Goal: Task Accomplishment & Management: Use online tool/utility

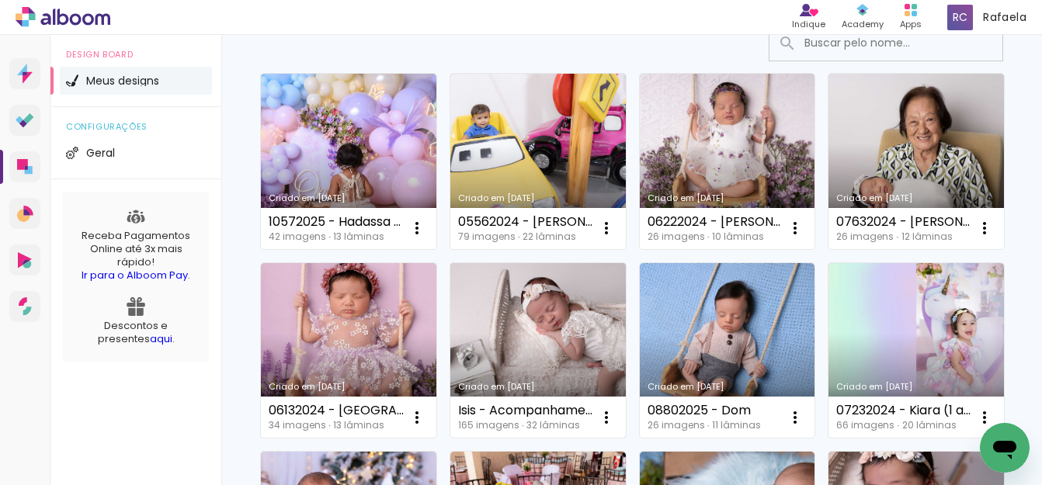
scroll to position [233, 0]
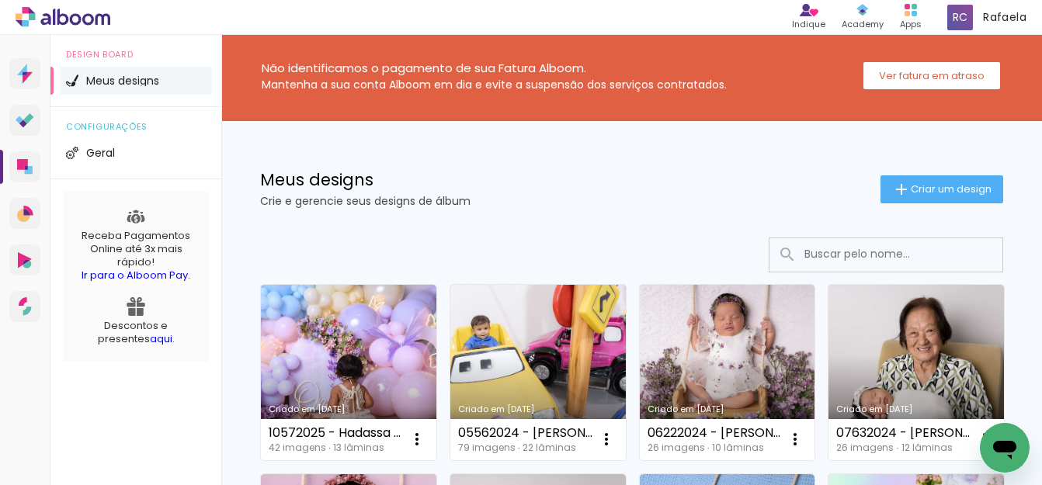
scroll to position [0, 0]
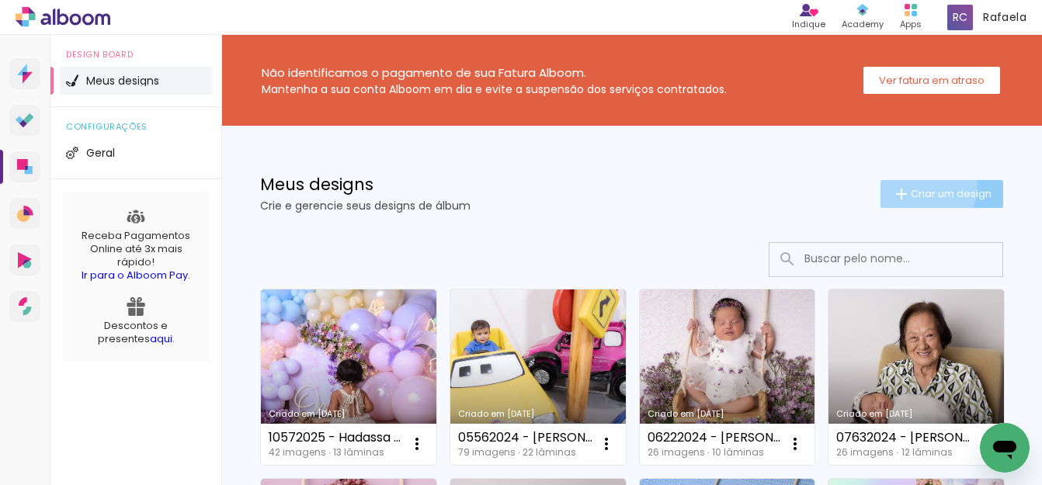
click at [913, 189] on span "Criar um design" at bounding box center [951, 194] width 81 height 10
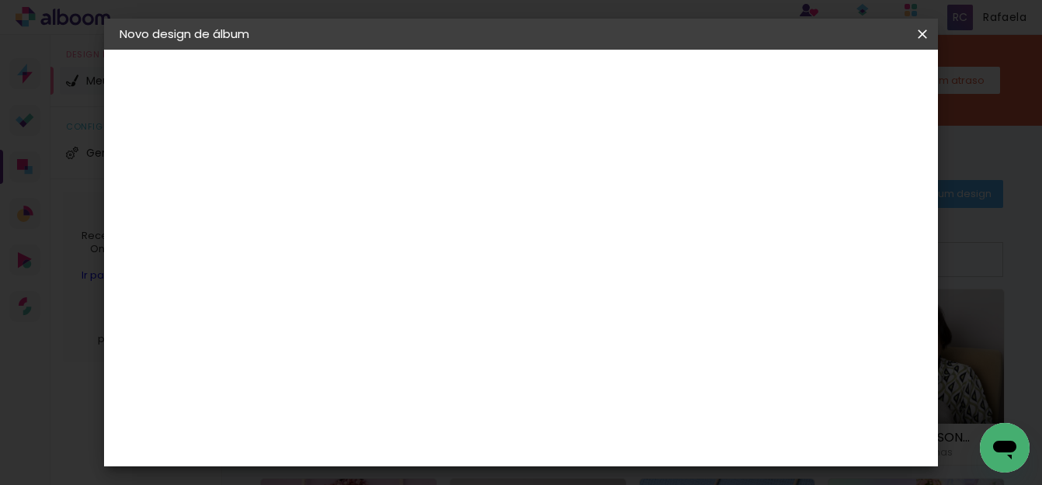
click at [374, 209] on input at bounding box center [374, 208] width 0 height 24
type input "11332025 - Maitê"
type paper-input "11332025 - Maitê"
click at [0, 0] on slot "Avançar" at bounding box center [0, 0] width 0 height 0
click at [665, 245] on paper-item "Tamanho Livre" at bounding box center [590, 236] width 149 height 34
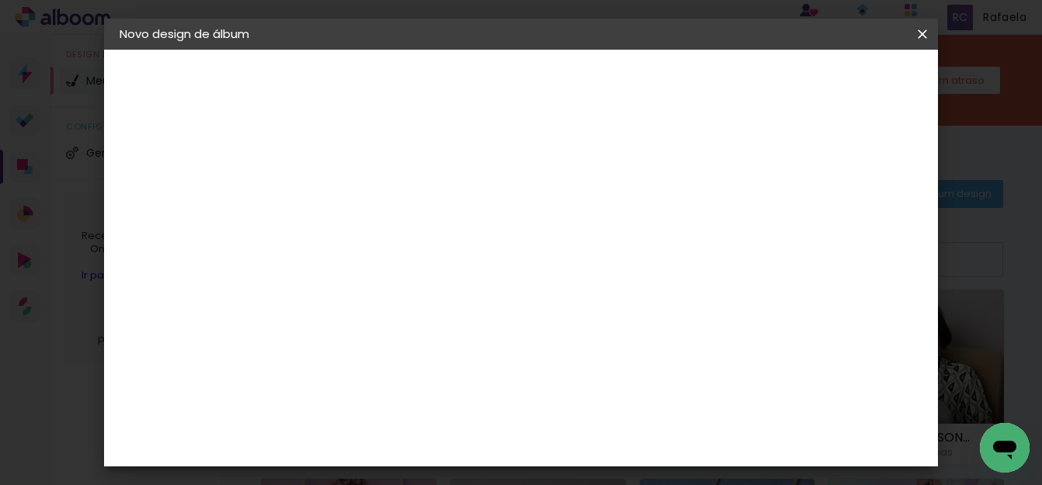
click at [542, 236] on iron-icon at bounding box center [532, 236] width 19 height 19
click at [664, 90] on paper-button "Avançar" at bounding box center [626, 82] width 76 height 26
click at [346, 325] on div "cm" at bounding box center [354, 319] width 19 height 23
type input "3"
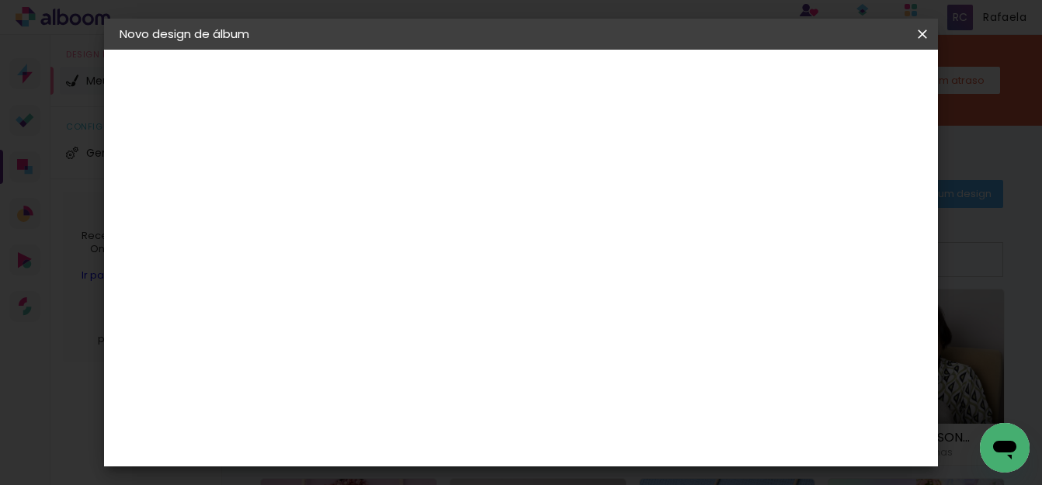
type input "20"
type paper-input "20"
click at [502, 245] on span "30" at bounding box center [498, 242] width 26 height 23
click at [500, 245] on span "30" at bounding box center [498, 242] width 26 height 23
click at [499, 246] on span "30" at bounding box center [498, 242] width 26 height 23
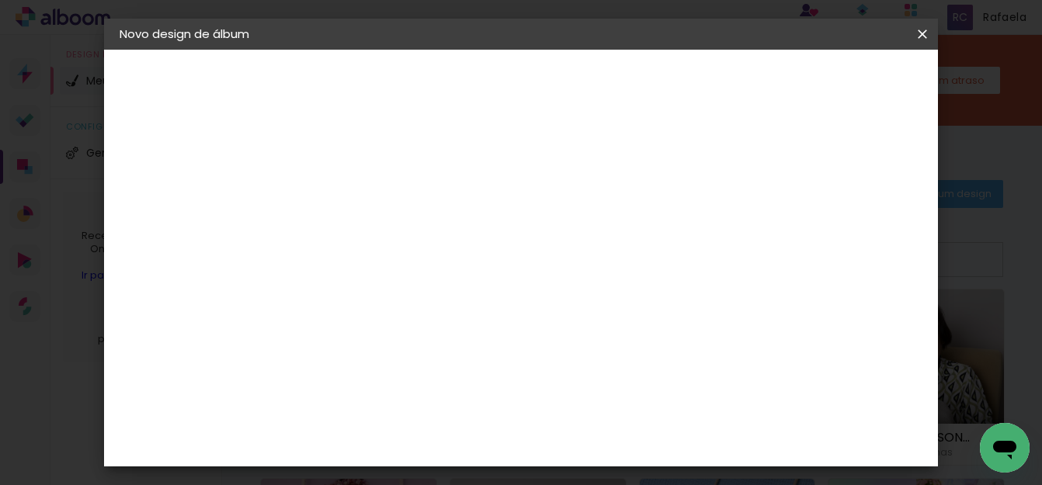
click at [503, 247] on span "30" at bounding box center [498, 242] width 26 height 23
click at [629, 422] on div "cm" at bounding box center [636, 418] width 19 height 23
click at [623, 422] on input "60" at bounding box center [606, 418] width 40 height 23
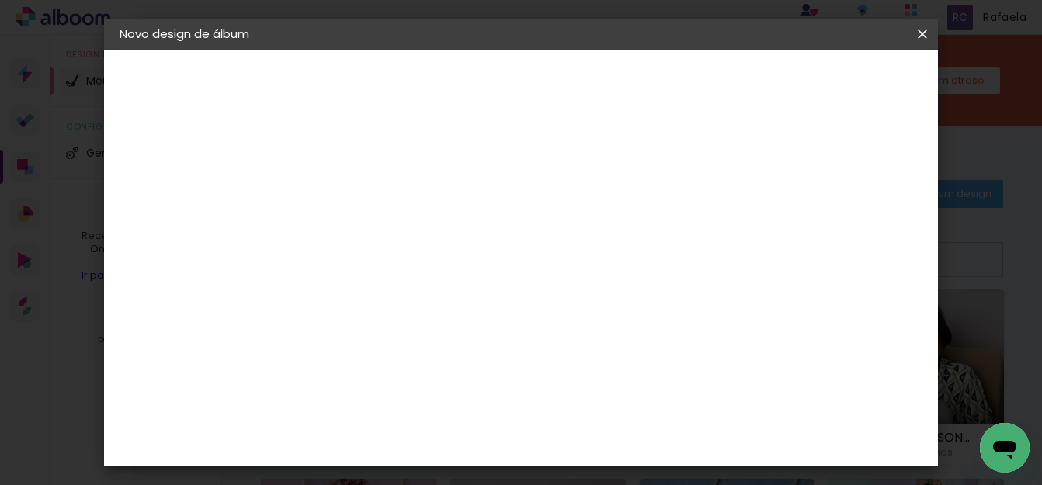
type input "6"
type input "40"
type paper-input "40"
click at [825, 83] on span "Iniciar design" at bounding box center [789, 82] width 71 height 11
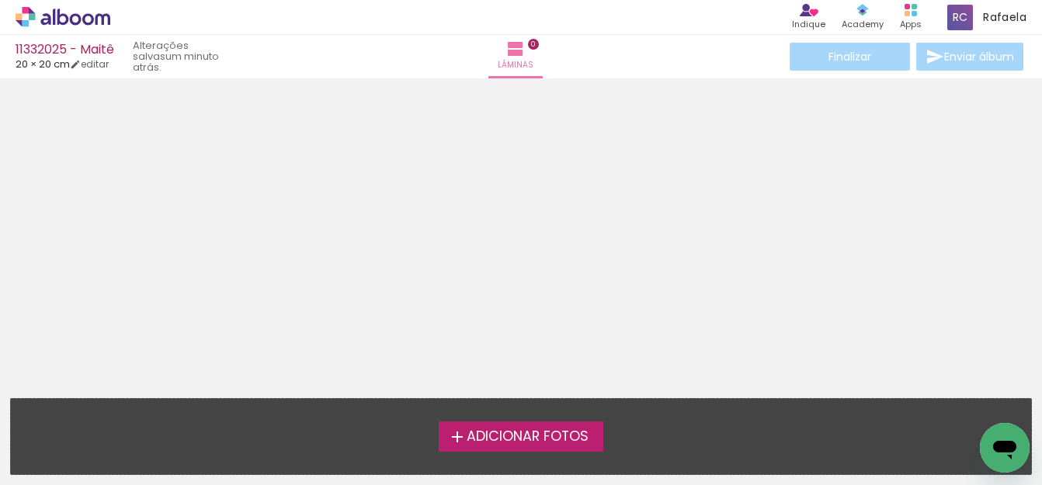
click at [502, 423] on label "Adicionar Fotos" at bounding box center [521, 437] width 165 height 30
click at [0, 0] on input "file" at bounding box center [0, 0] width 0 height 0
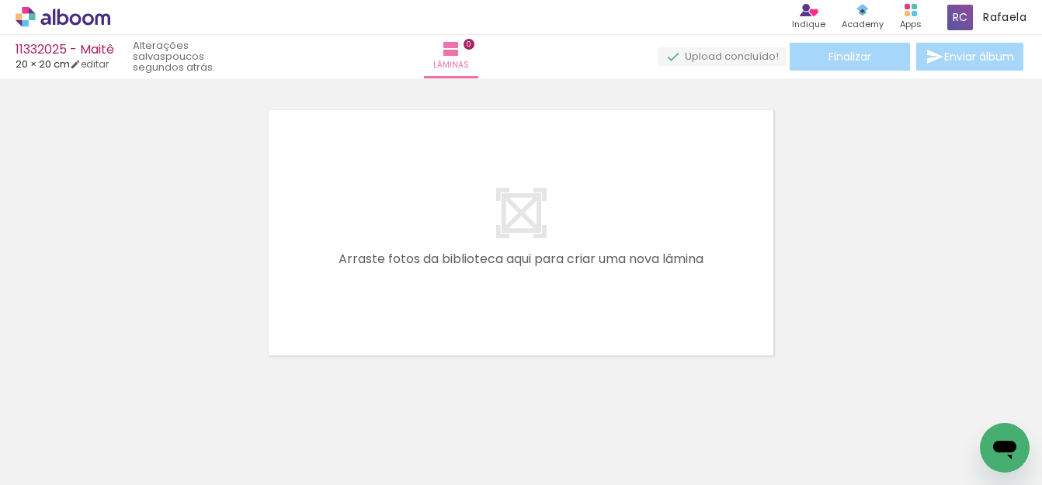
scroll to position [0, 1699]
drag, startPoint x: 360, startPoint y: 478, endPoint x: 17, endPoint y: 37, distance: 558.5
click at [30, 474] on paper-button "Adicionar Fotos" at bounding box center [47, 464] width 75 height 25
click at [0, 0] on input "file" at bounding box center [0, 0] width 0 height 0
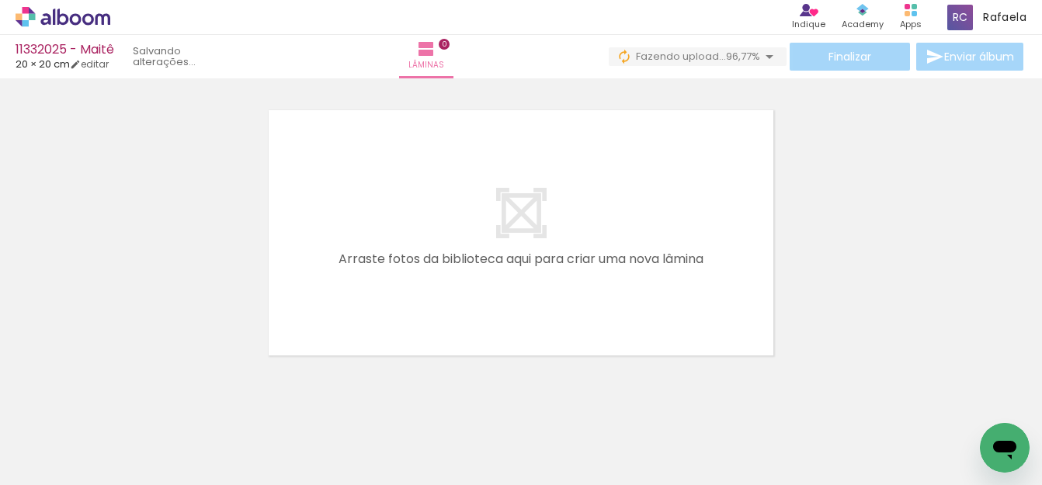
scroll to position [0, 1786]
click at [960, 433] on div at bounding box center [978, 433] width 77 height 37
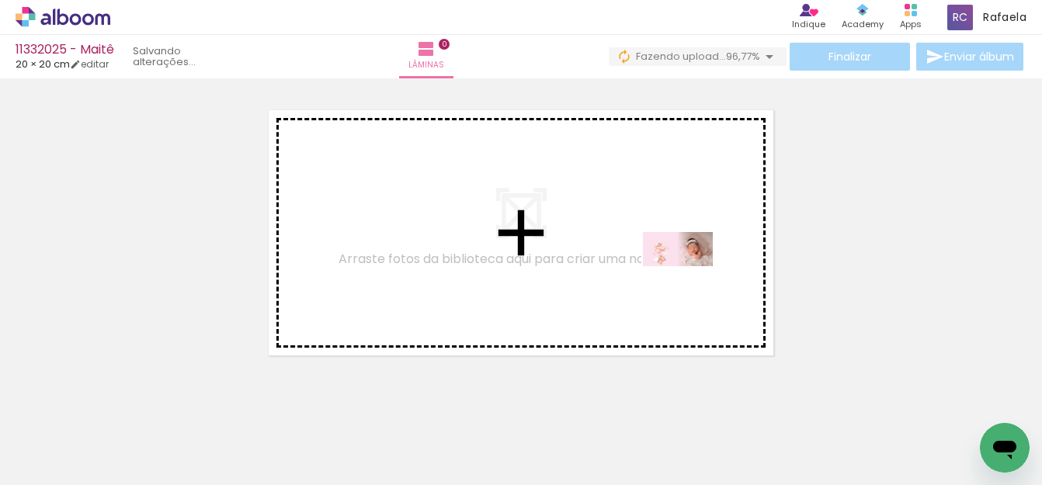
drag, startPoint x: 944, startPoint y: 430, endPoint x: 690, endPoint y: 279, distance: 296.4
click at [690, 279] on quentale-workspace at bounding box center [521, 242] width 1042 height 485
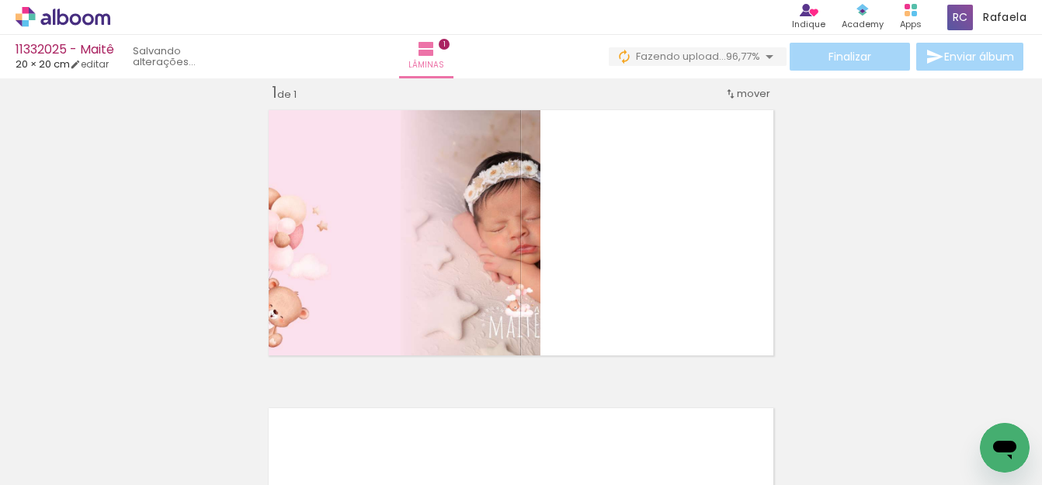
scroll to position [20, 0]
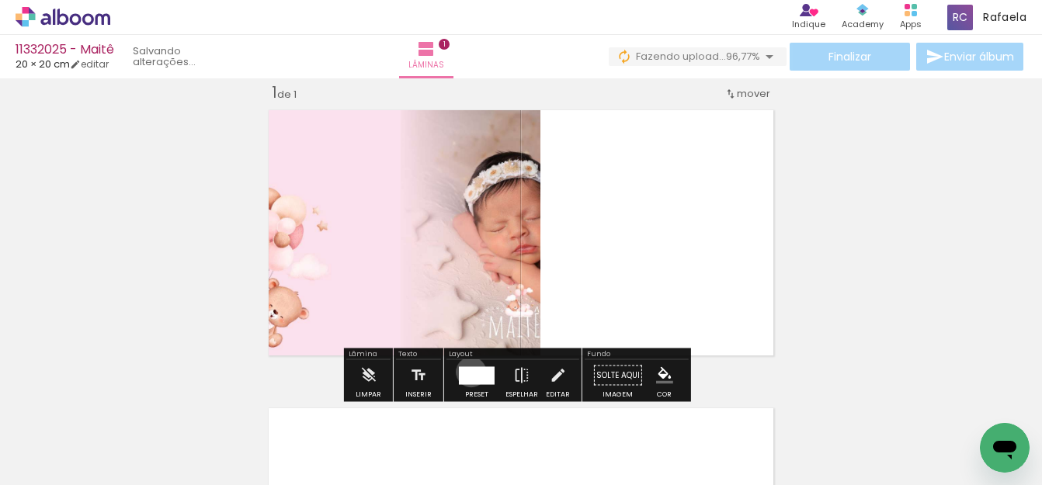
click at [468, 372] on div at bounding box center [477, 376] width 36 height 18
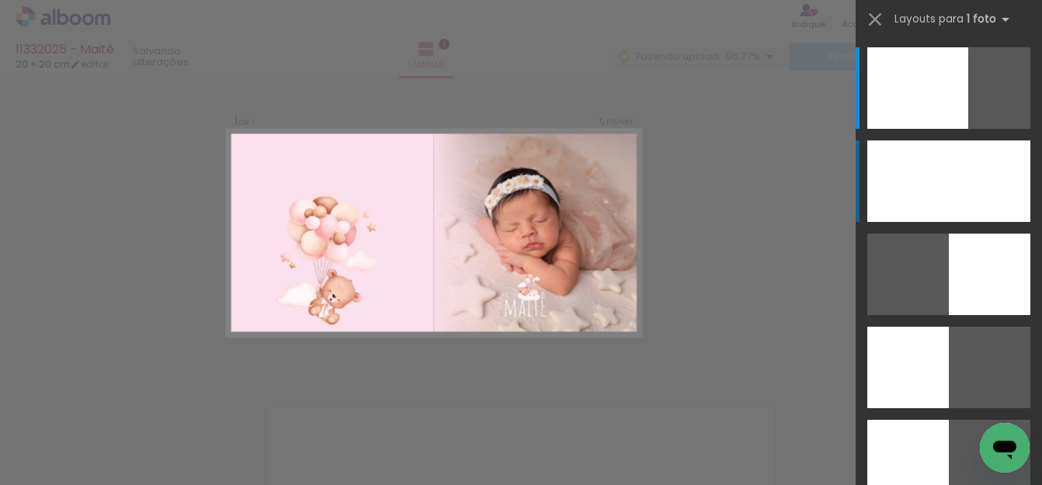
click at [896, 193] on div at bounding box center [948, 182] width 163 height 82
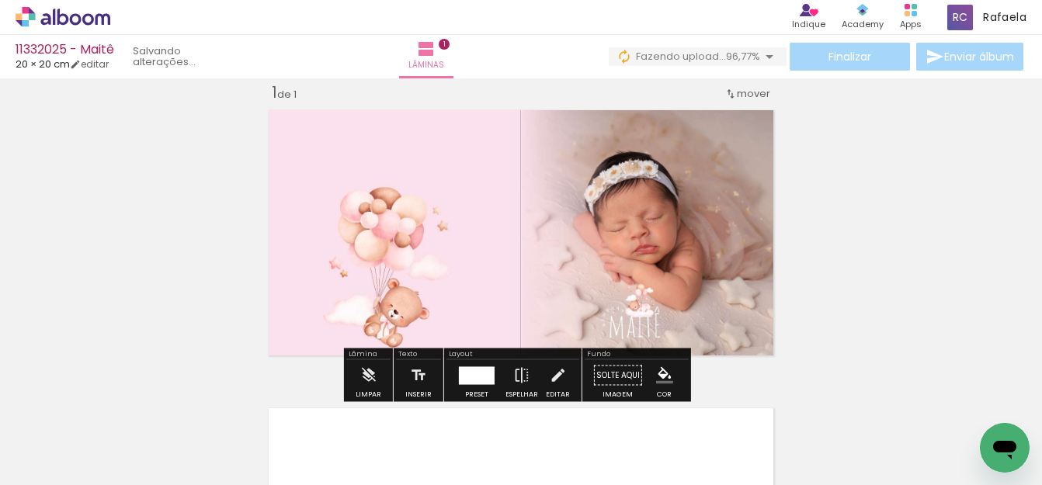
click at [867, 199] on div "Inserir lâmina 1 de 1" at bounding box center [521, 362] width 1042 height 597
click at [867, 200] on div "Inserir lâmina 1 de 1" at bounding box center [521, 362] width 1042 height 597
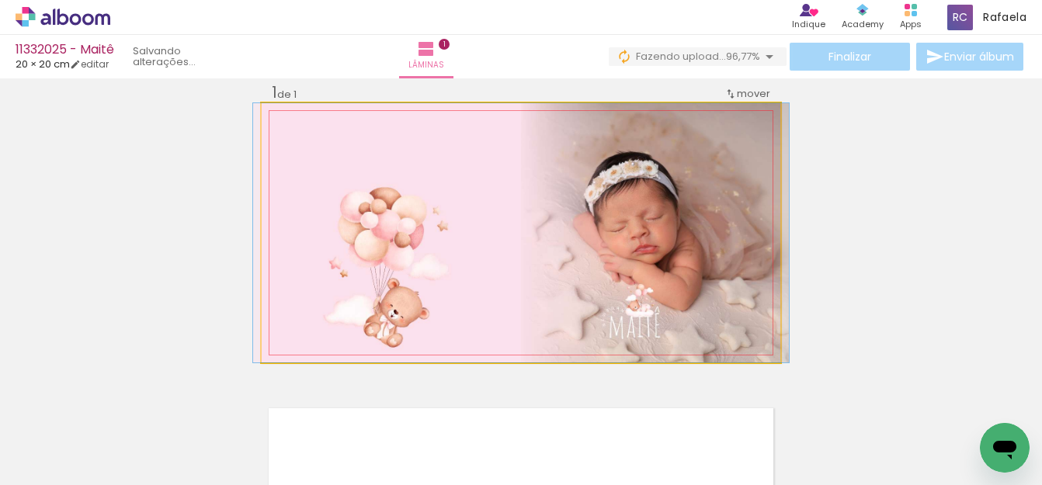
click at [660, 235] on quentale-photo at bounding box center [521, 232] width 519 height 259
click at [663, 239] on quentale-photo at bounding box center [521, 232] width 519 height 259
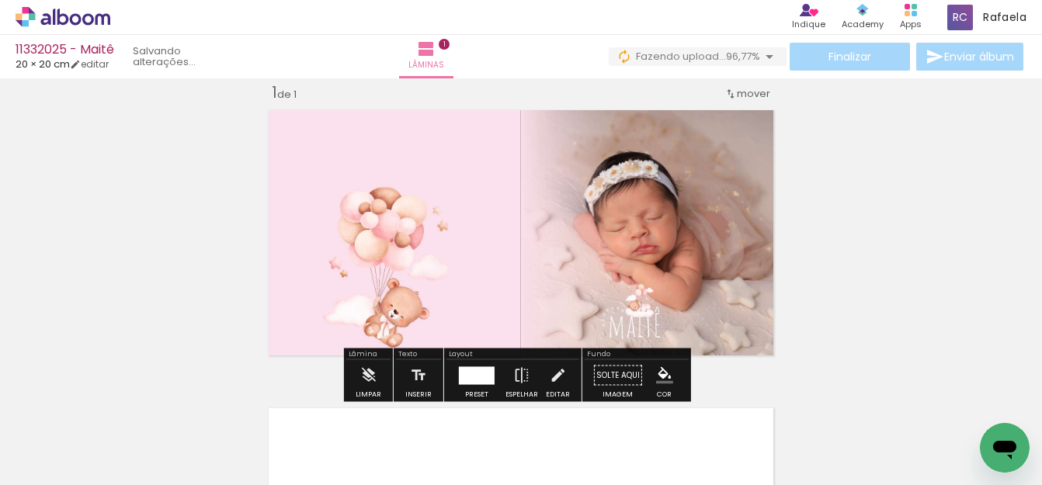
click at [842, 202] on div "Inserir lâmina 1 de 1" at bounding box center [521, 362] width 1042 height 597
click at [832, 200] on div "Inserir lâmina 1 de 1" at bounding box center [521, 362] width 1042 height 597
click at [831, 200] on div "Inserir lâmina 1 de 1" at bounding box center [521, 362] width 1042 height 597
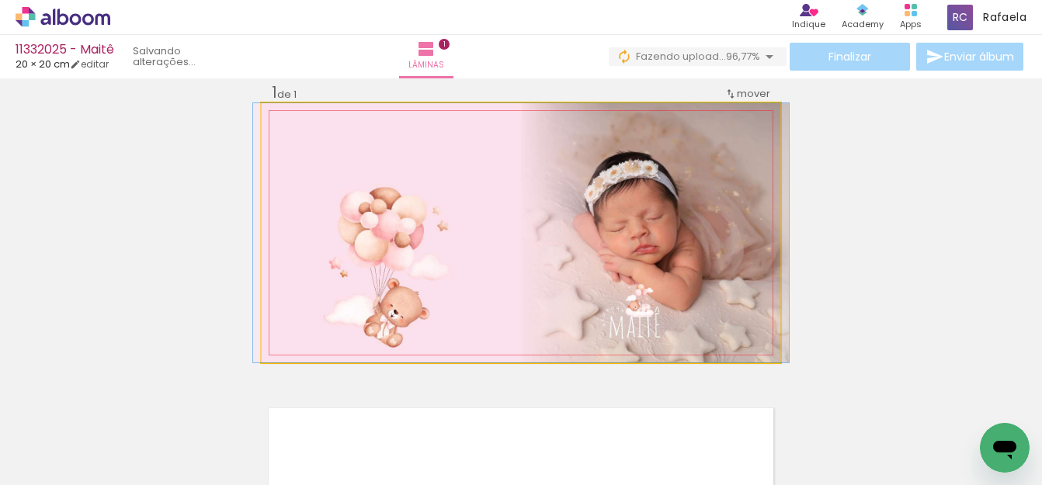
click at [658, 200] on quentale-photo at bounding box center [521, 232] width 519 height 259
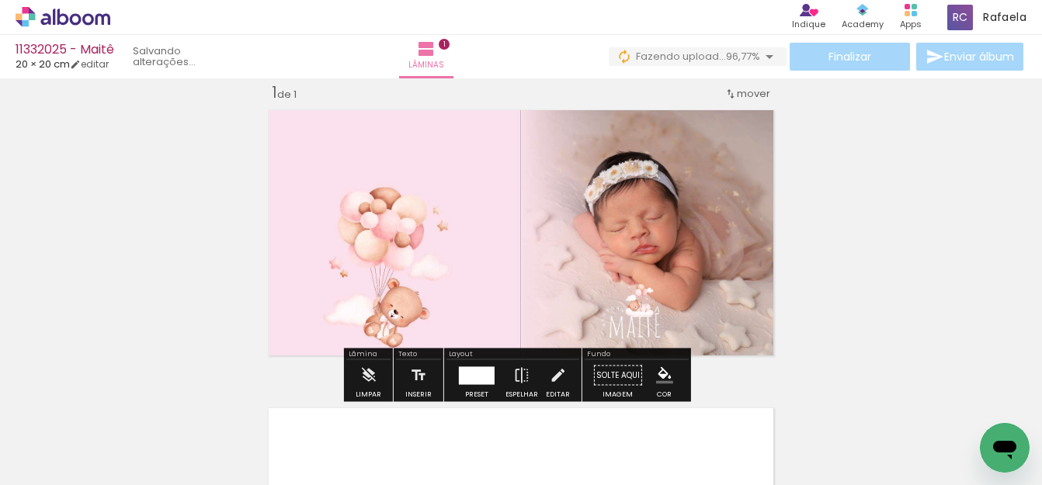
click at [804, 180] on div "Inserir lâmina 1 de 1" at bounding box center [521, 362] width 1042 height 597
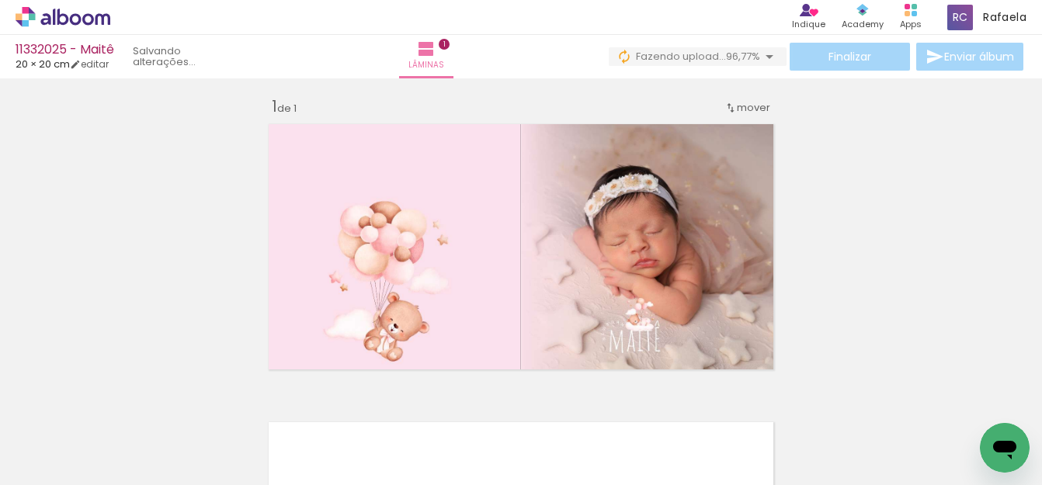
scroll to position [0, 0]
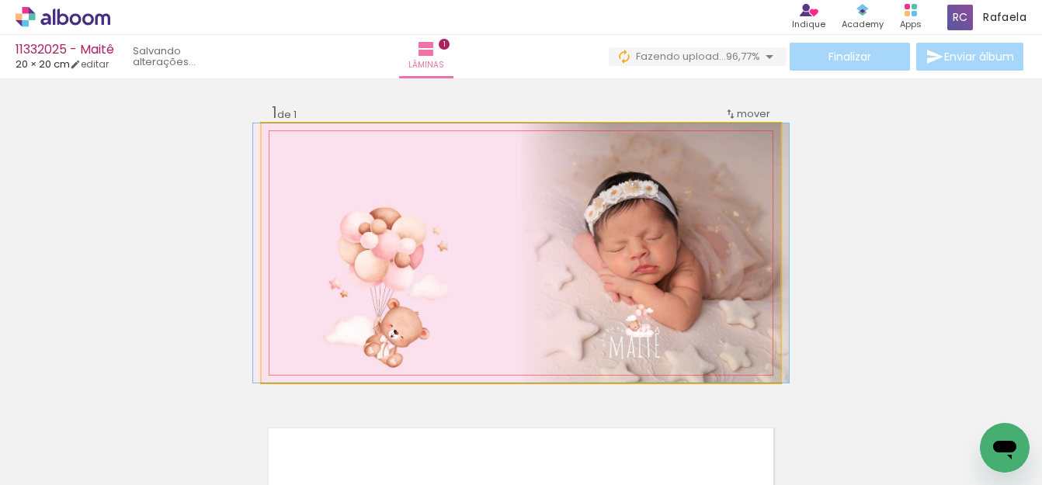
click at [619, 249] on quentale-photo at bounding box center [521, 252] width 519 height 259
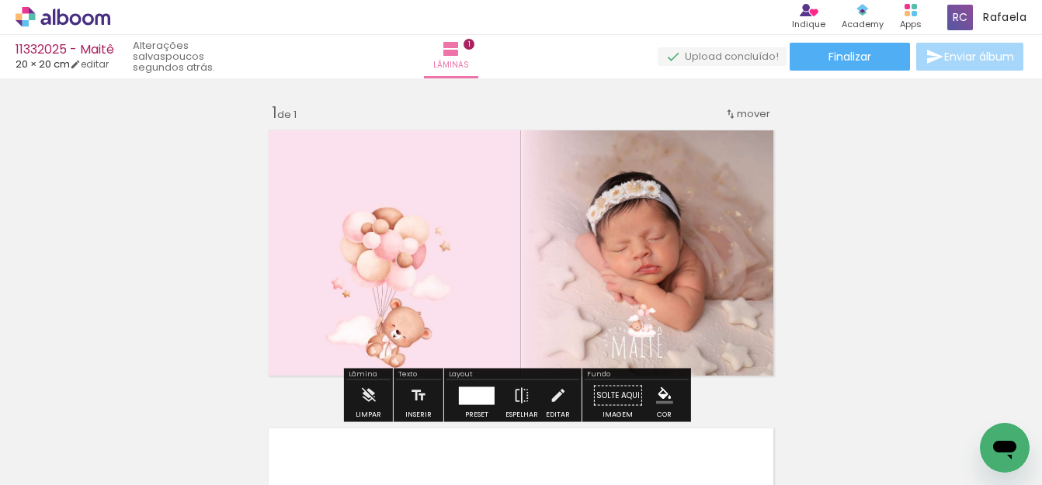
click at [802, 257] on div "Inserir lâmina 1 de 1" at bounding box center [521, 382] width 1042 height 597
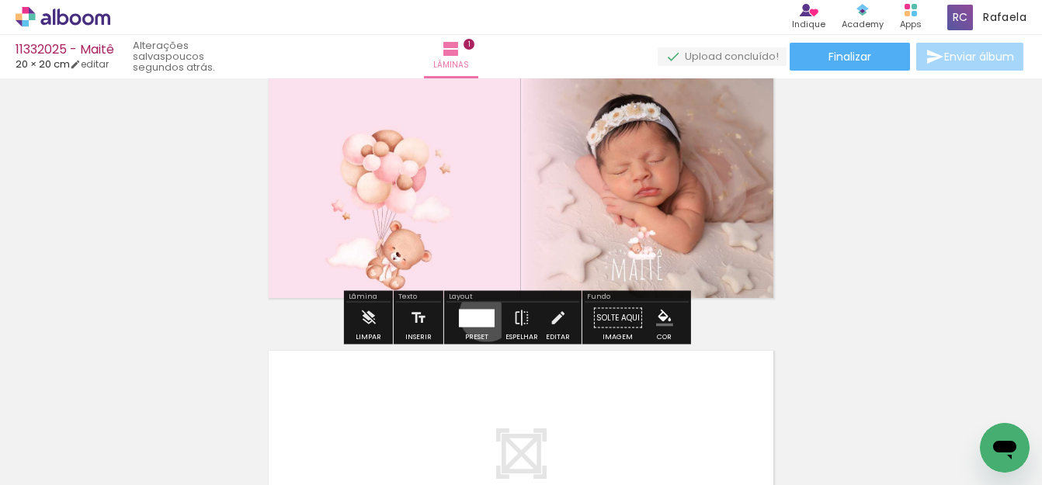
click at [483, 315] on div at bounding box center [477, 318] width 36 height 18
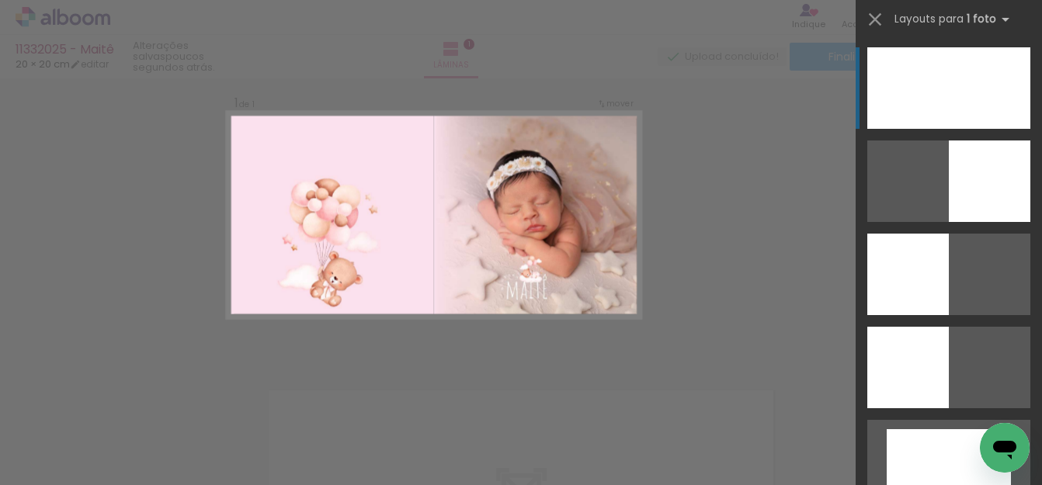
scroll to position [20, 0]
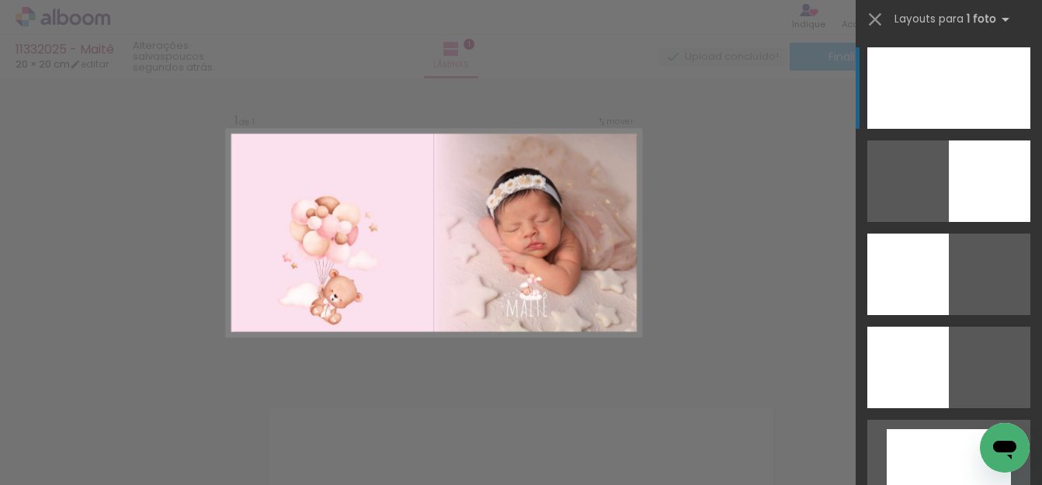
click at [881, 119] on div at bounding box center [948, 88] width 163 height 82
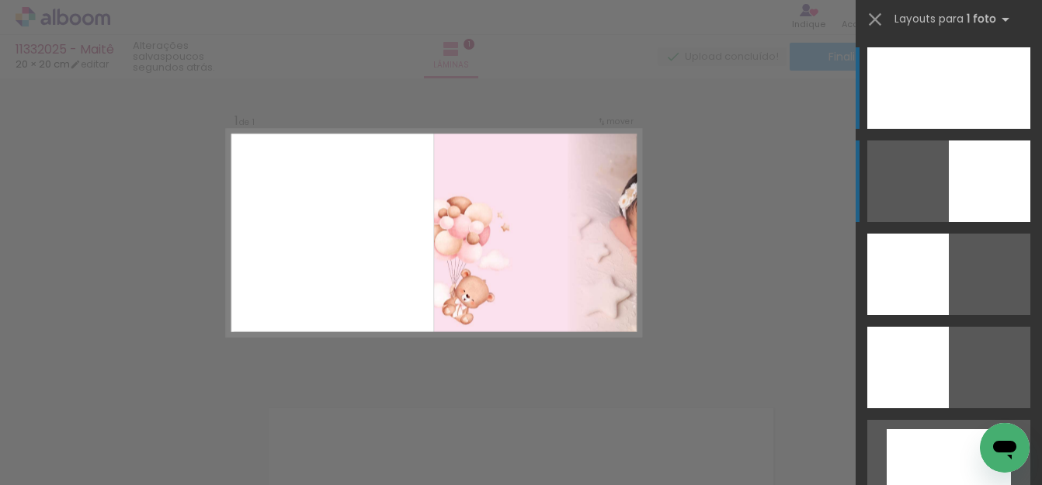
click at [949, 181] on div at bounding box center [990, 182] width 82 height 82
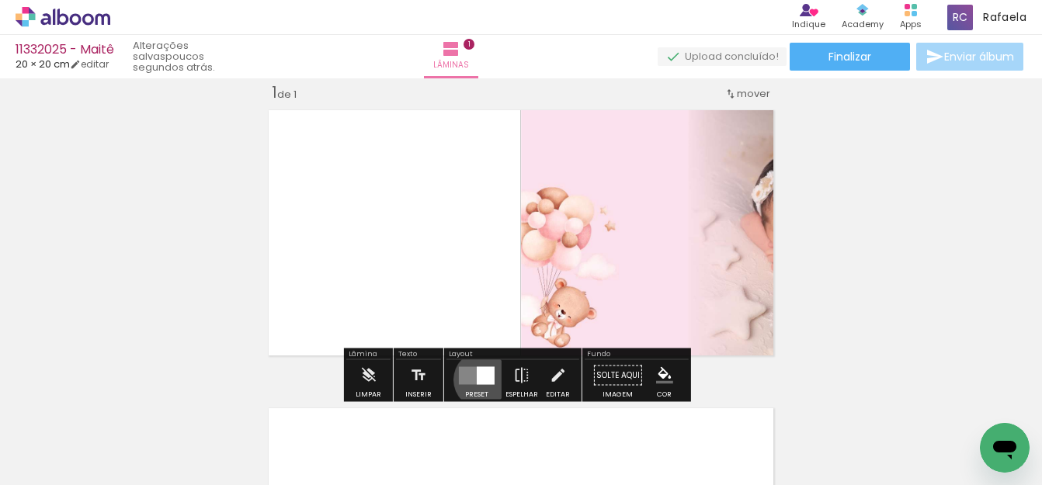
click at [478, 380] on div at bounding box center [486, 376] width 18 height 18
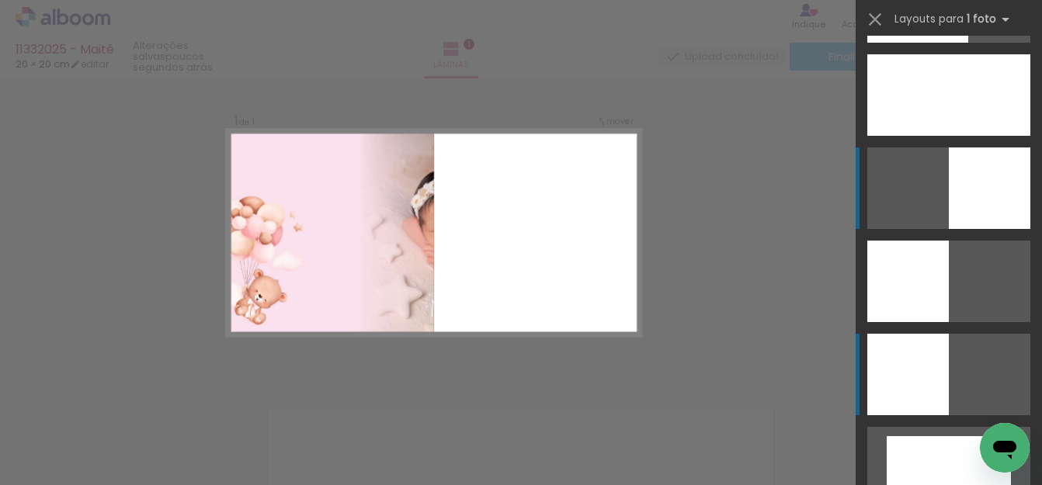
scroll to position [0, 0]
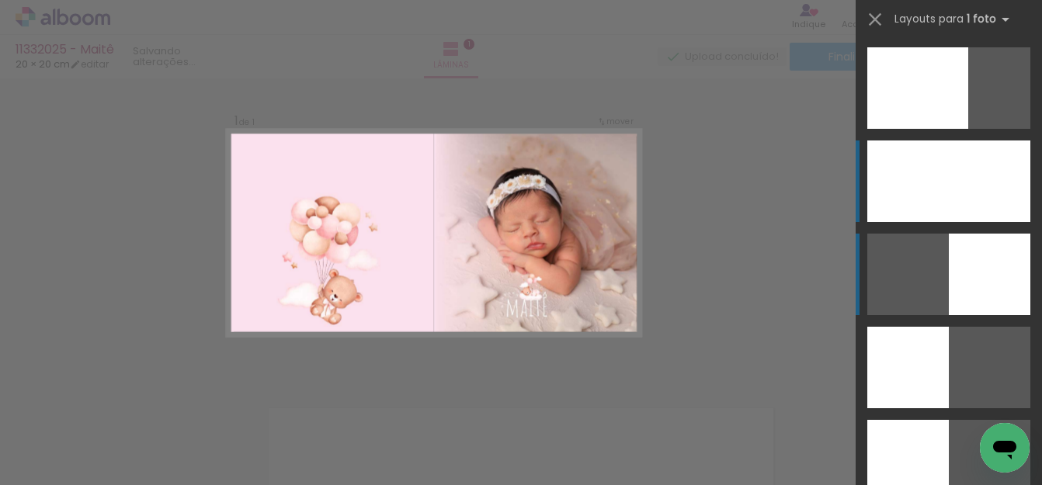
click at [913, 188] on div at bounding box center [948, 182] width 163 height 82
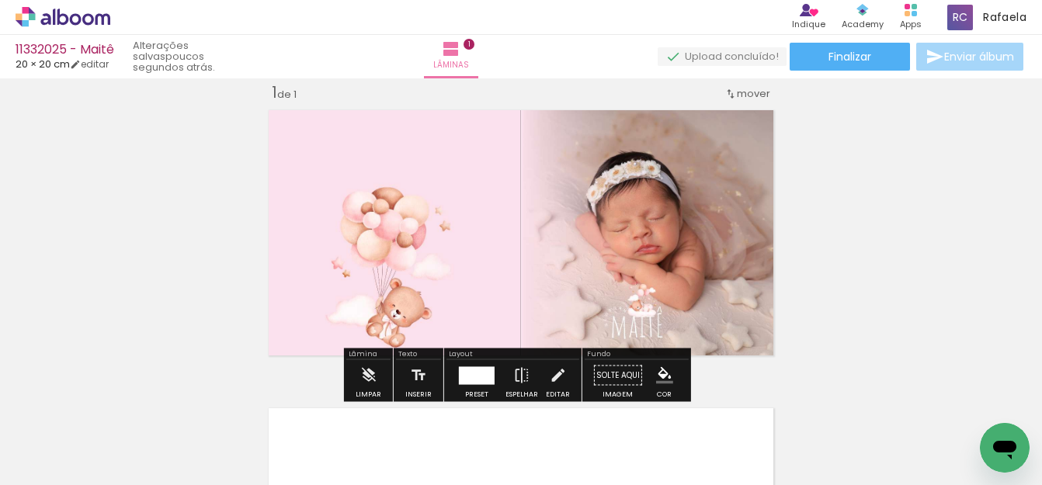
click at [893, 221] on div "Inserir lâmina 1 de 1" at bounding box center [521, 362] width 1042 height 597
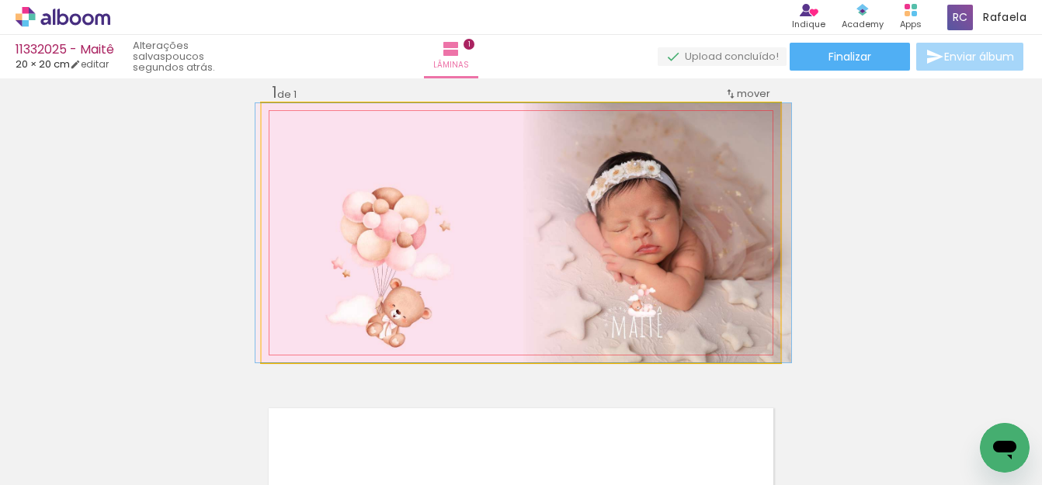
click at [607, 237] on quentale-photo at bounding box center [521, 232] width 519 height 259
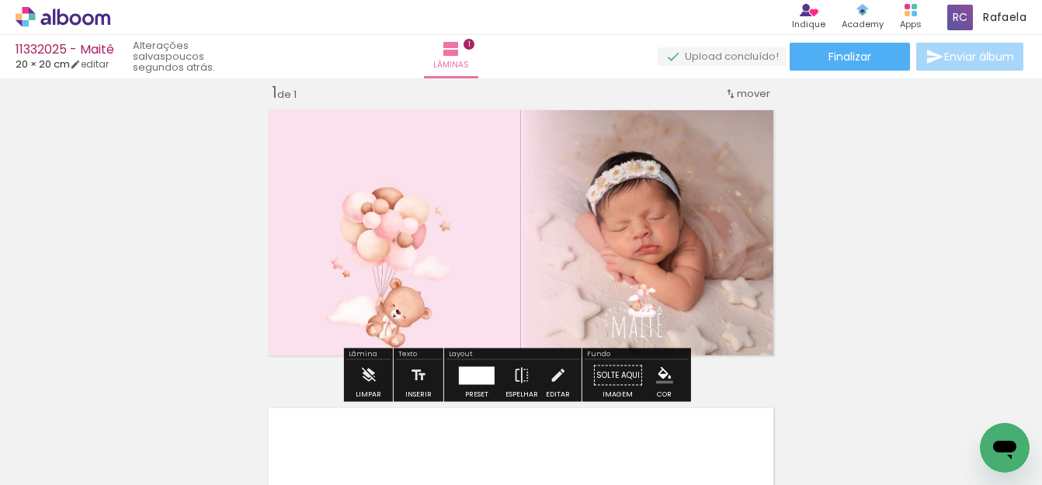
click at [829, 221] on div "Inserir lâmina 1 de 1" at bounding box center [521, 362] width 1042 height 597
click at [826, 221] on div "Inserir lâmina 1 de 1" at bounding box center [521, 362] width 1042 height 597
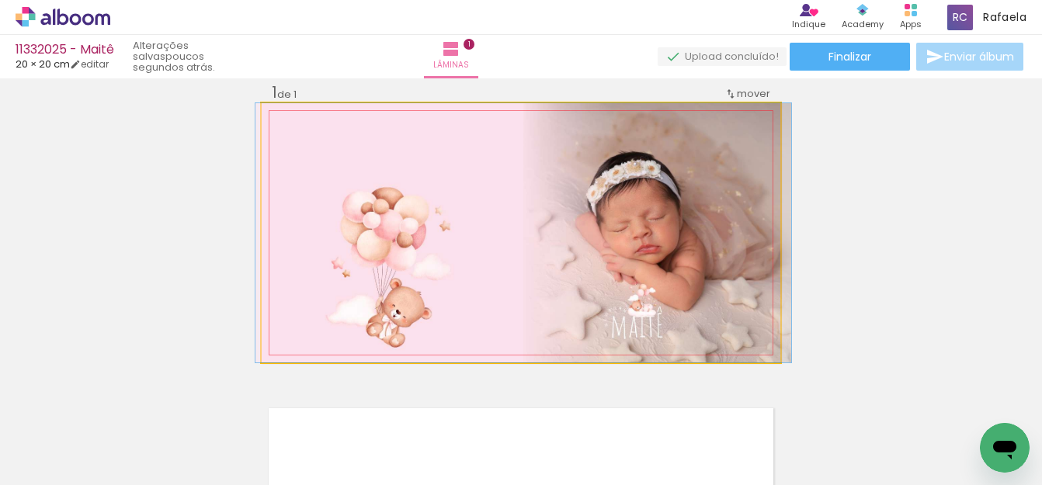
click at [705, 232] on quentale-photo at bounding box center [521, 232] width 519 height 259
click at [704, 232] on quentale-photo at bounding box center [521, 232] width 519 height 259
click at [693, 228] on quentale-photo at bounding box center [521, 232] width 519 height 259
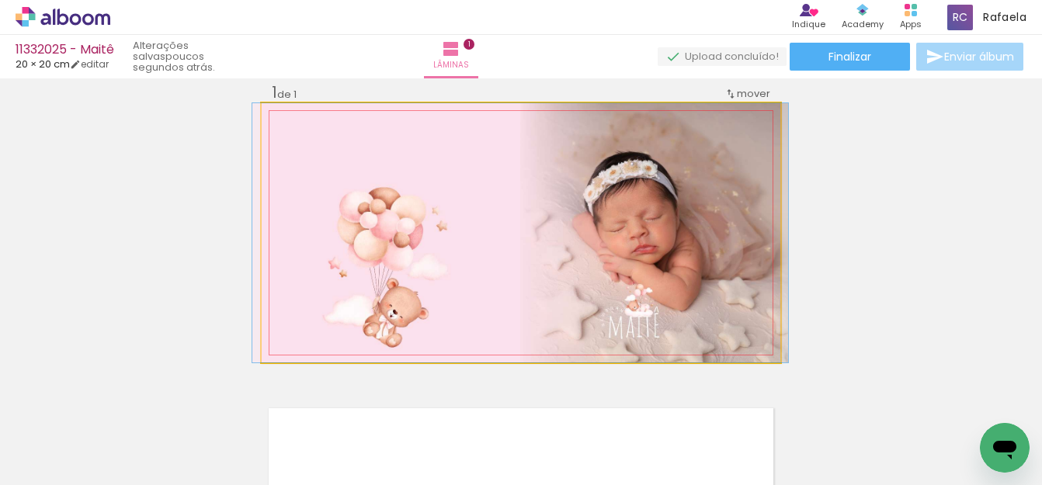
click at [688, 230] on quentale-photo at bounding box center [521, 232] width 519 height 259
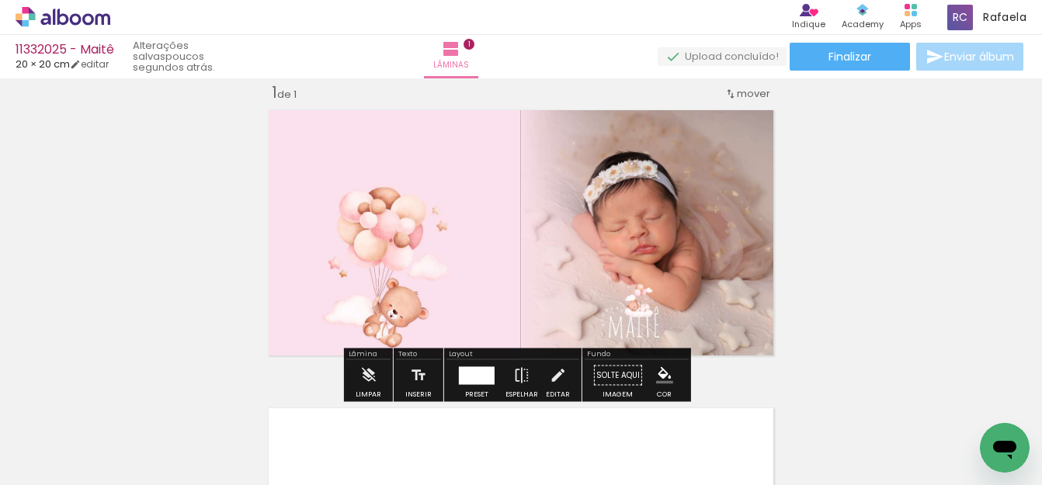
click at [845, 232] on div "Inserir lâmina 1 de 1" at bounding box center [521, 362] width 1042 height 597
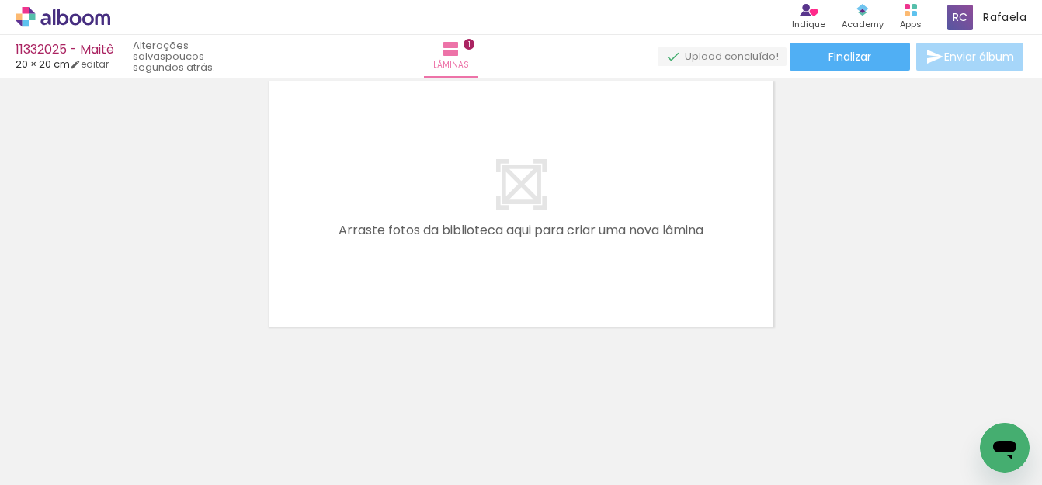
scroll to position [0, 1786]
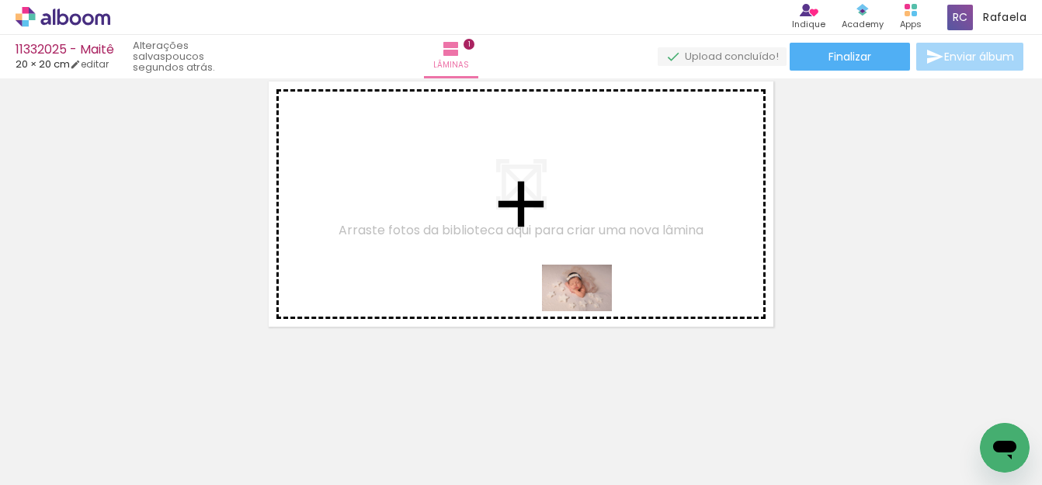
drag, startPoint x: 694, startPoint y: 425, endPoint x: 589, endPoint y: 311, distance: 154.4
click at [589, 311] on quentale-workspace at bounding box center [521, 242] width 1042 height 485
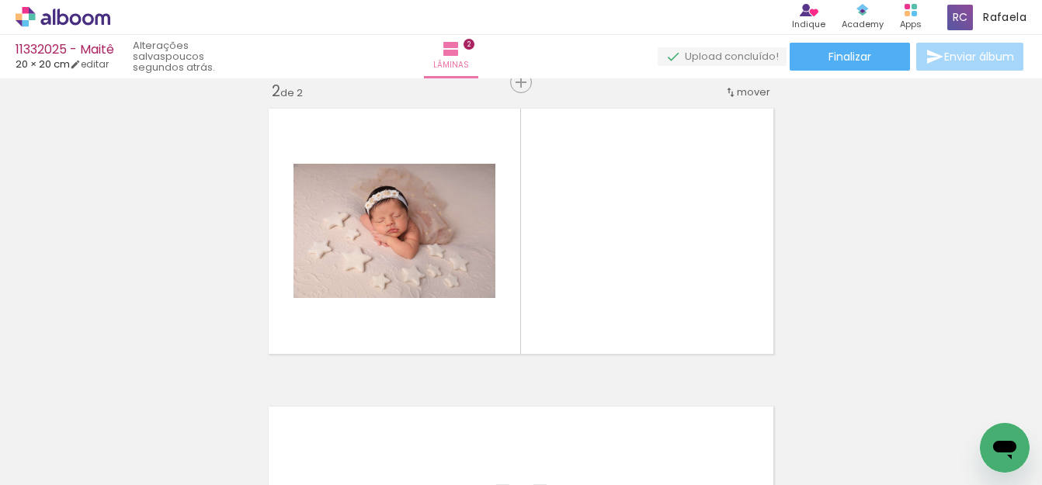
scroll to position [318, 0]
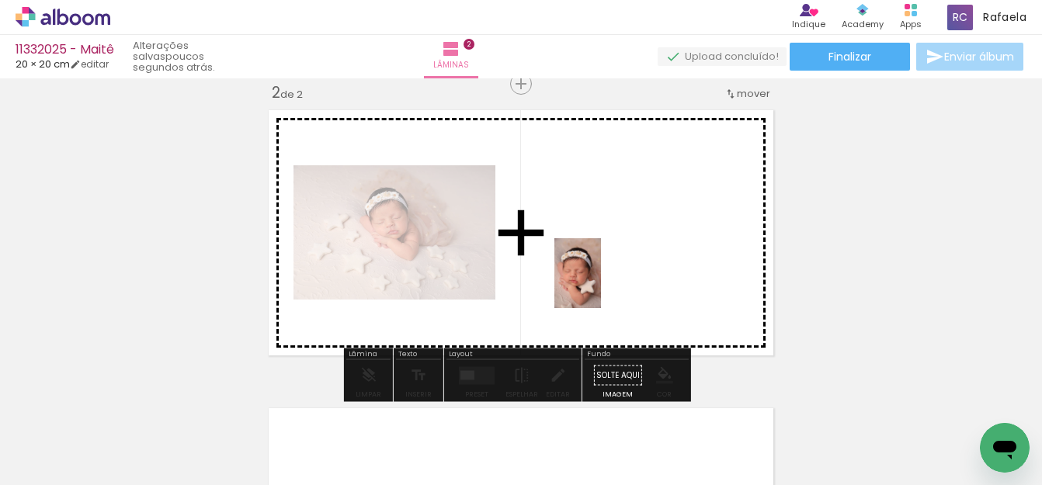
drag, startPoint x: 801, startPoint y: 452, endPoint x: 601, endPoint y: 285, distance: 260.8
click at [601, 285] on quentale-workspace at bounding box center [521, 242] width 1042 height 485
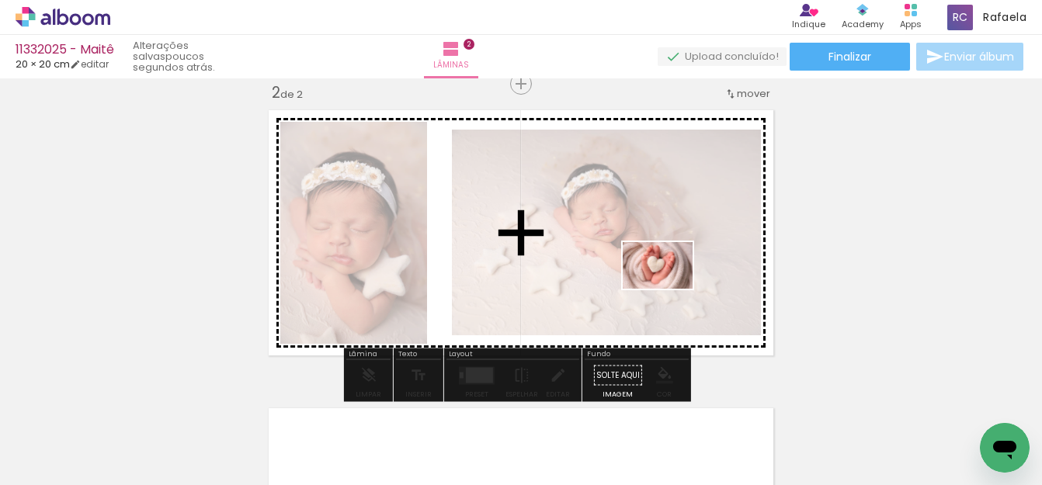
drag, startPoint x: 902, startPoint y: 449, endPoint x: 669, endPoint y: 289, distance: 282.0
click at [669, 289] on quentale-workspace at bounding box center [521, 242] width 1042 height 485
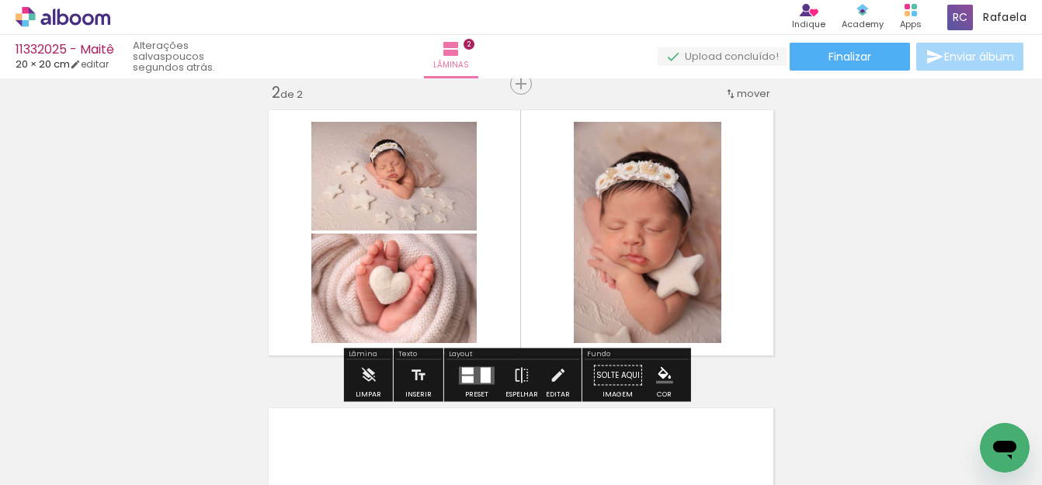
click at [855, 238] on div "Inserir lâmina 1 de 2 Inserir lâmina 2 de 2" at bounding box center [521, 212] width 1042 height 895
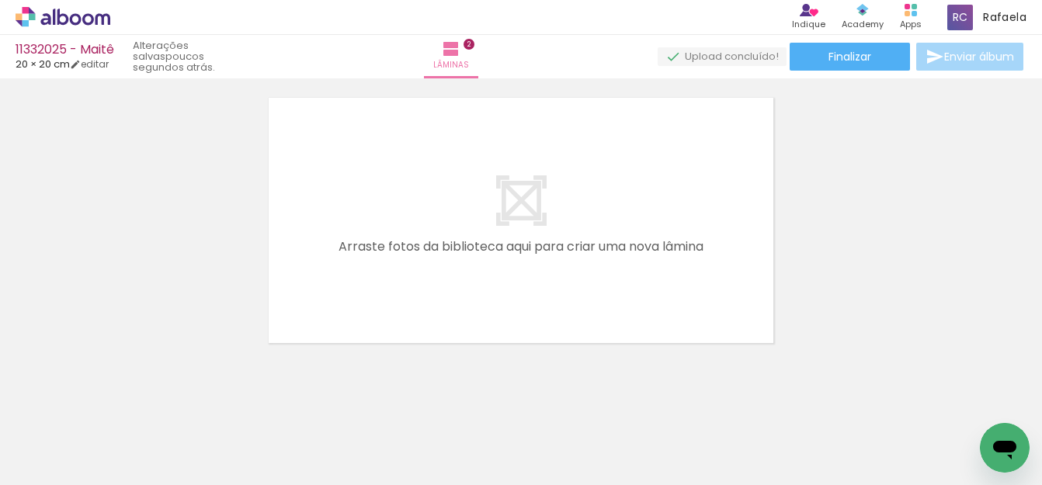
scroll to position [0, 1597]
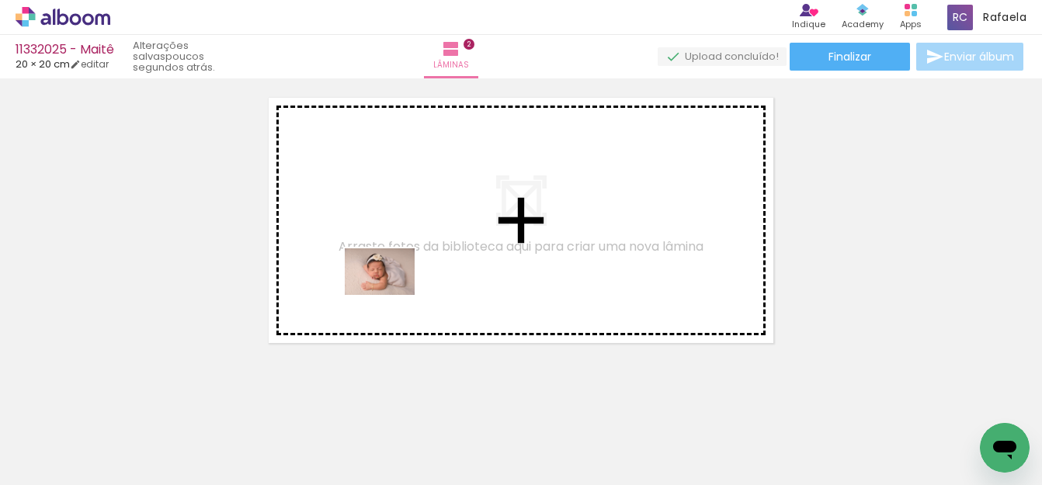
drag, startPoint x: 382, startPoint y: 441, endPoint x: 391, endPoint y: 295, distance: 146.3
click at [391, 295] on quentale-workspace at bounding box center [521, 242] width 1042 height 485
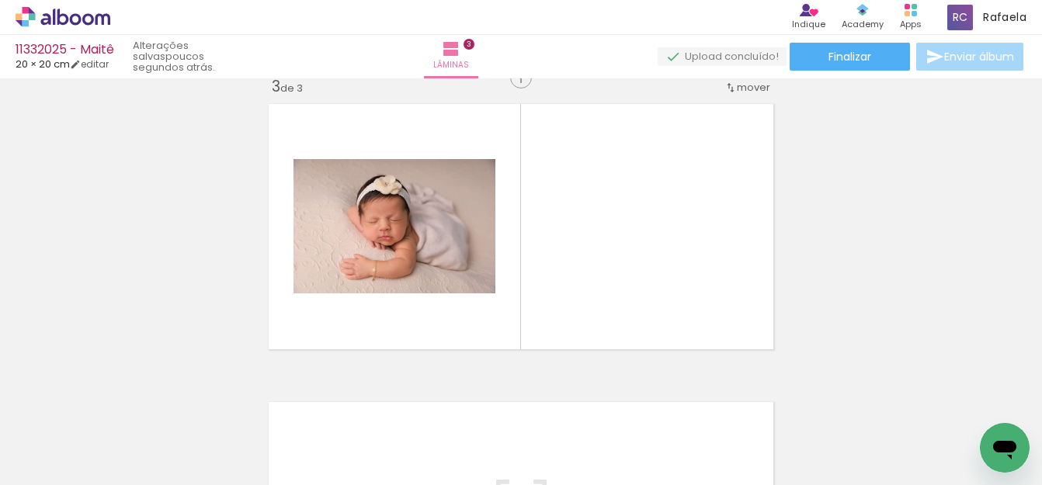
scroll to position [617, 0]
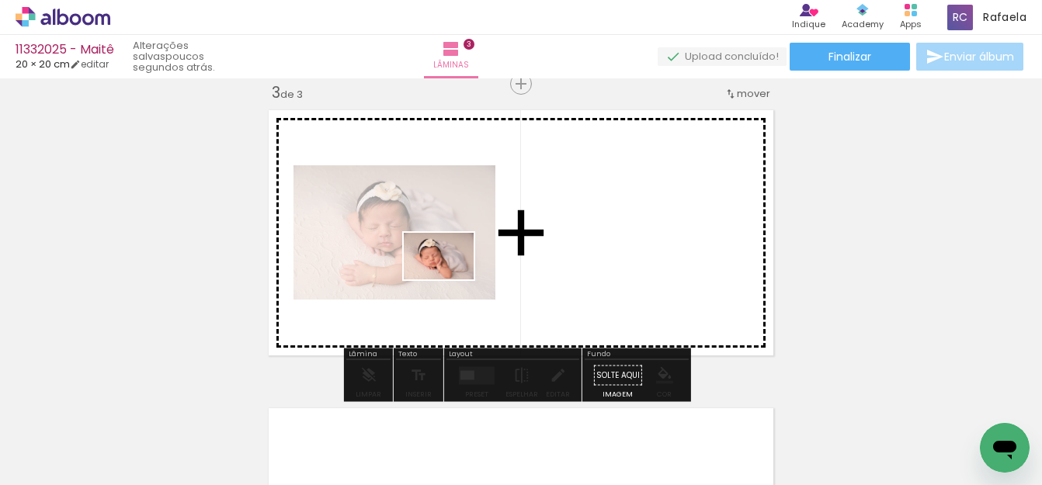
drag, startPoint x: 454, startPoint y: 366, endPoint x: 450, endPoint y: 279, distance: 87.0
click at [450, 279] on quentale-workspace at bounding box center [521, 242] width 1042 height 485
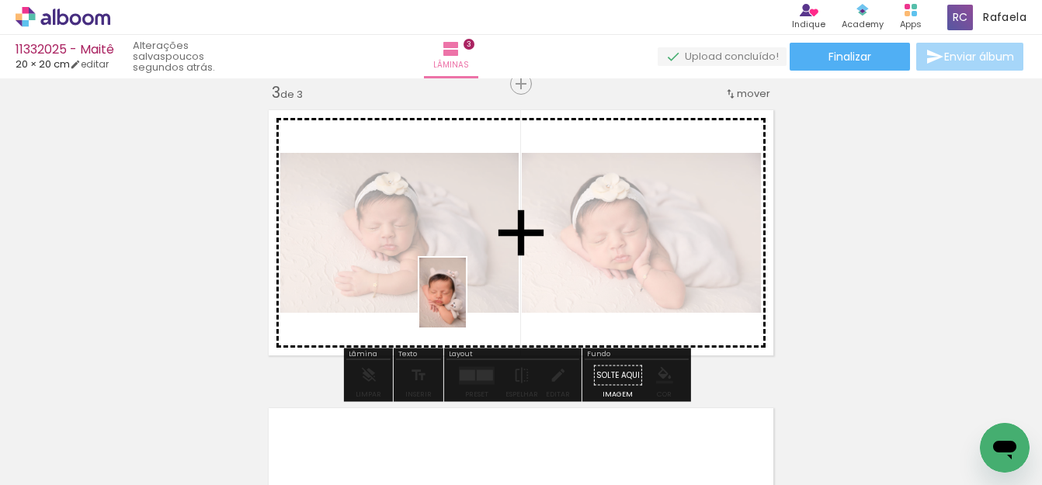
drag, startPoint x: 214, startPoint y: 458, endPoint x: 466, endPoint y: 304, distance: 294.9
click at [466, 304] on quentale-workspace at bounding box center [521, 242] width 1042 height 485
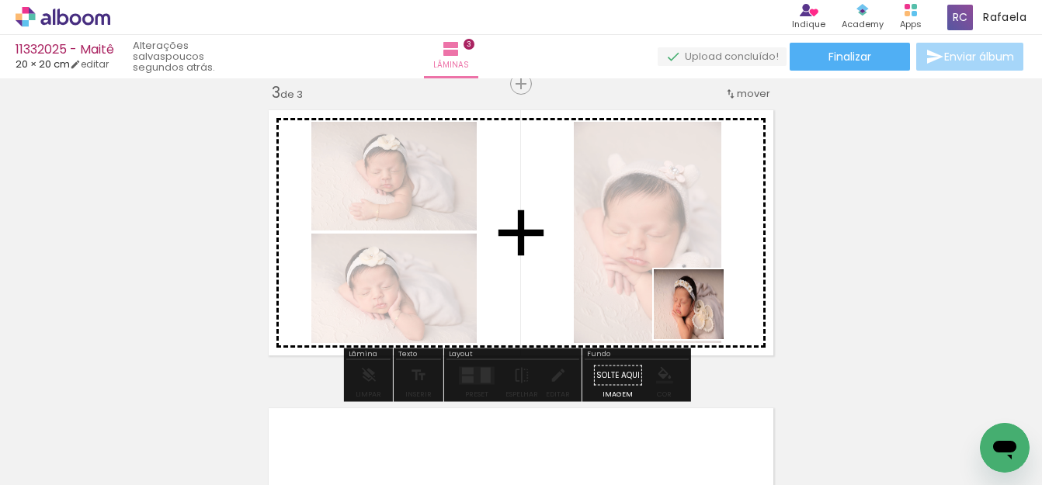
drag, startPoint x: 769, startPoint y: 391, endPoint x: 676, endPoint y: 289, distance: 137.4
click at [676, 289] on quentale-workspace at bounding box center [521, 242] width 1042 height 485
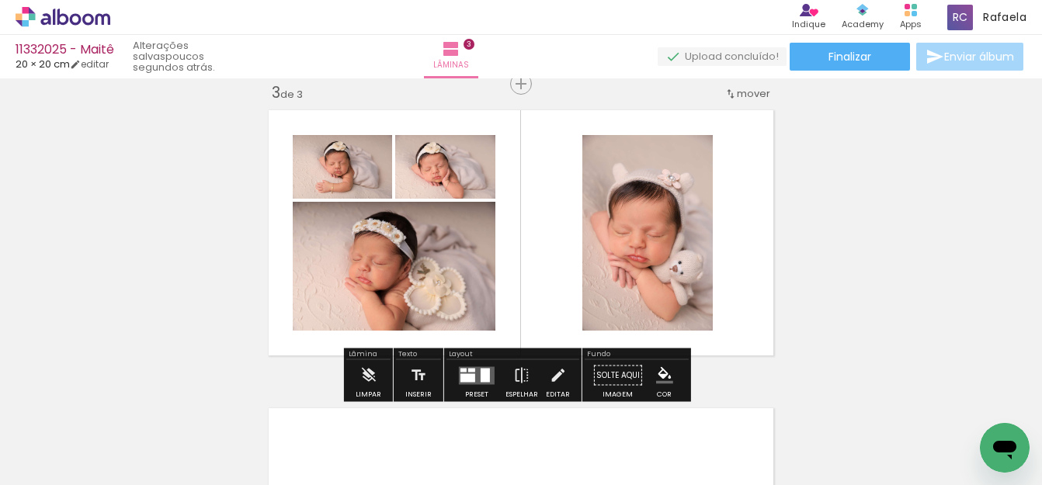
click at [937, 261] on div "Inserir lâmina 1 de 3 Inserir lâmina 2 de 3 Inserir lâmina 3 de 3" at bounding box center [521, 64] width 1042 height 1194
click at [475, 373] on quentale-layouter at bounding box center [477, 376] width 36 height 18
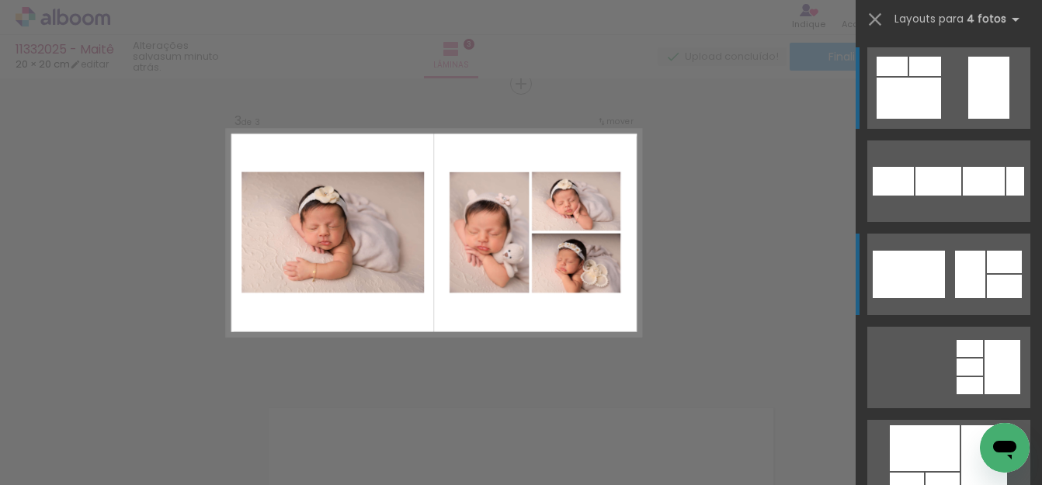
click at [880, 285] on div at bounding box center [909, 274] width 72 height 47
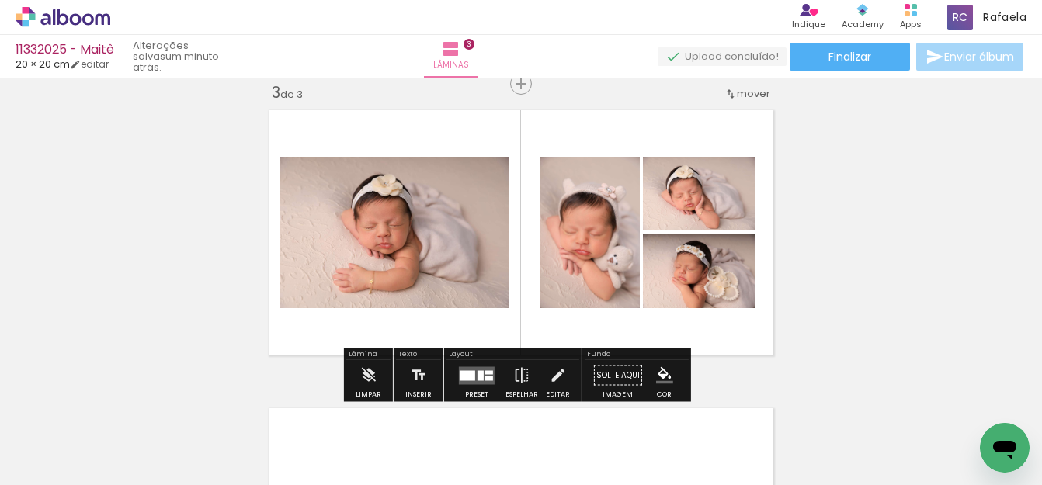
click at [854, 284] on div "Inserir lâmina 1 de 3 Inserir lâmina 2 de 3 Inserir lâmina 3 de 3" at bounding box center [521, 64] width 1042 height 1194
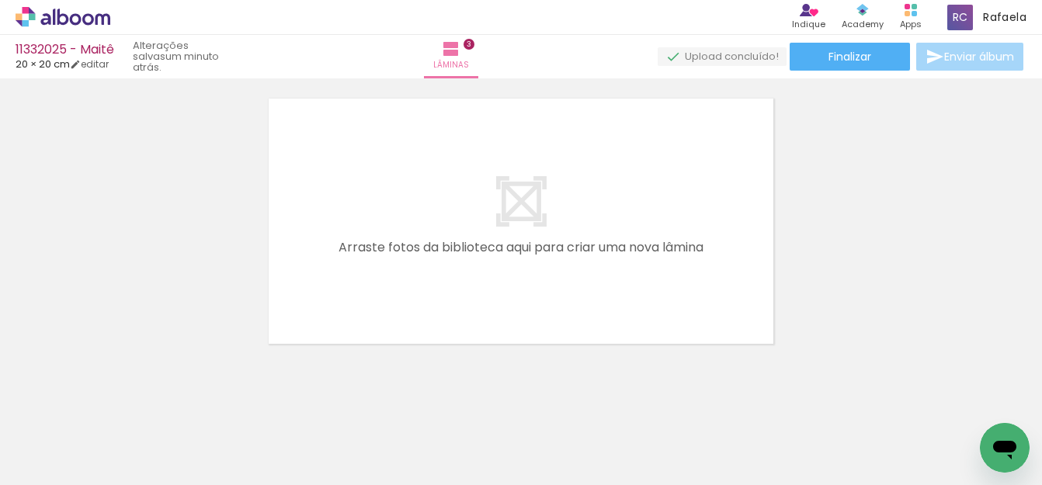
scroll to position [927, 0]
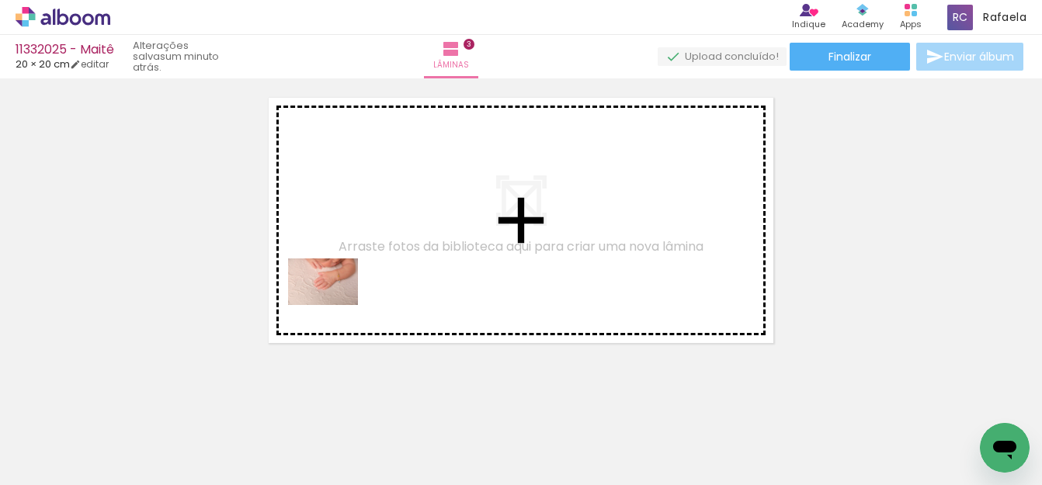
drag, startPoint x: 322, startPoint y: 434, endPoint x: 497, endPoint y: 374, distance: 184.9
click at [336, 305] on quentale-workspace at bounding box center [521, 242] width 1042 height 485
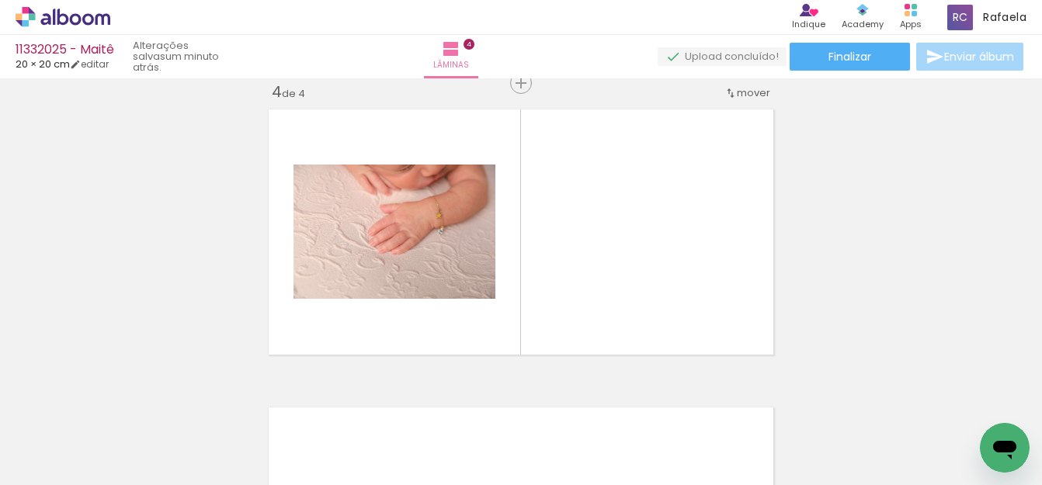
scroll to position [915, 0]
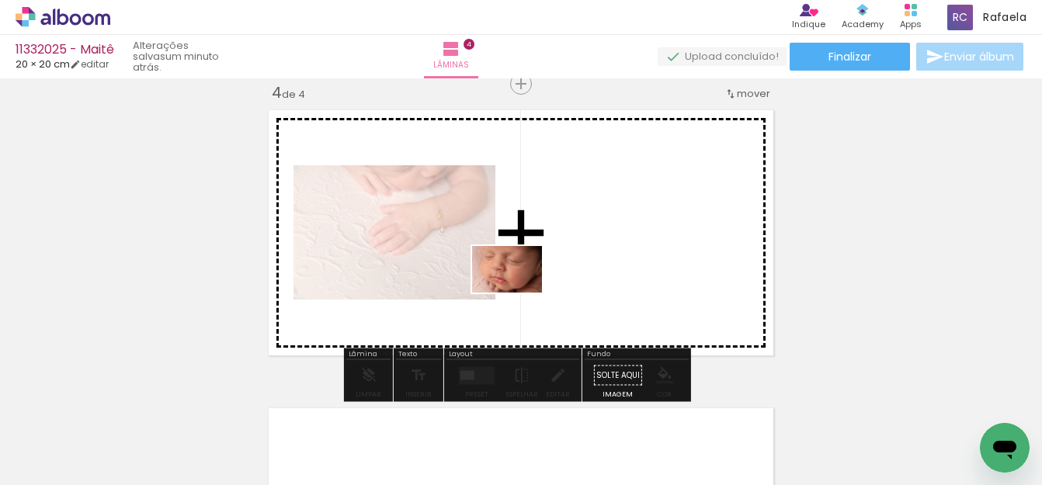
drag, startPoint x: 534, startPoint y: 418, endPoint x: 621, endPoint y: 374, distance: 97.6
click at [520, 294] on quentale-workspace at bounding box center [521, 242] width 1042 height 485
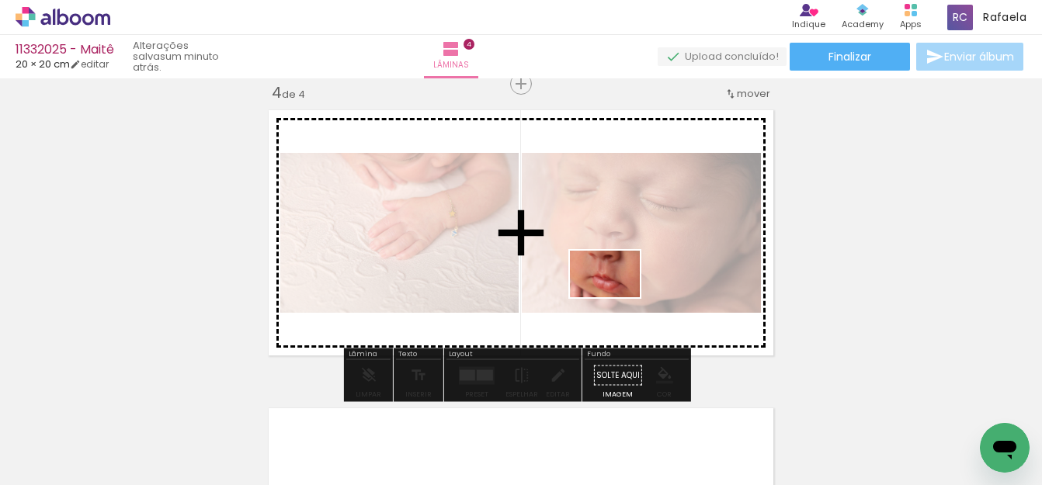
drag, startPoint x: 638, startPoint y: 405, endPoint x: 617, endPoint y: 297, distance: 110.0
click at [617, 297] on quentale-workspace at bounding box center [521, 242] width 1042 height 485
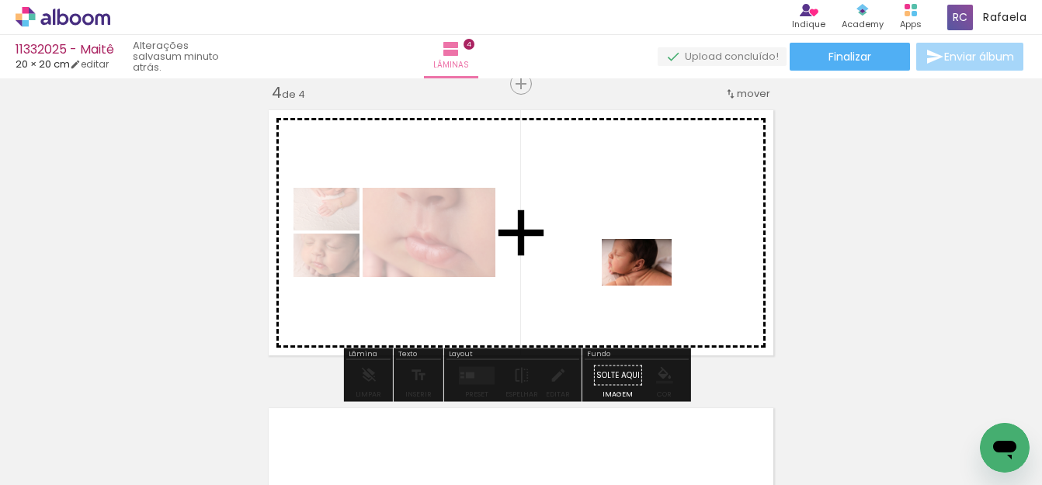
drag, startPoint x: 714, startPoint y: 402, endPoint x: 648, endPoint y: 286, distance: 133.2
click at [648, 286] on quentale-workspace at bounding box center [521, 242] width 1042 height 485
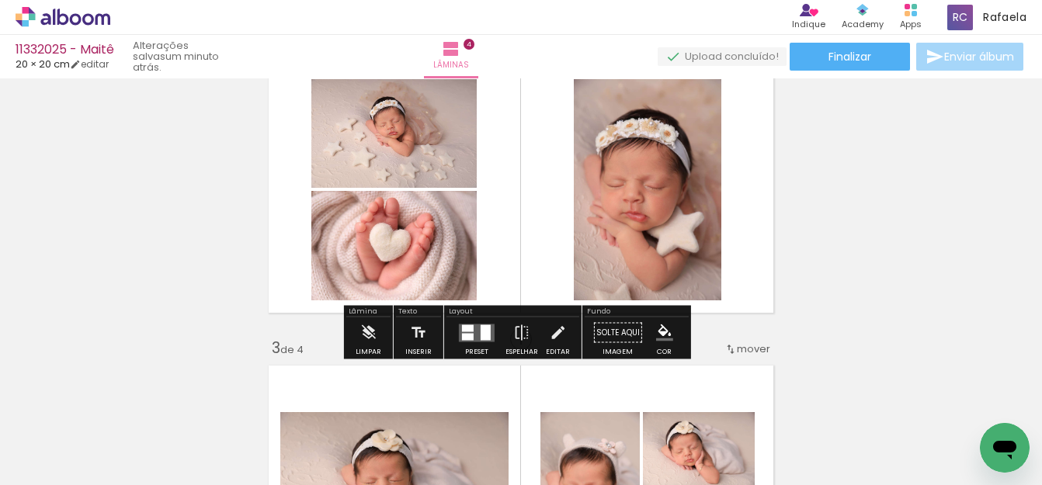
scroll to position [371, 0]
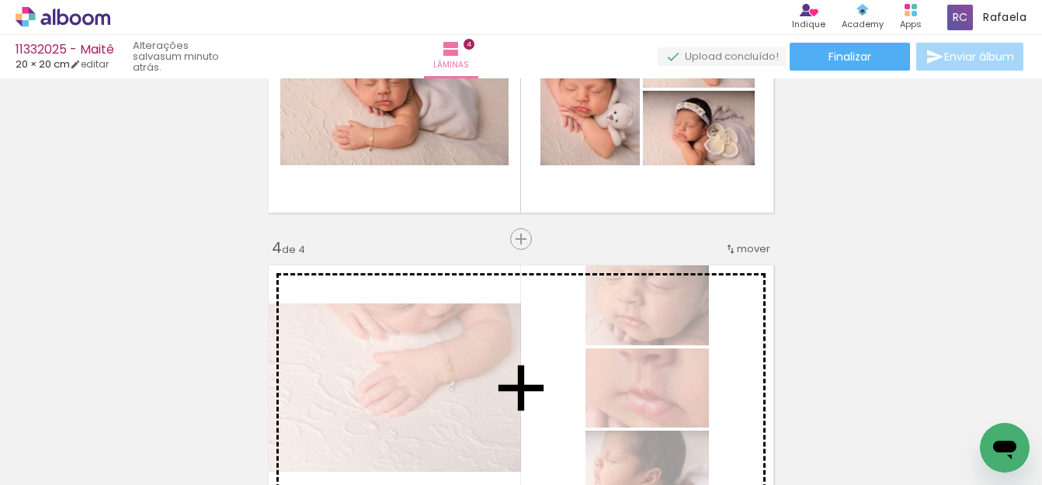
drag, startPoint x: 370, startPoint y: 246, endPoint x: 464, endPoint y: 342, distance: 134.6
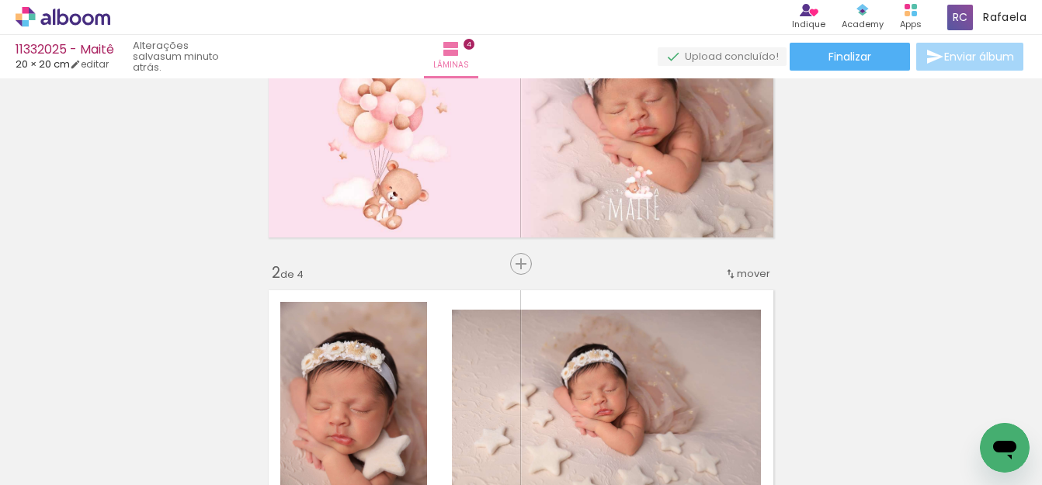
scroll to position [294, 0]
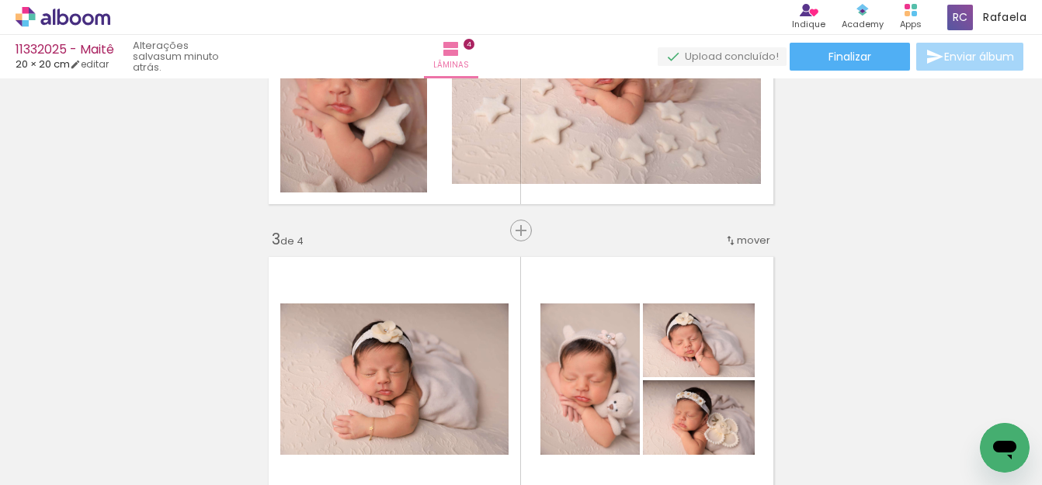
scroll to position [466, 0]
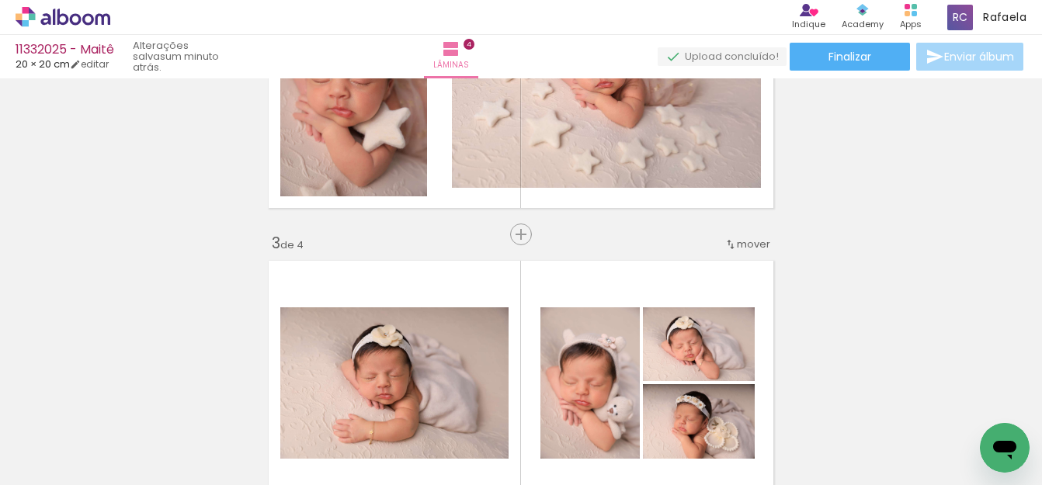
click at [744, 245] on span "mover" at bounding box center [753, 244] width 33 height 15
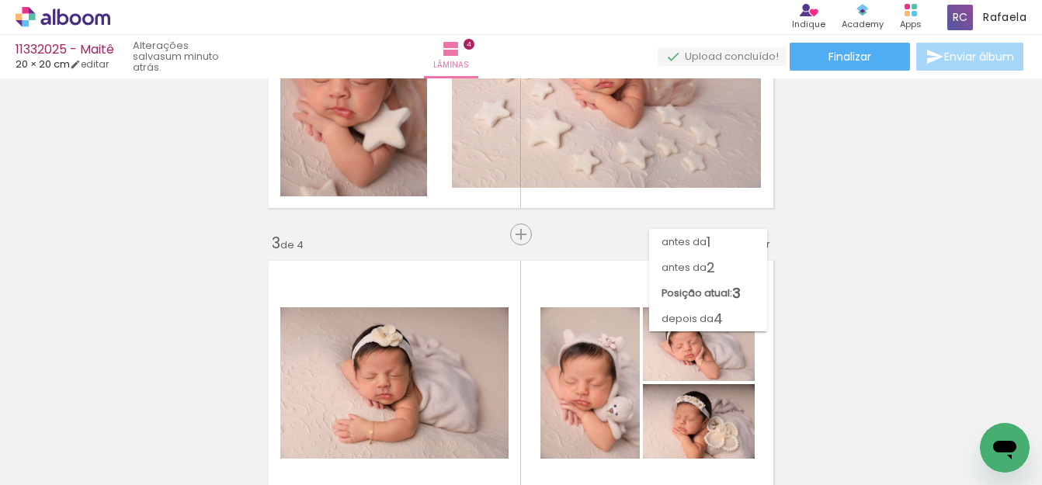
click at [744, 245] on div "antes da 1 antes da 2 Posição atual: 3 depois da 4" at bounding box center [708, 272] width 118 height 103
click at [740, 264] on paper-item "antes da 2" at bounding box center [708, 268] width 118 height 26
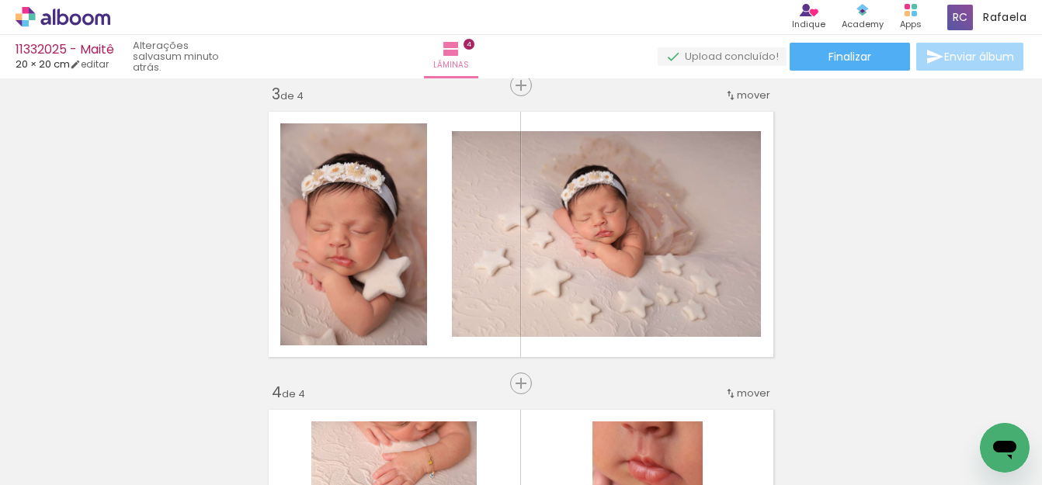
scroll to position [629, 0]
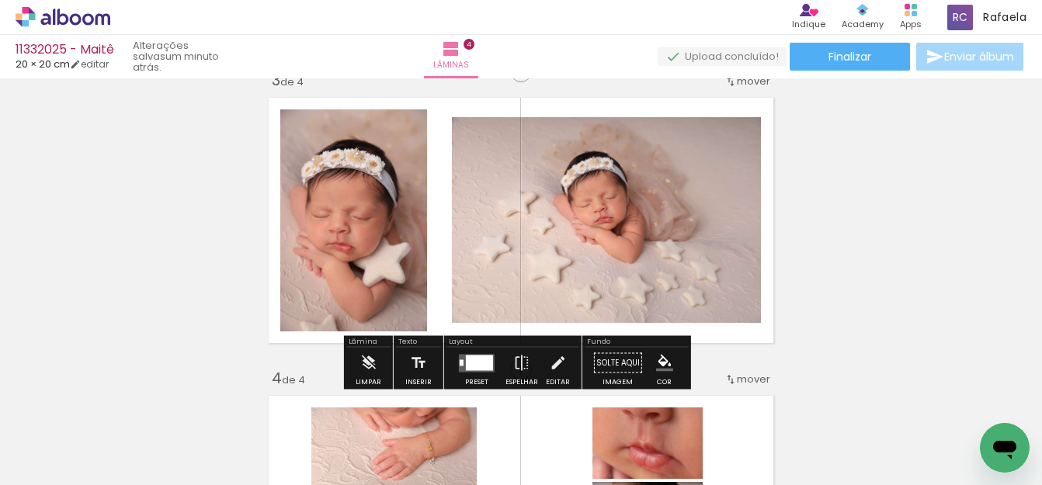
click at [461, 375] on div at bounding box center [477, 363] width 42 height 31
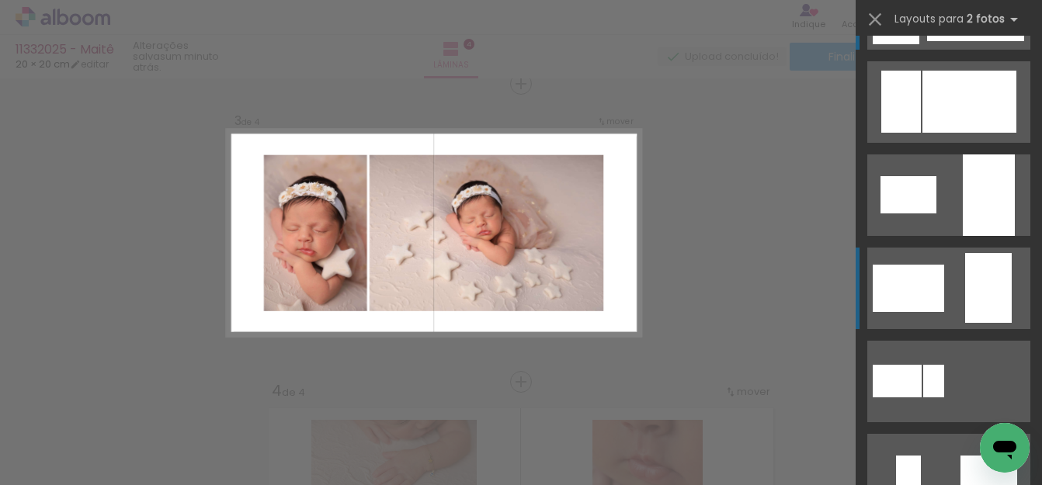
scroll to position [155, 0]
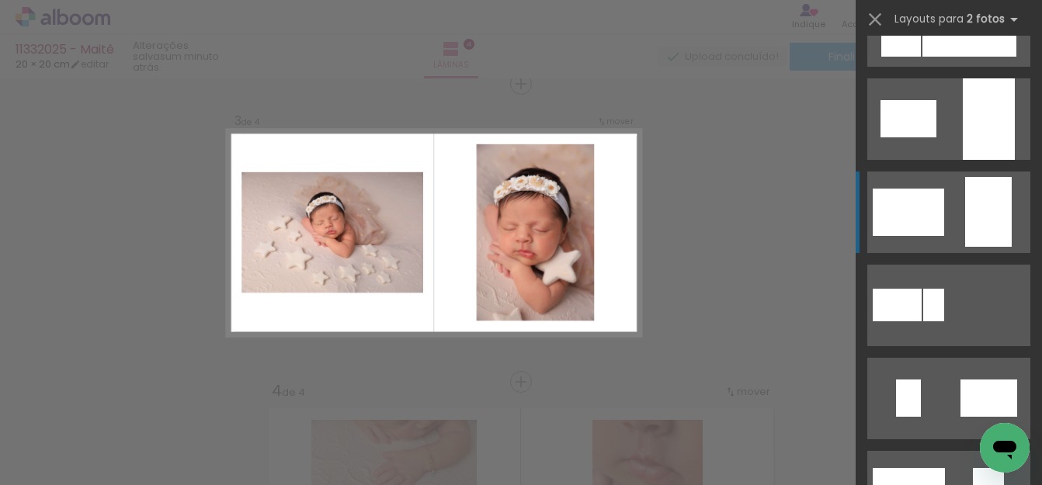
click at [937, 207] on div at bounding box center [908, 212] width 71 height 47
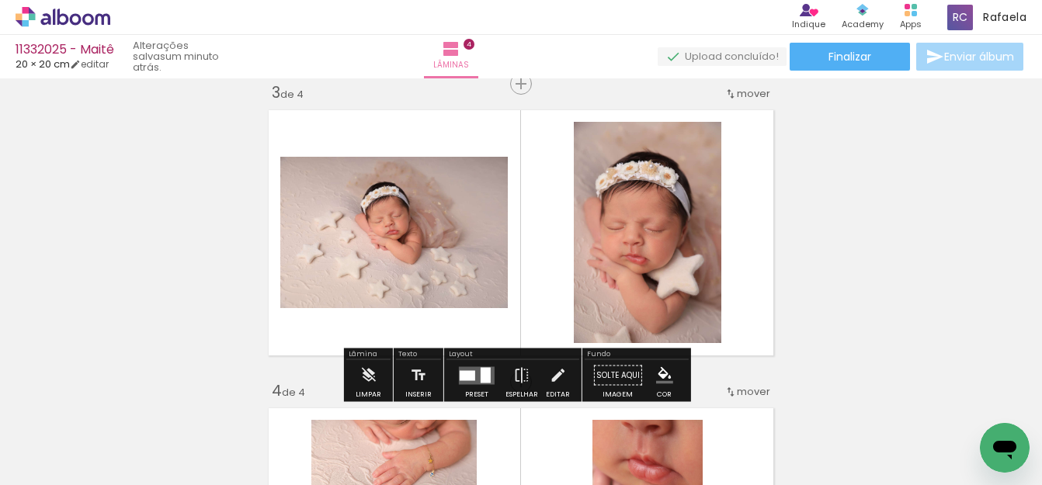
click at [885, 216] on div "Inserir lâmina 1 de 4 Inserir lâmina 2 de 4 Inserir lâmina 3 de 4 Inserir lâmin…" at bounding box center [521, 213] width 1042 height 1492
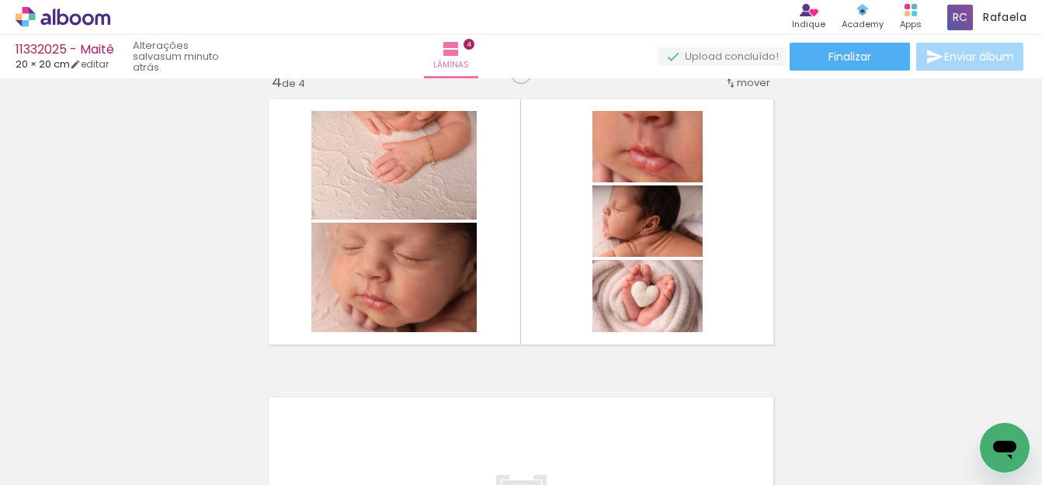
scroll to position [927, 0]
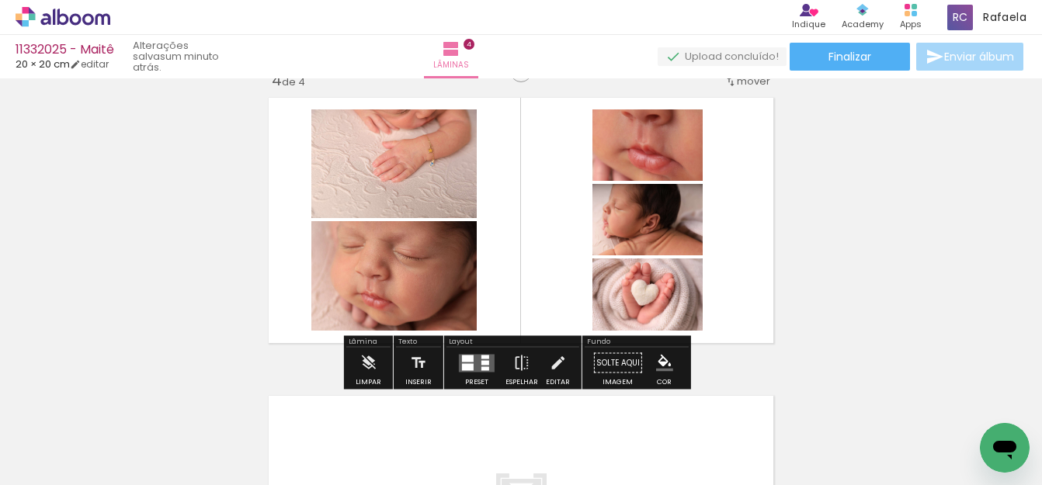
click at [465, 373] on div at bounding box center [477, 363] width 42 height 31
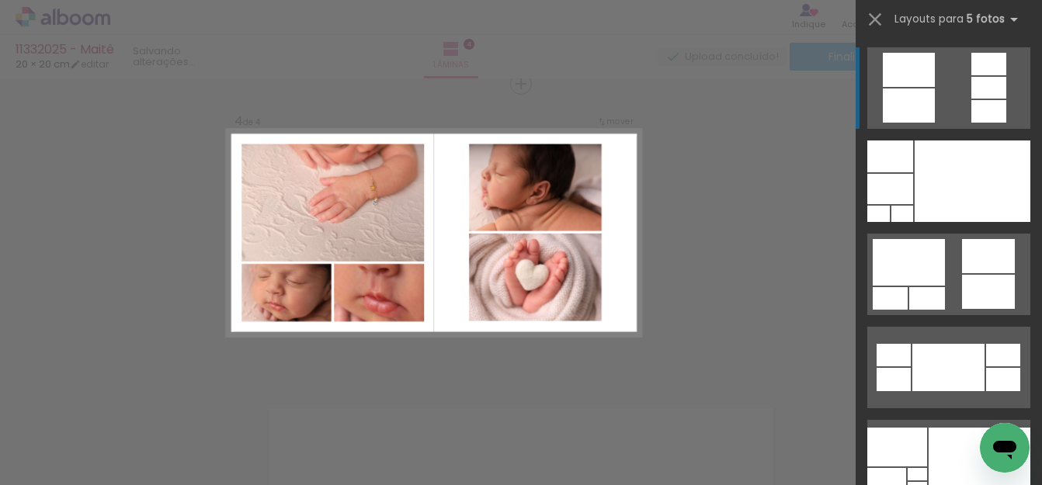
scroll to position [915, 0]
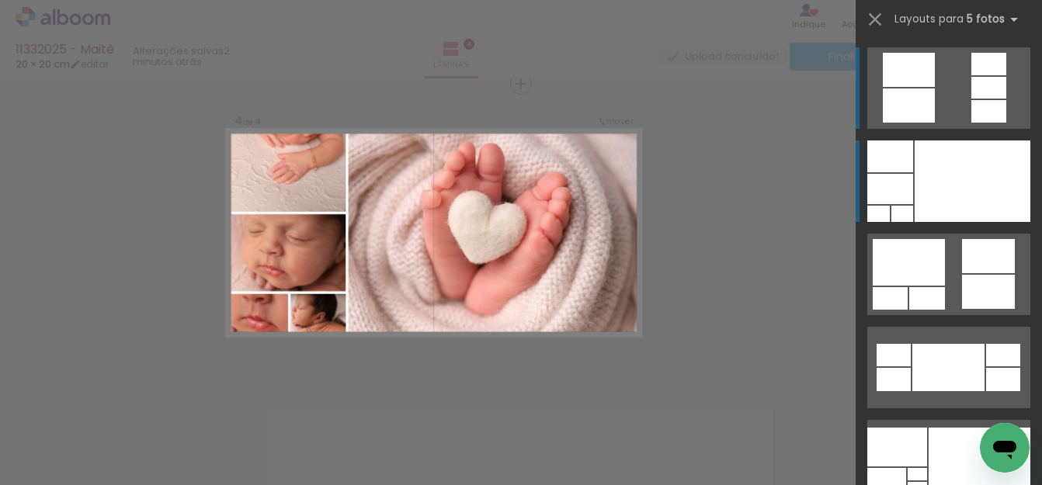
click at [940, 174] on div at bounding box center [973, 182] width 116 height 82
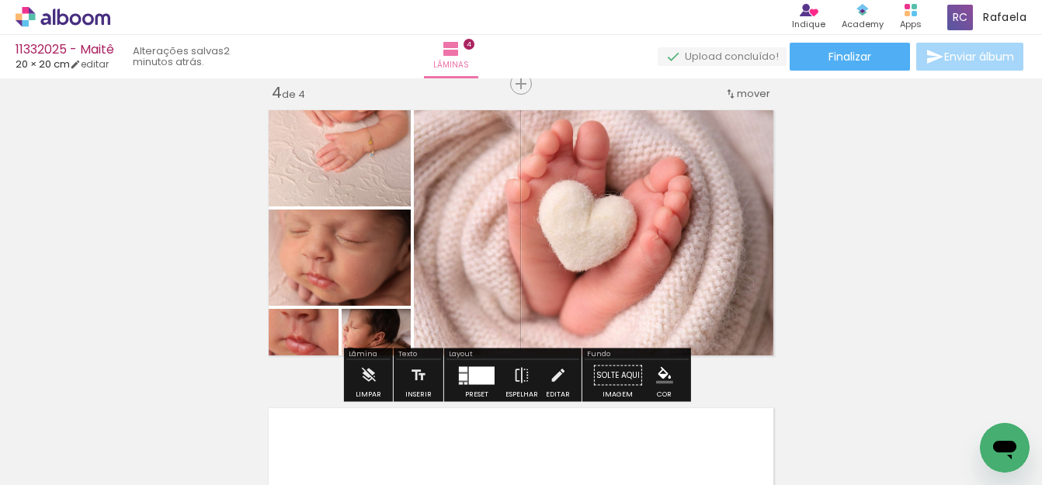
click at [338, 162] on quentale-photo at bounding box center [336, 154] width 149 height 103
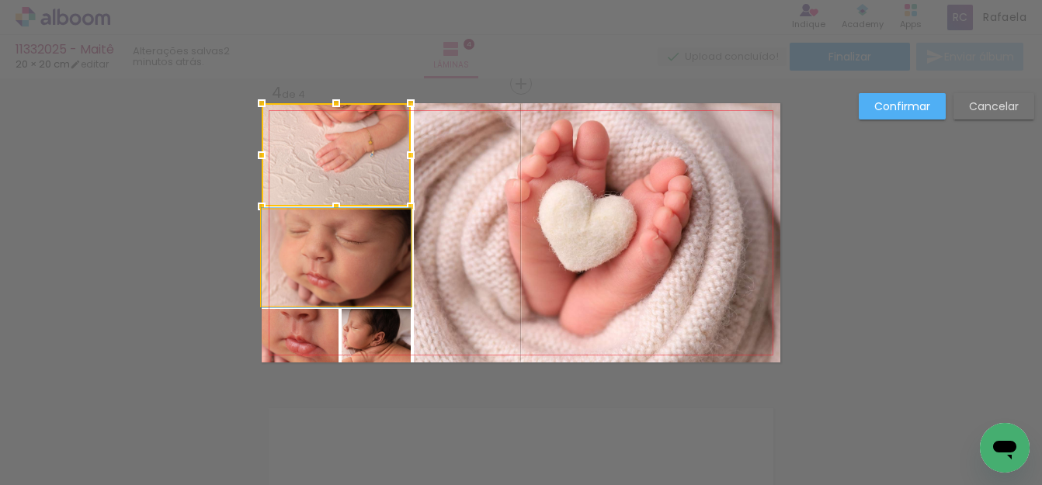
click at [339, 252] on quentale-photo at bounding box center [336, 258] width 149 height 96
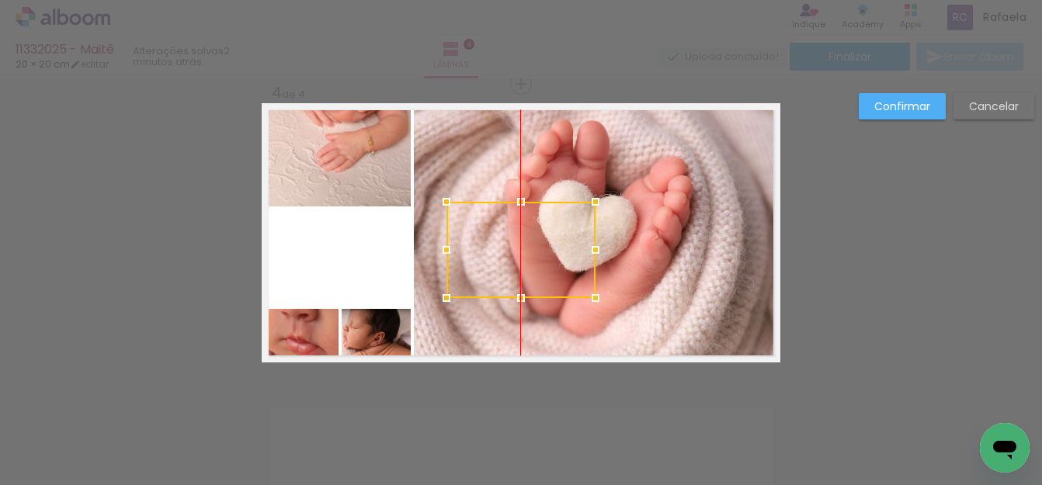
drag, startPoint x: 339, startPoint y: 269, endPoint x: 520, endPoint y: 261, distance: 181.9
click at [520, 261] on div at bounding box center [521, 250] width 149 height 96
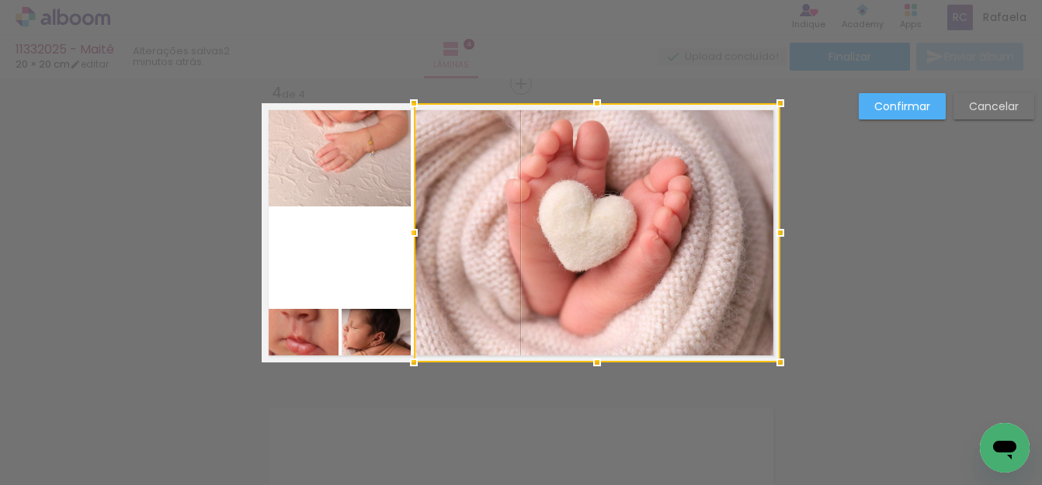
drag, startPoint x: 957, startPoint y: 214, endPoint x: 943, endPoint y: 196, distance: 22.1
click at [0, 0] on slot "Cancelar" at bounding box center [0, 0] width 0 height 0
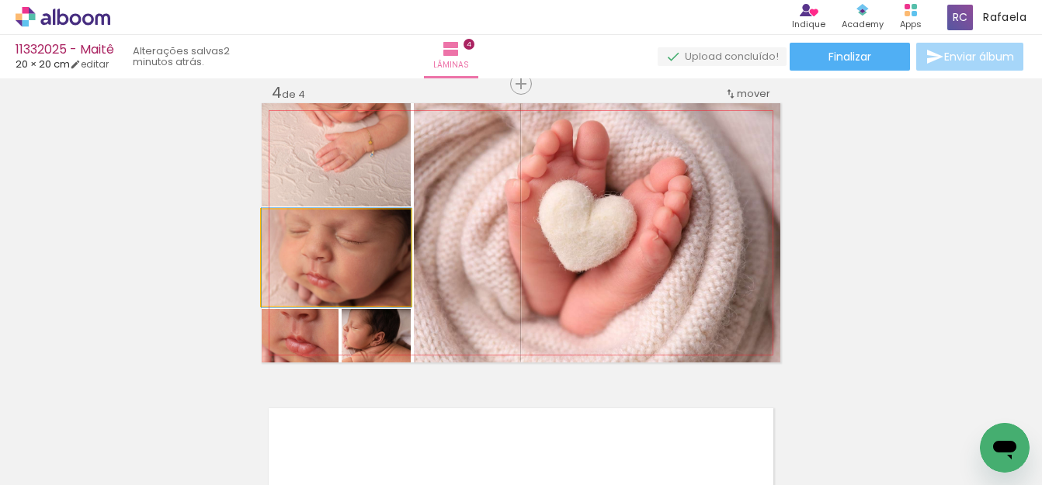
click at [351, 266] on quentale-photo at bounding box center [336, 258] width 149 height 96
click at [355, 266] on quentale-photo at bounding box center [336, 258] width 149 height 96
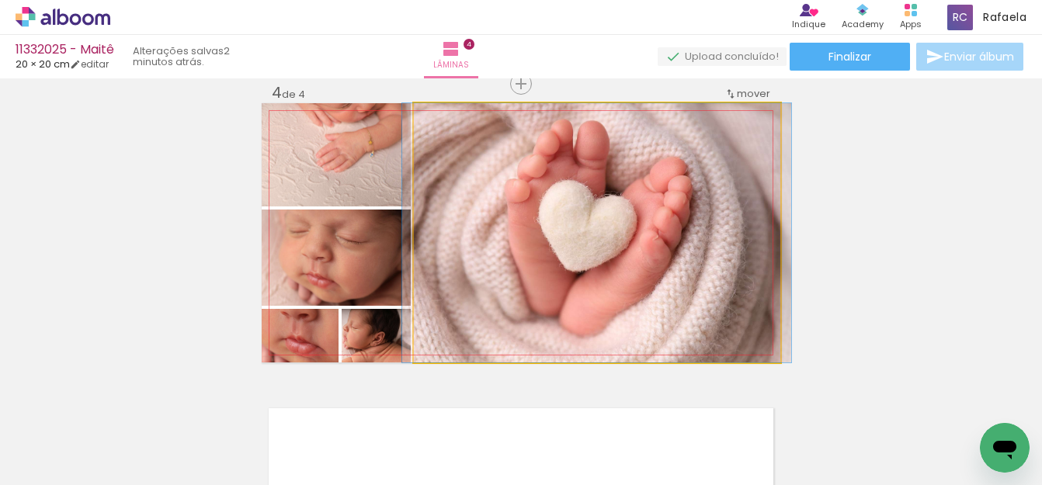
click at [503, 268] on quentale-photo at bounding box center [597, 232] width 367 height 259
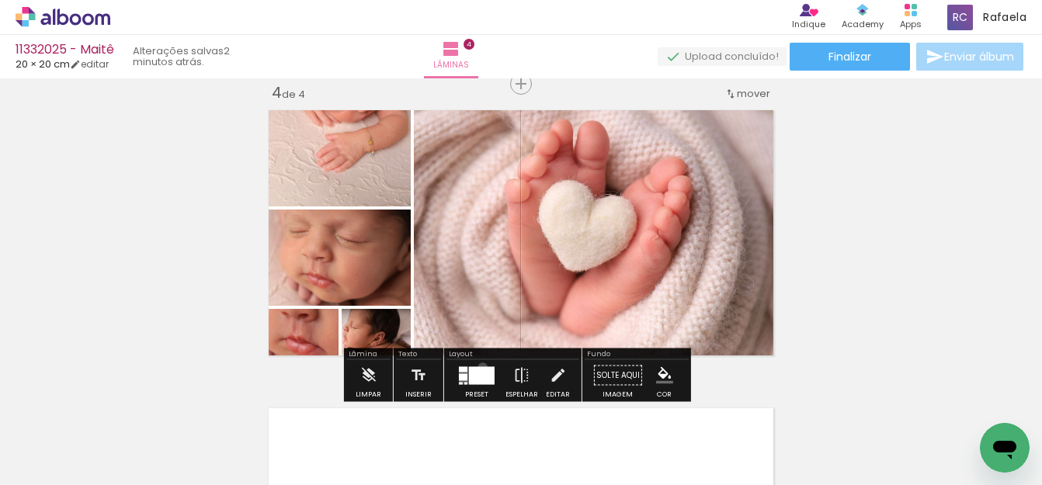
click at [478, 367] on div at bounding box center [482, 376] width 26 height 18
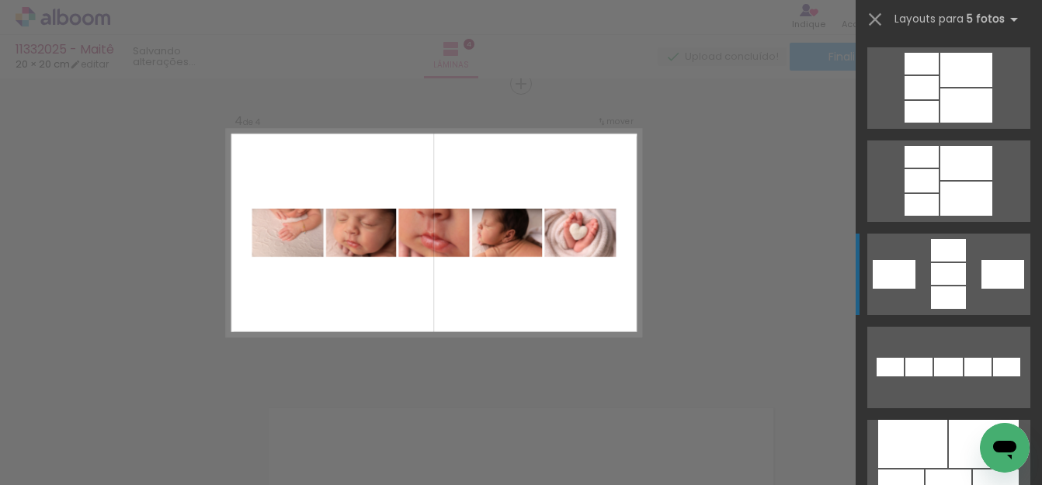
scroll to position [714, 0]
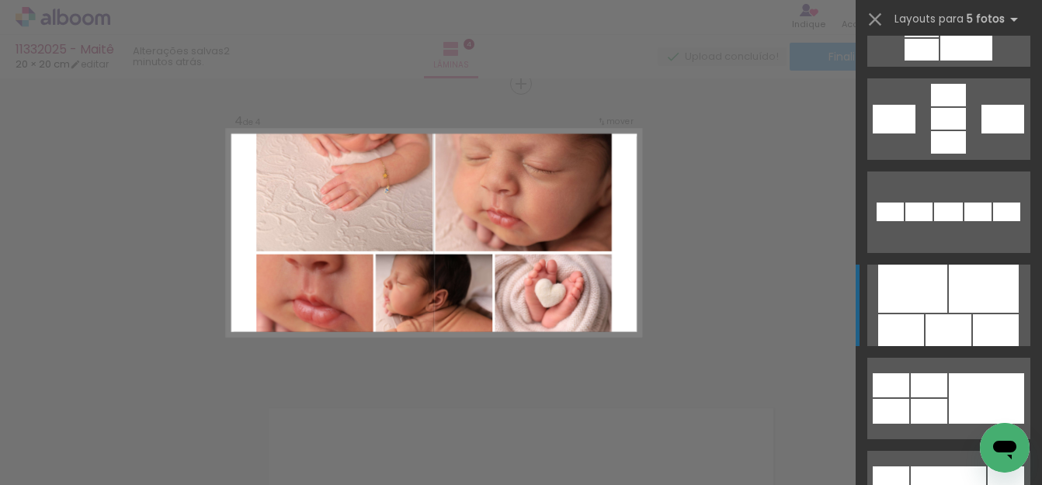
click at [922, 312] on div at bounding box center [912, 289] width 69 height 48
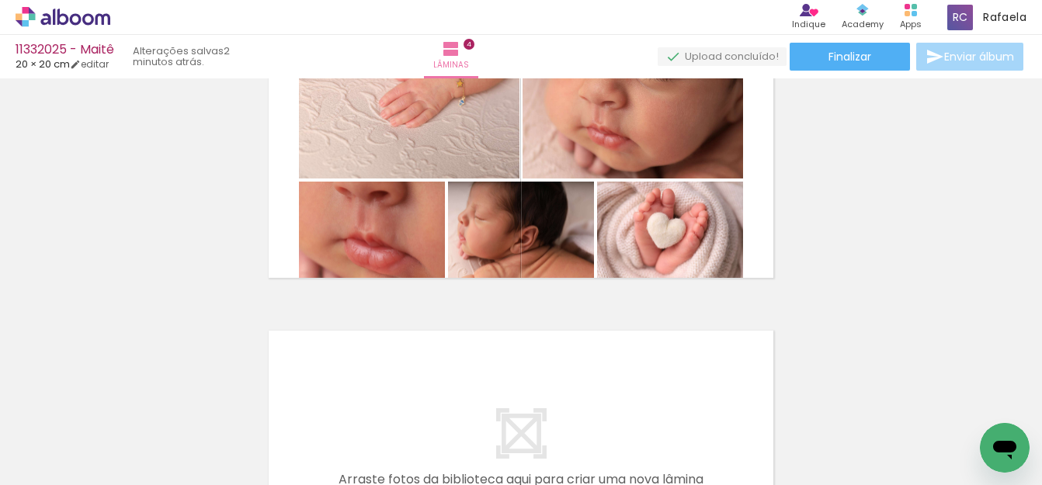
scroll to position [915, 0]
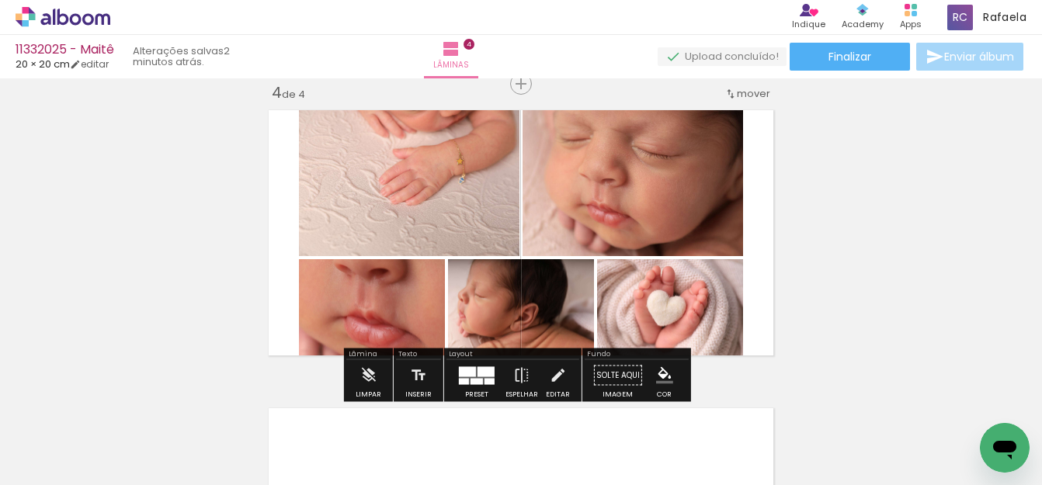
click at [468, 373] on div at bounding box center [467, 372] width 17 height 10
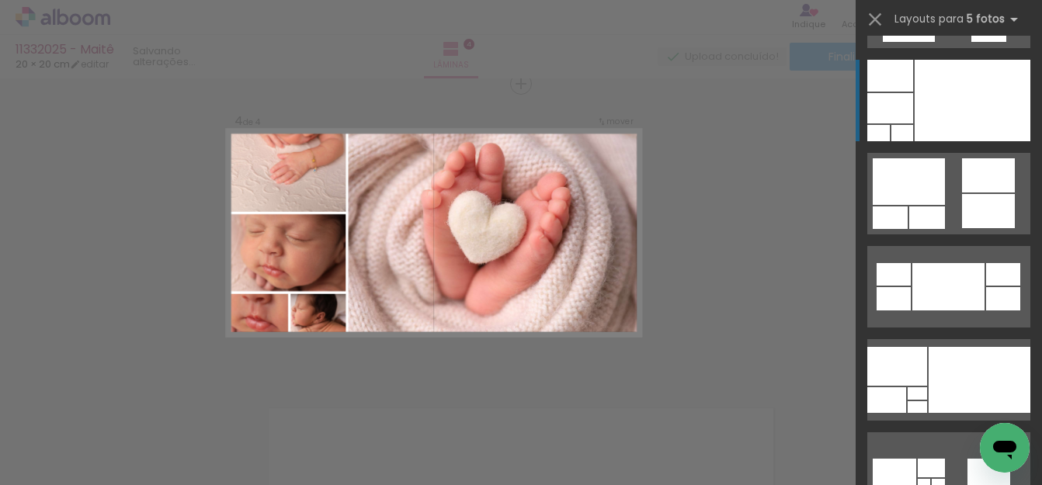
scroll to position [0, 0]
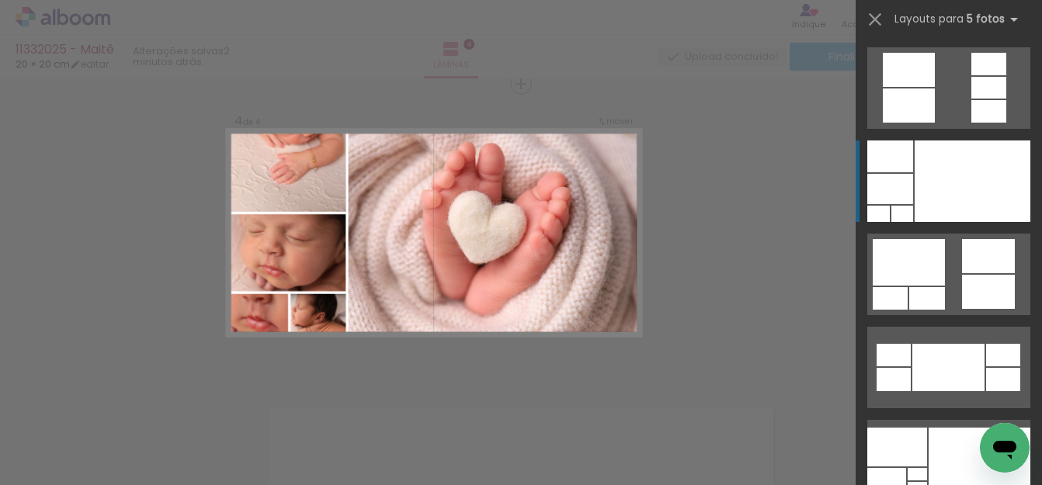
click at [892, 179] on div at bounding box center [890, 189] width 46 height 30
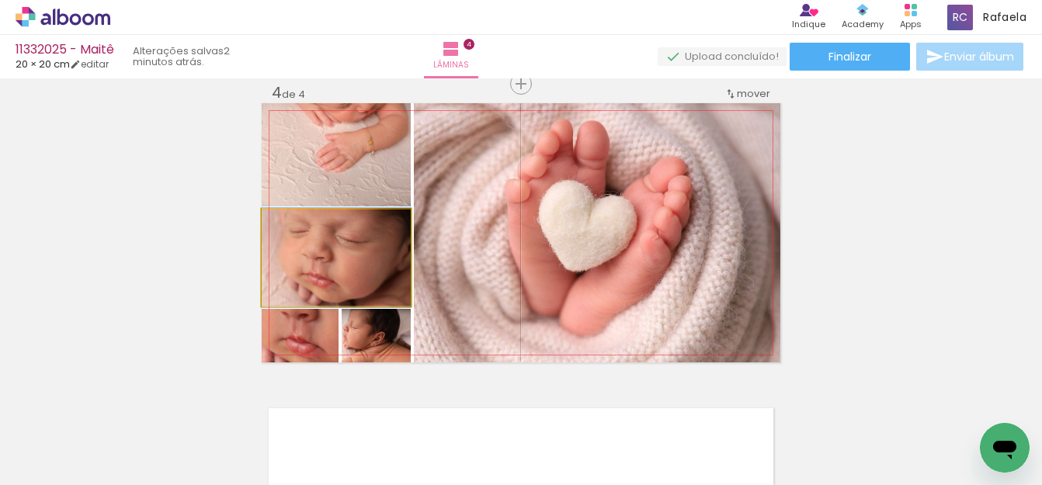
click at [303, 285] on quentale-photo at bounding box center [336, 258] width 149 height 96
click at [321, 279] on quentale-photo at bounding box center [336, 258] width 149 height 96
click at [321, 280] on quentale-photo at bounding box center [336, 258] width 149 height 96
click at [0, 0] on div at bounding box center [0, 0] width 0 height 0
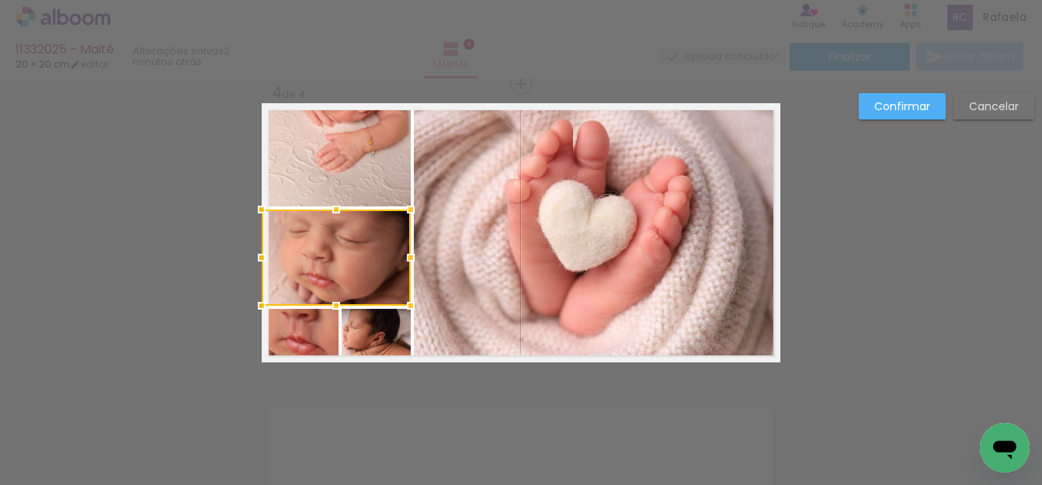
click at [0, 0] on slot "Cancelar" at bounding box center [0, 0] width 0 height 0
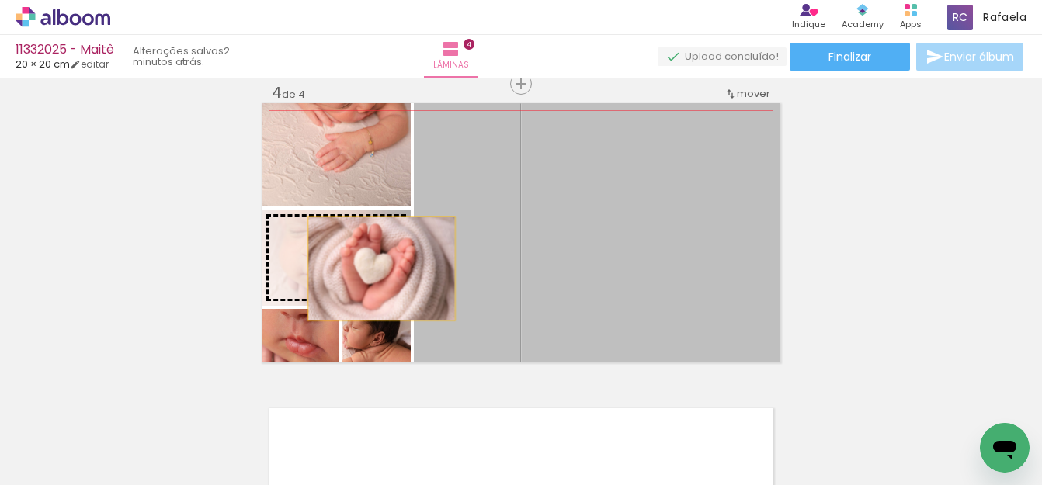
drag, startPoint x: 550, startPoint y: 292, endPoint x: 376, endPoint y: 269, distance: 175.5
click at [0, 0] on slot at bounding box center [0, 0] width 0 height 0
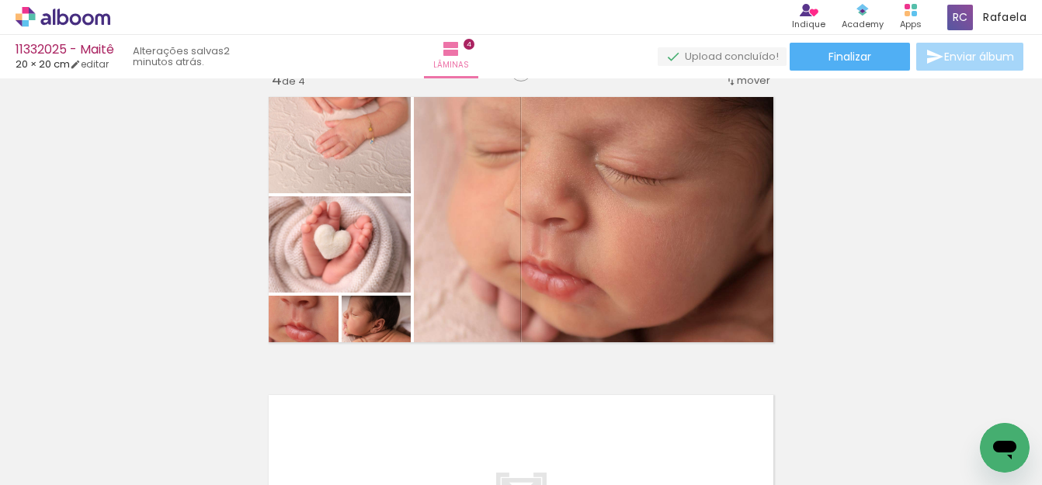
scroll to position [915, 0]
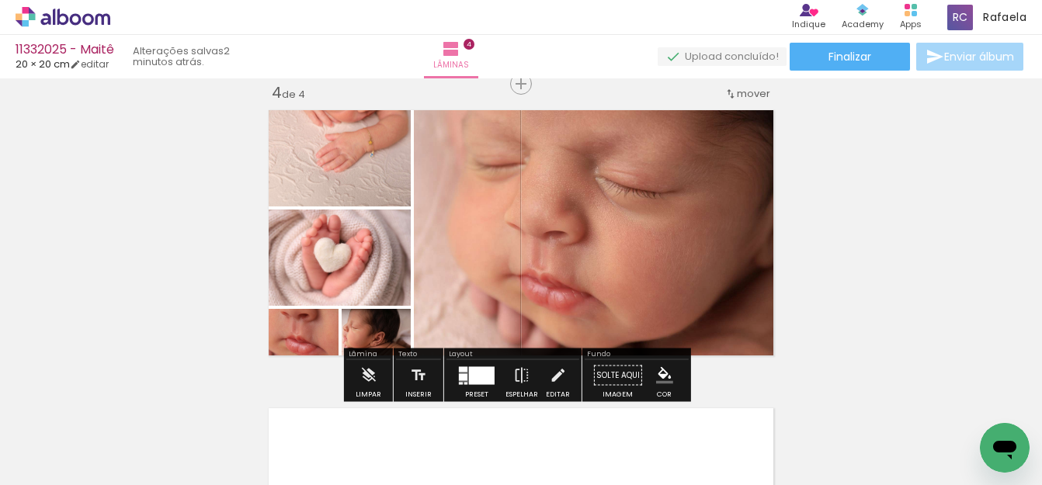
click at [311, 183] on quentale-photo at bounding box center [336, 154] width 149 height 103
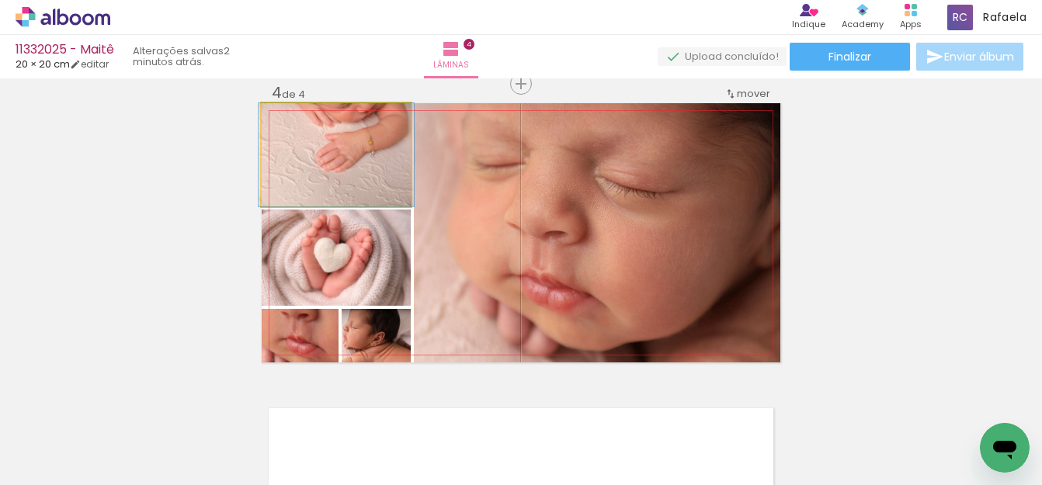
click at [311, 183] on quentale-photo at bounding box center [336, 154] width 149 height 103
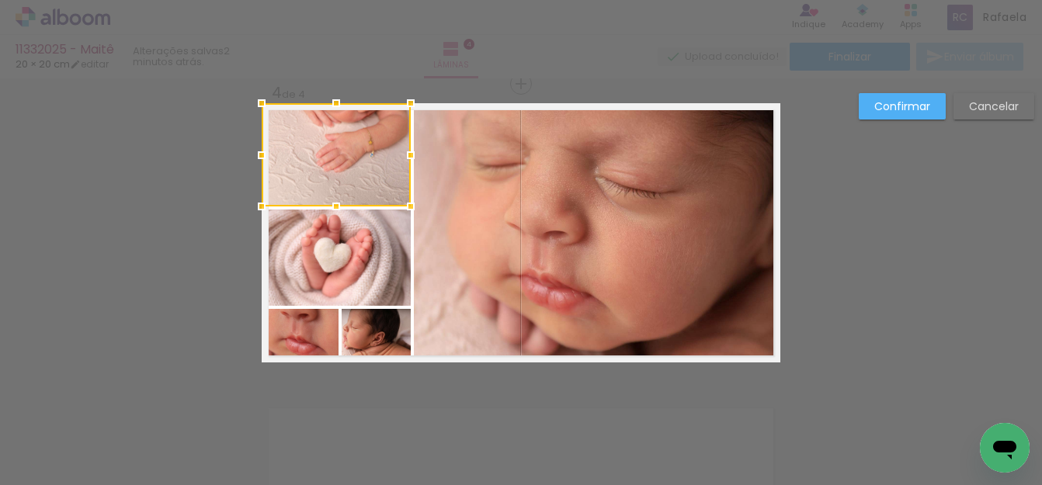
drag, startPoint x: 963, startPoint y: 103, endPoint x: 599, endPoint y: 136, distance: 365.8
click at [963, 103] on paper-button "Cancelar" at bounding box center [994, 106] width 81 height 26
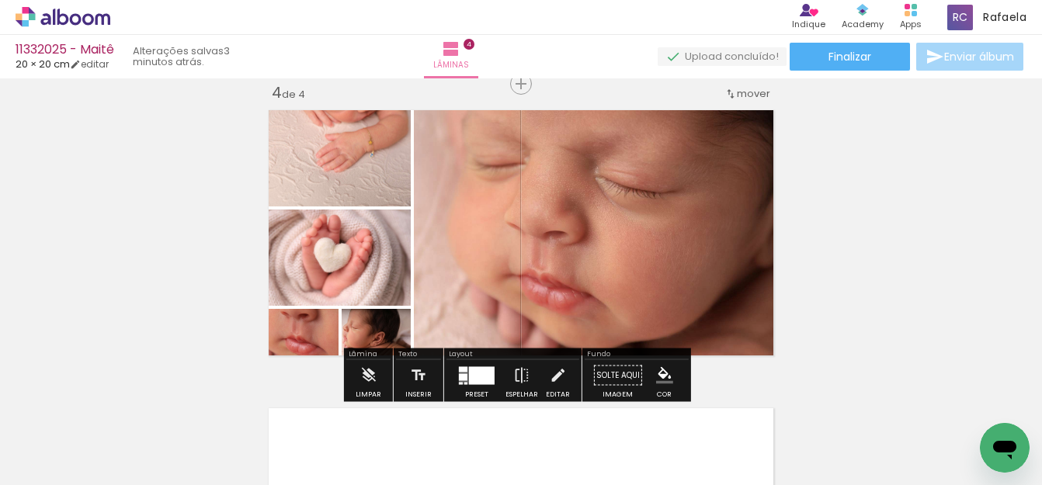
click at [323, 181] on quentale-photo at bounding box center [336, 154] width 149 height 103
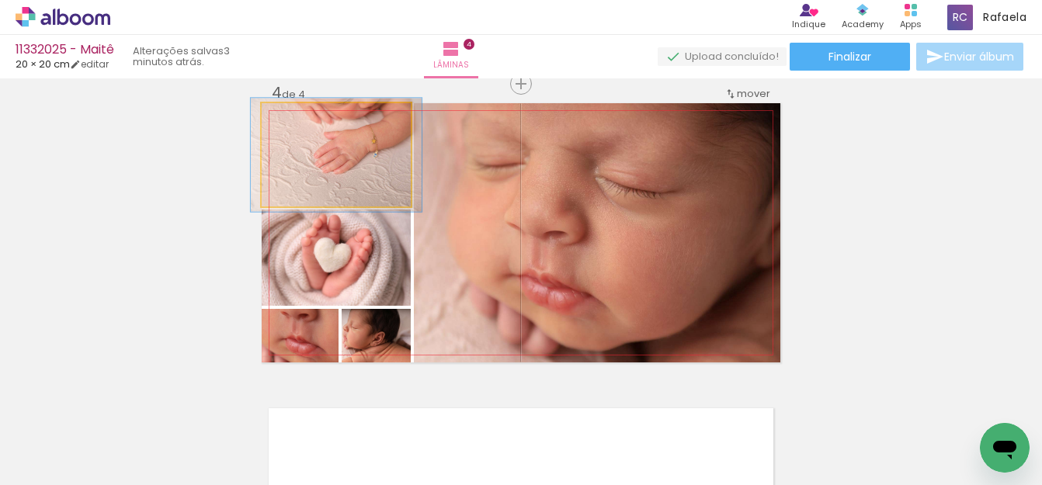
click at [297, 123] on div at bounding box center [304, 120] width 14 height 14
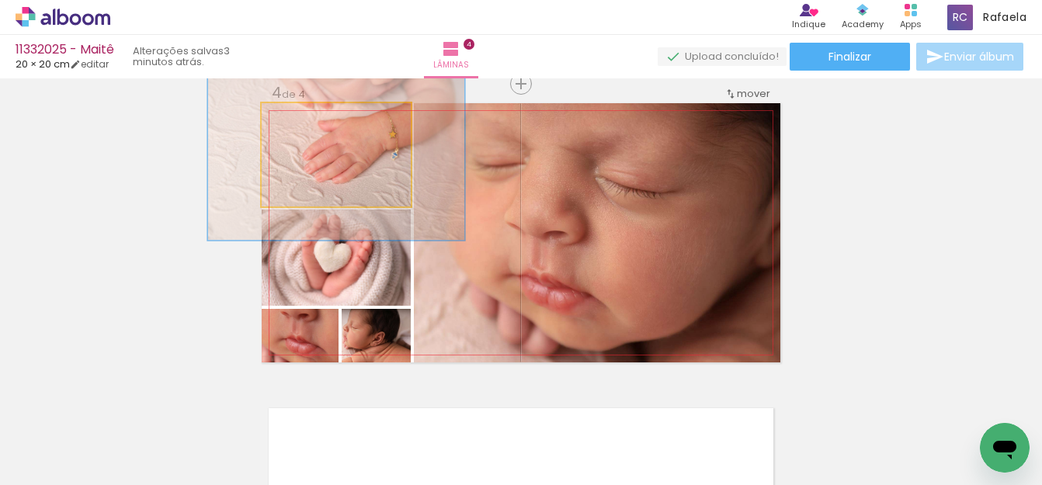
drag, startPoint x: 298, startPoint y: 123, endPoint x: 342, endPoint y: 137, distance: 45.7
click at [342, 137] on quentale-photo at bounding box center [336, 154] width 149 height 103
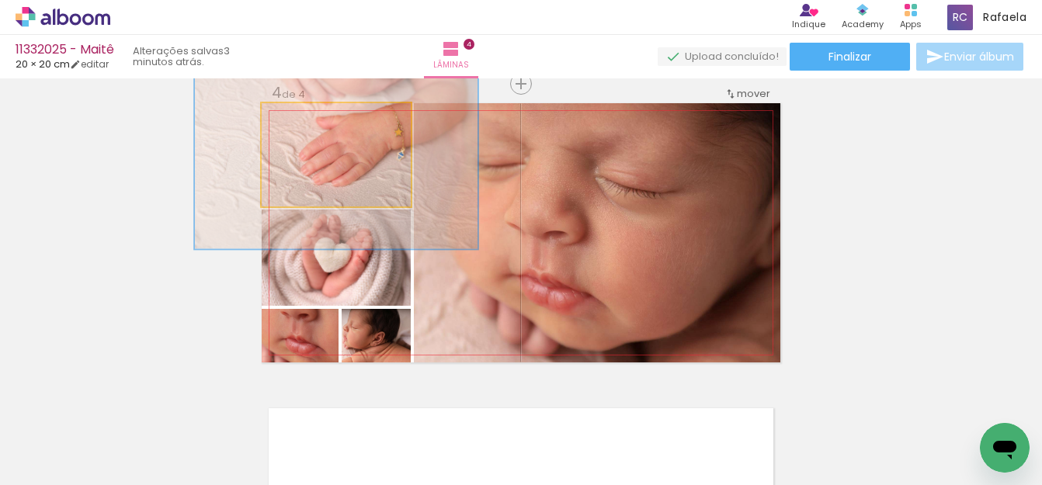
click at [336, 178] on quentale-photo at bounding box center [336, 154] width 149 height 103
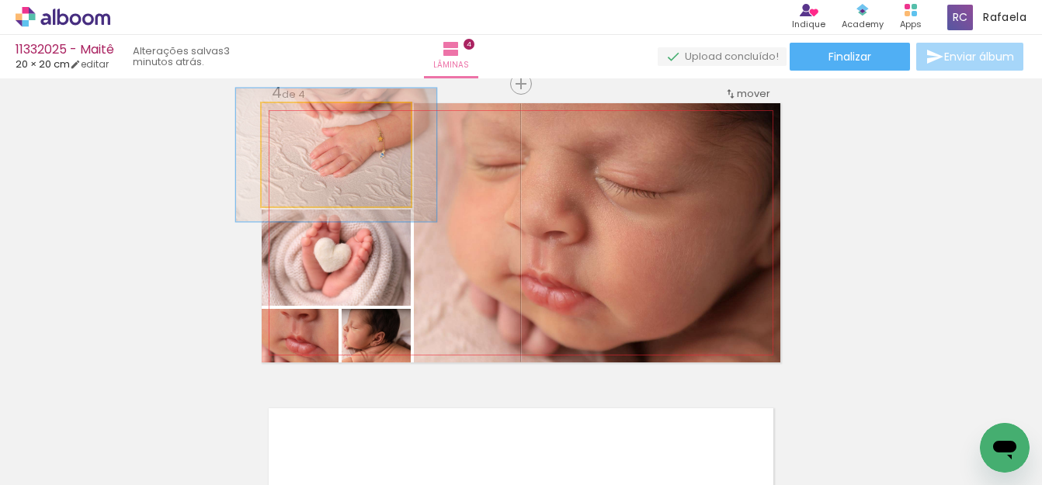
drag, startPoint x: 337, startPoint y: 119, endPoint x: 304, endPoint y: 128, distance: 33.9
type paper-slider "128"
click at [304, 128] on div at bounding box center [316, 119] width 25 height 25
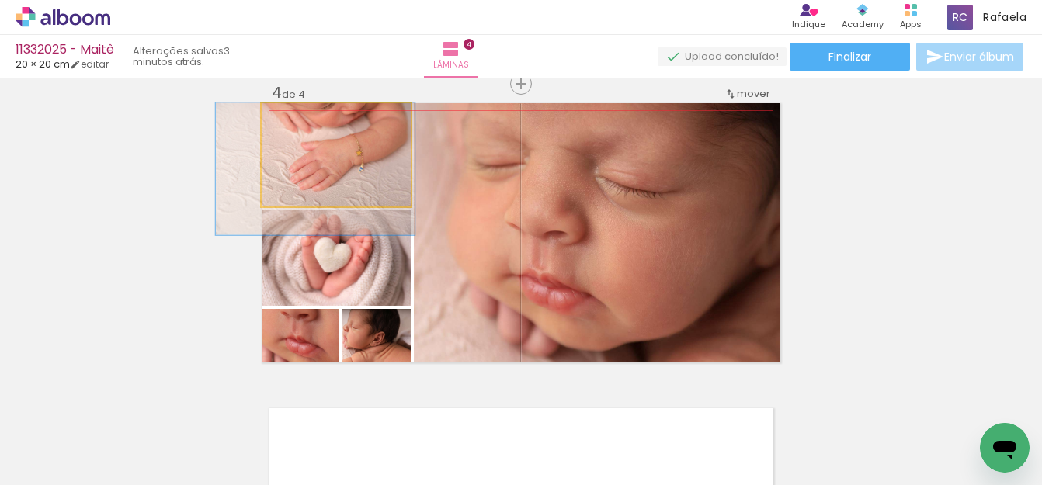
drag, startPoint x: 344, startPoint y: 176, endPoint x: 323, endPoint y: 207, distance: 37.5
click at [323, 207] on quentale-layouter at bounding box center [521, 232] width 519 height 259
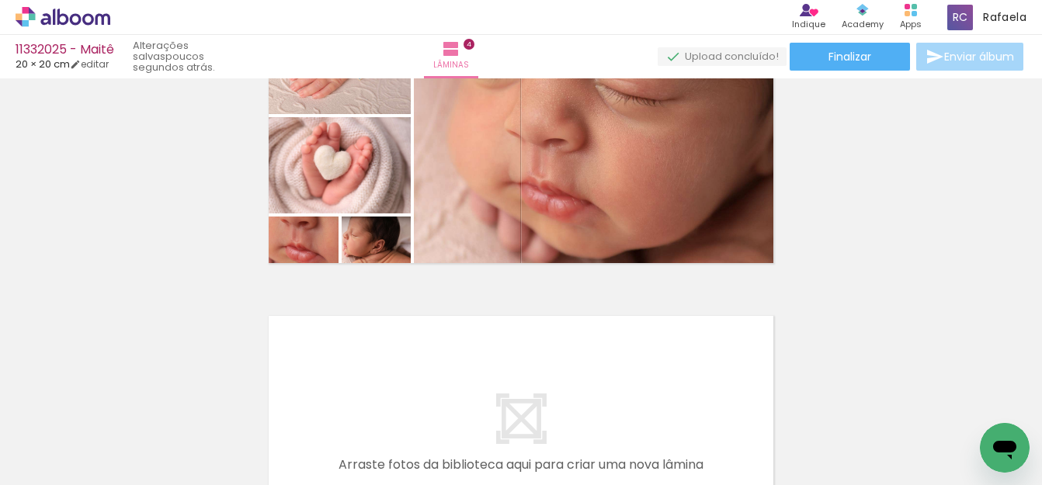
scroll to position [1010, 0]
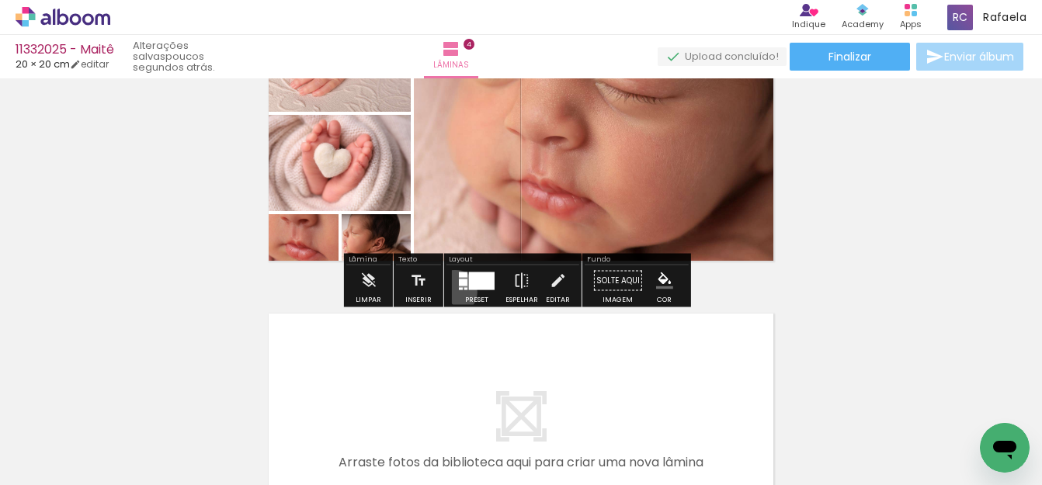
click at [452, 292] on paper-button "Preset" at bounding box center [477, 286] width 50 height 40
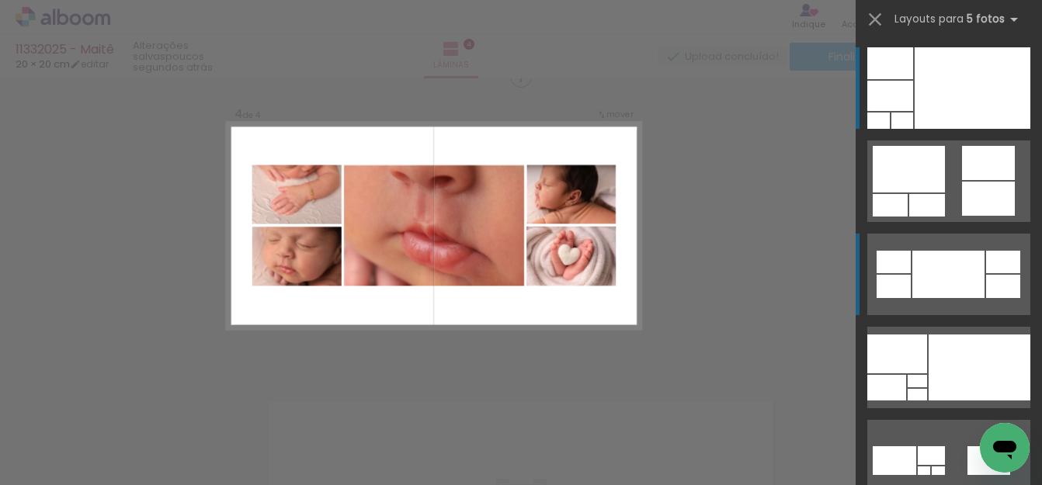
scroll to position [915, 0]
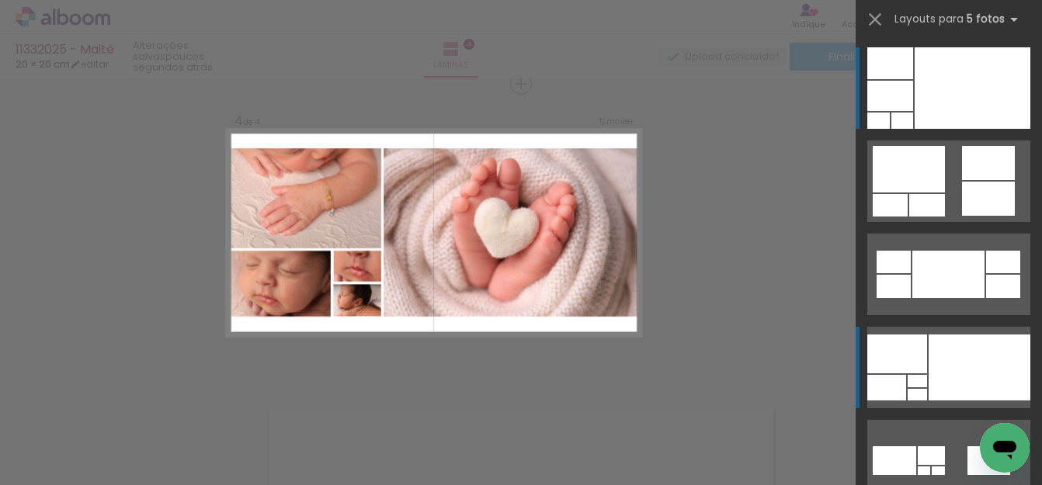
click at [953, 339] on div at bounding box center [980, 368] width 102 height 66
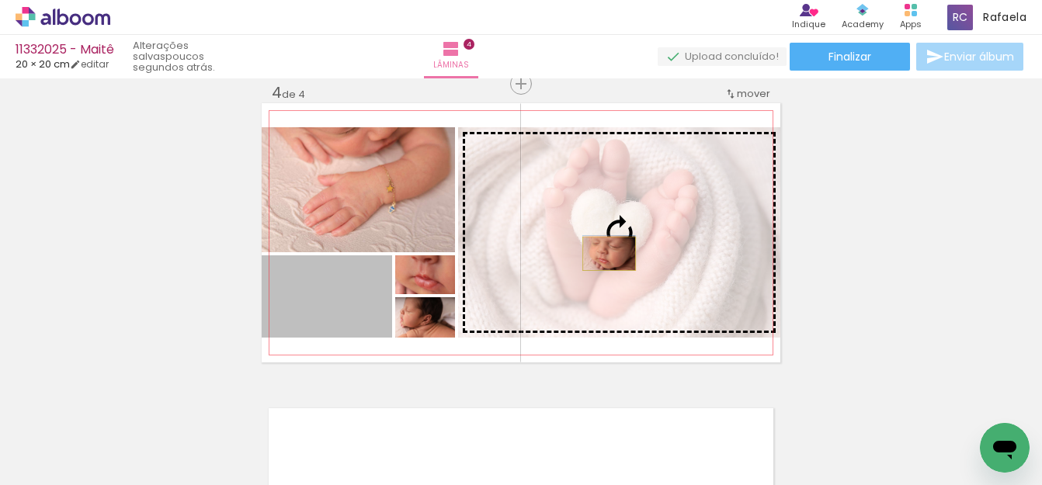
drag, startPoint x: 347, startPoint y: 306, endPoint x: 603, endPoint y: 254, distance: 261.5
click at [0, 0] on slot at bounding box center [0, 0] width 0 height 0
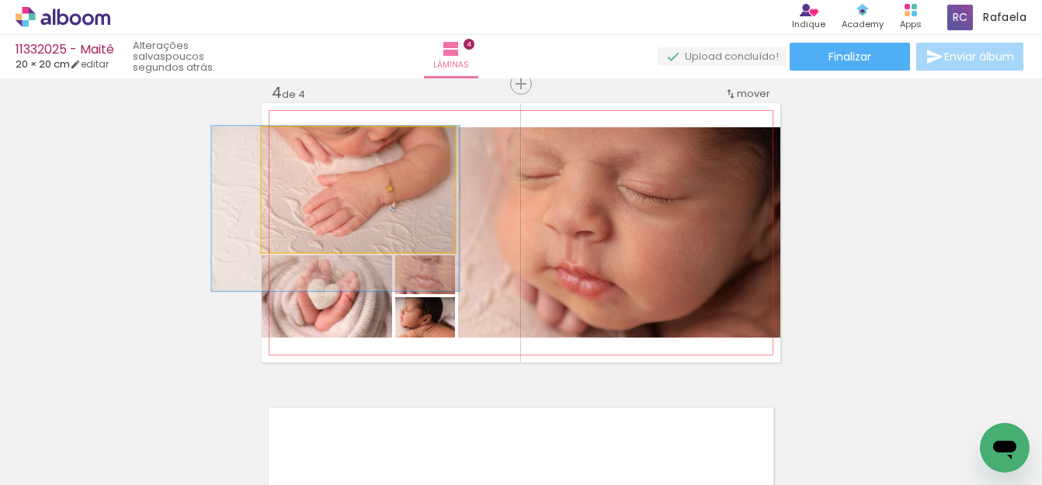
click at [305, 214] on quentale-photo at bounding box center [358, 189] width 193 height 125
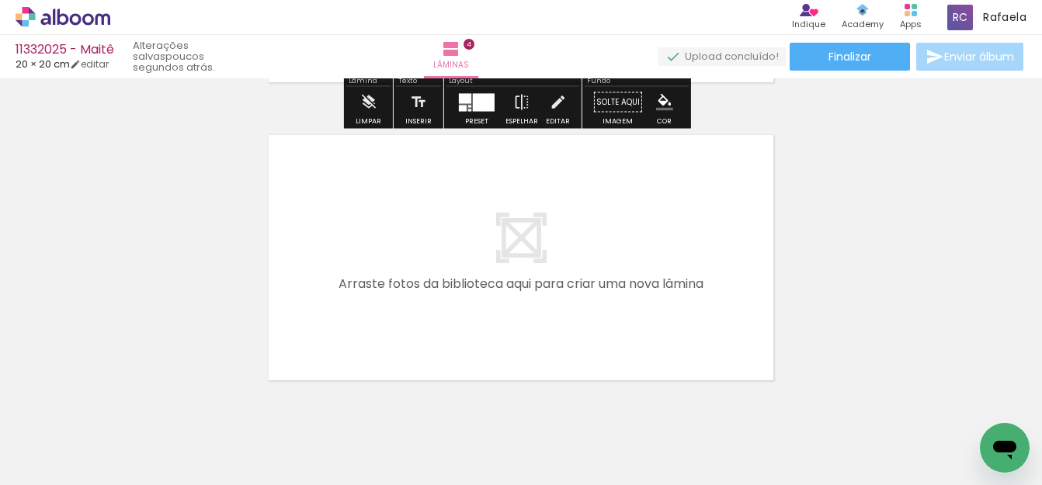
scroll to position [1226, 0]
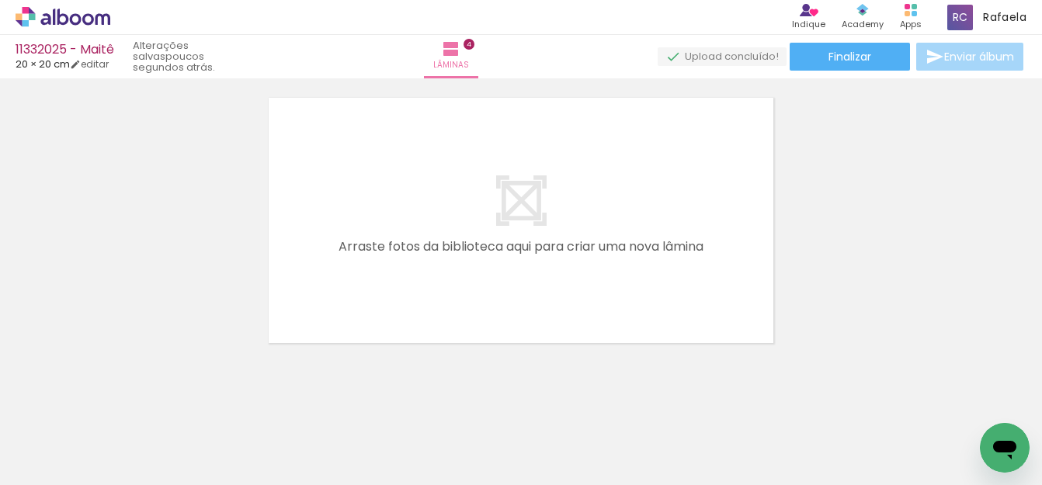
click at [127, 474] on iron-horizontal-list at bounding box center [111, 436] width 31 height 97
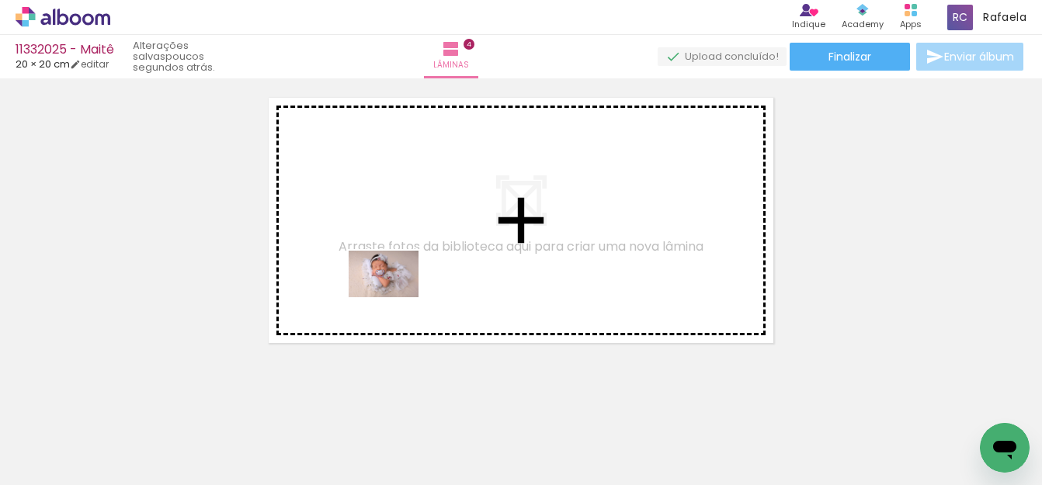
drag, startPoint x: 395, startPoint y: 449, endPoint x: 491, endPoint y: 415, distance: 101.9
click at [397, 289] on quentale-workspace at bounding box center [521, 242] width 1042 height 485
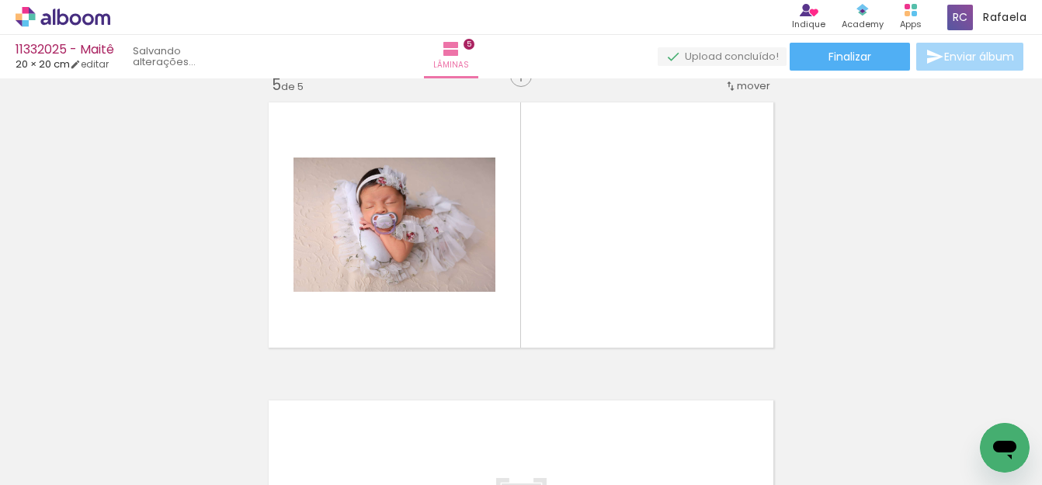
scroll to position [1213, 0]
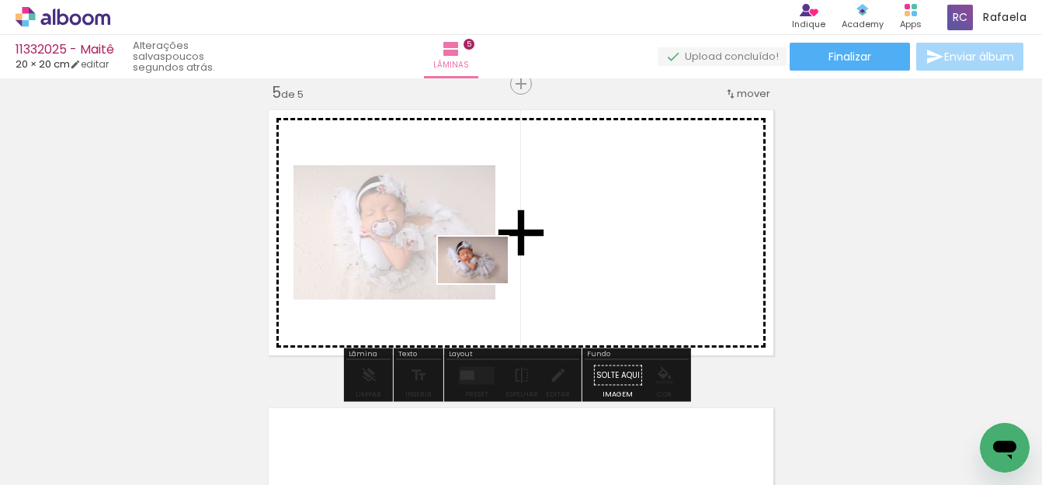
drag, startPoint x: 479, startPoint y: 362, endPoint x: 561, endPoint y: 378, distance: 83.2
click at [485, 283] on quentale-workspace at bounding box center [521, 242] width 1042 height 485
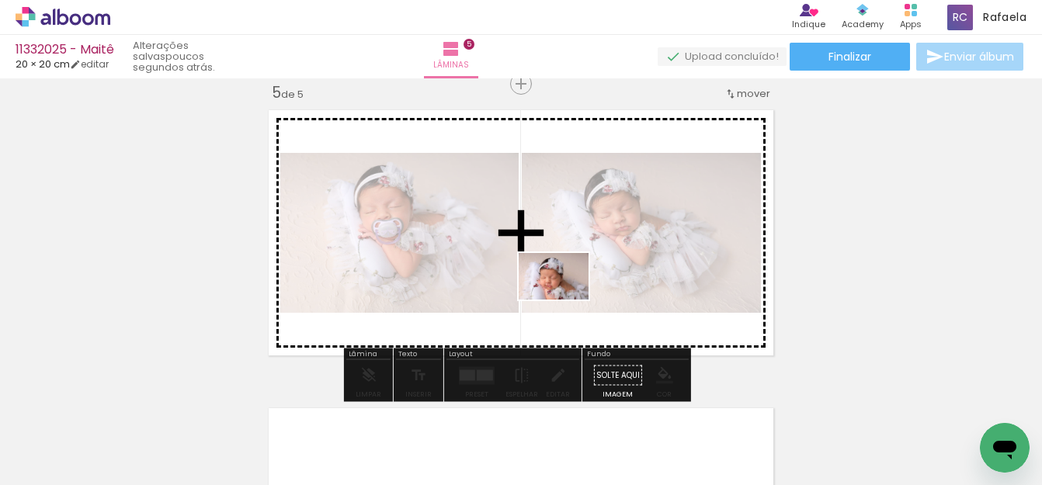
drag, startPoint x: 573, startPoint y: 414, endPoint x: 716, endPoint y: 387, distance: 145.5
click at [566, 300] on quentale-workspace at bounding box center [521, 242] width 1042 height 485
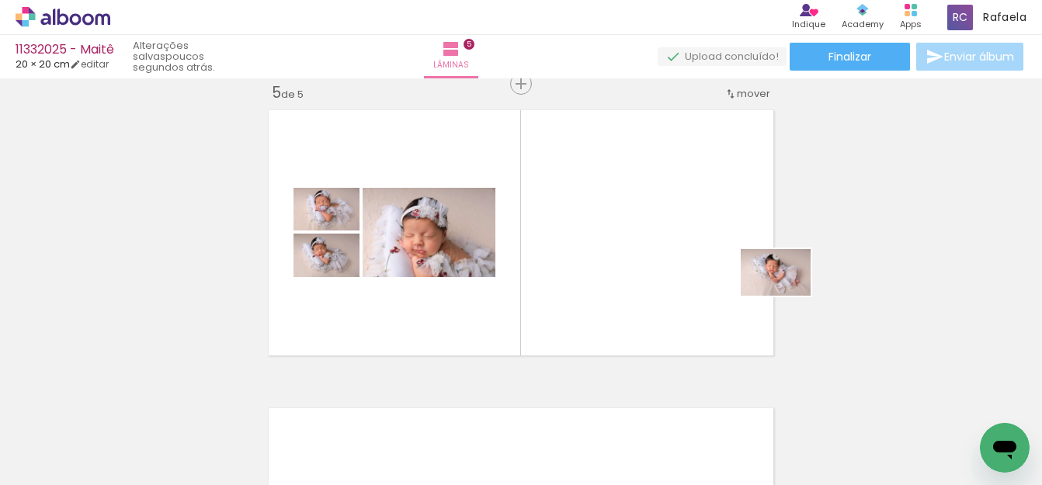
drag, startPoint x: 927, startPoint y: 438, endPoint x: 788, endPoint y: 296, distance: 198.8
click at [788, 296] on quentale-workspace at bounding box center [521, 242] width 1042 height 485
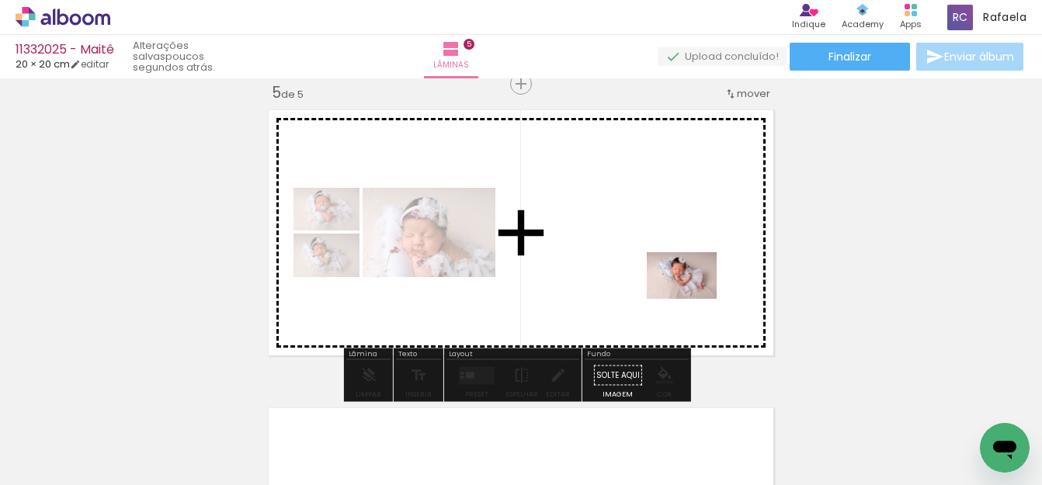
drag, startPoint x: 908, startPoint y: 429, endPoint x: 623, endPoint y: 273, distance: 325.3
click at [623, 273] on quentale-workspace at bounding box center [521, 242] width 1042 height 485
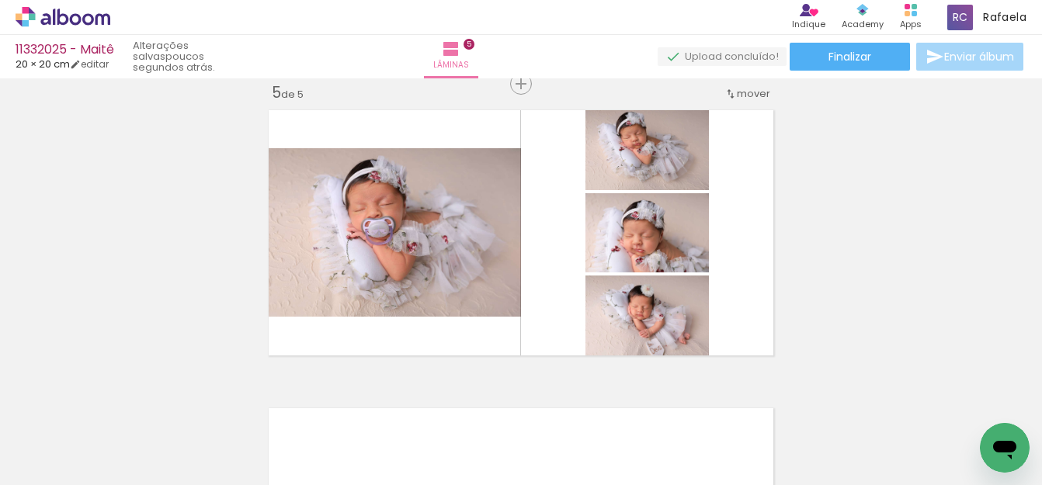
scroll to position [0, 812]
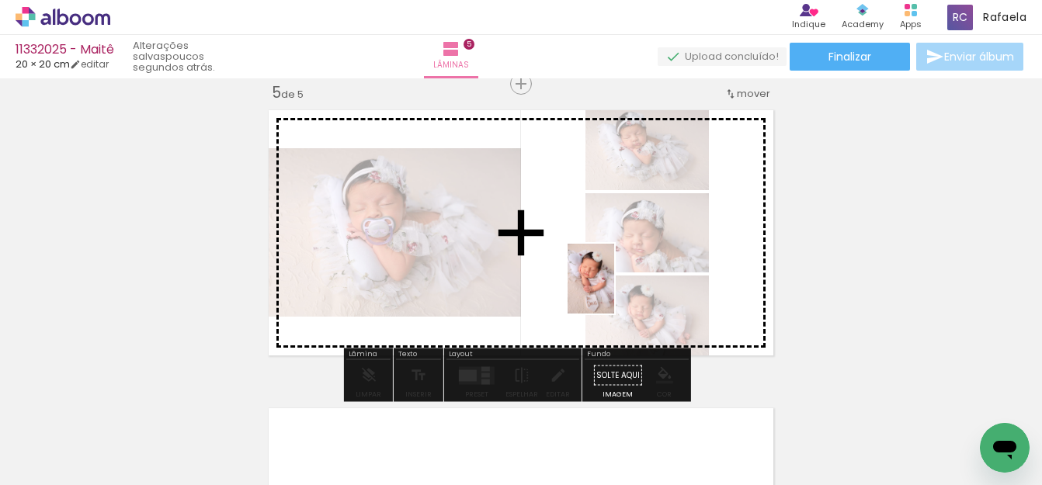
drag, startPoint x: 909, startPoint y: 442, endPoint x: 614, endPoint y: 290, distance: 331.0
click at [614, 290] on quentale-workspace at bounding box center [521, 242] width 1042 height 485
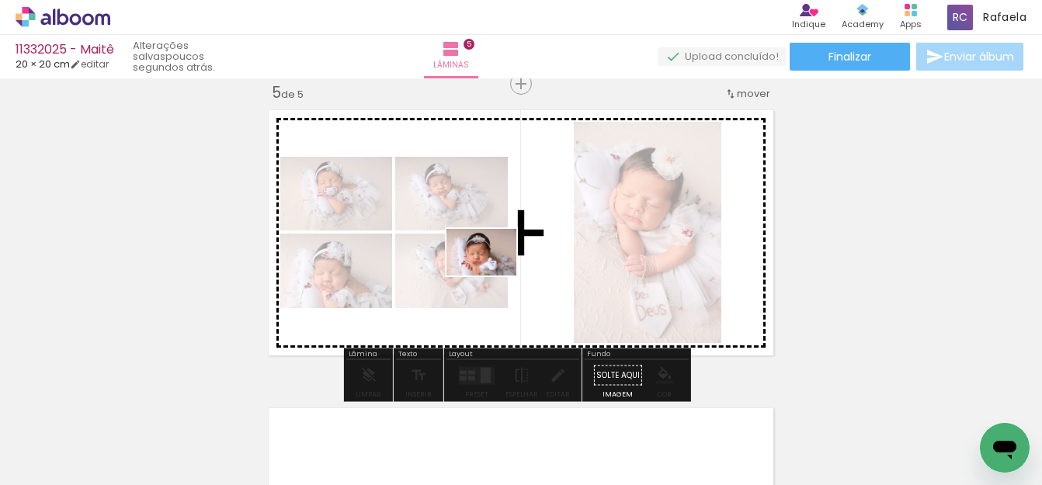
drag, startPoint x: 635, startPoint y: 434, endPoint x: 493, endPoint y: 276, distance: 212.8
click at [493, 276] on quentale-workspace at bounding box center [521, 242] width 1042 height 485
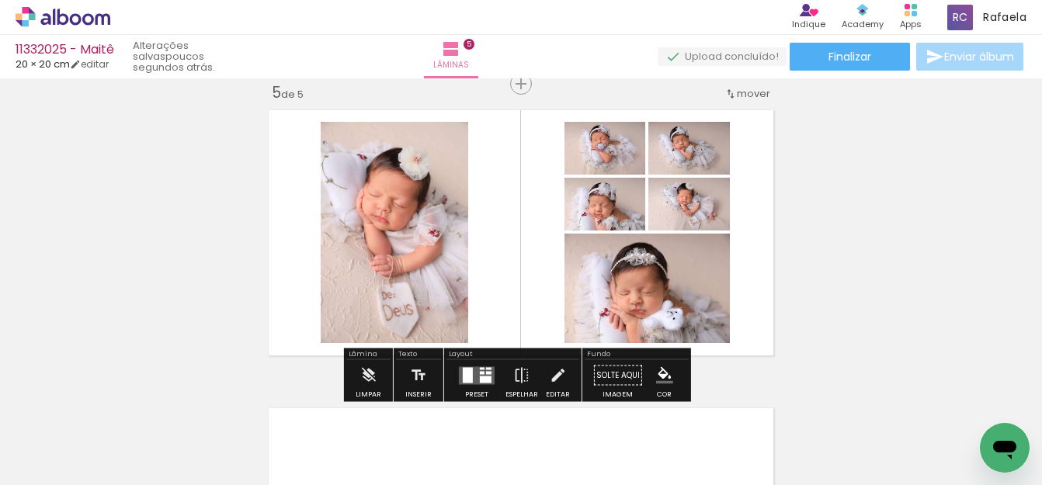
click at [486, 373] on div at bounding box center [488, 372] width 5 height 3
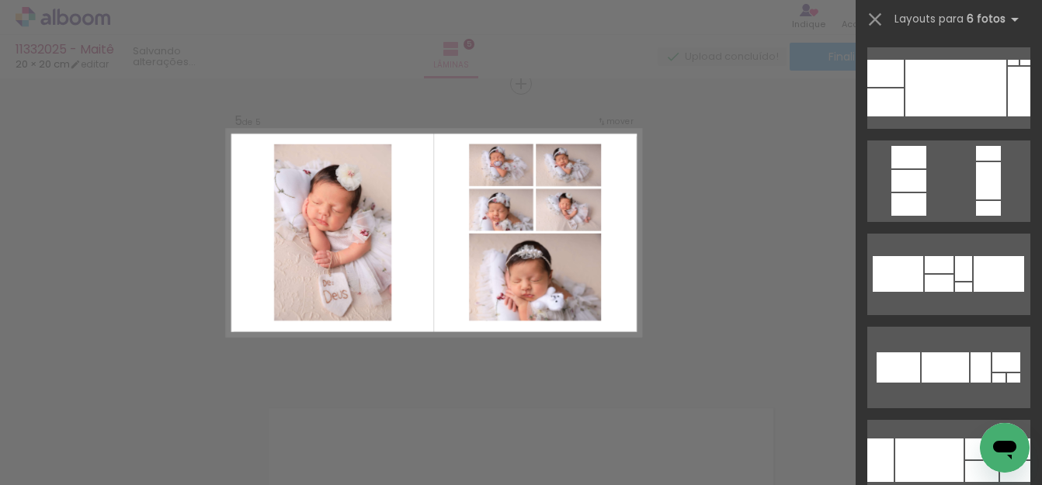
scroll to position [0, 0]
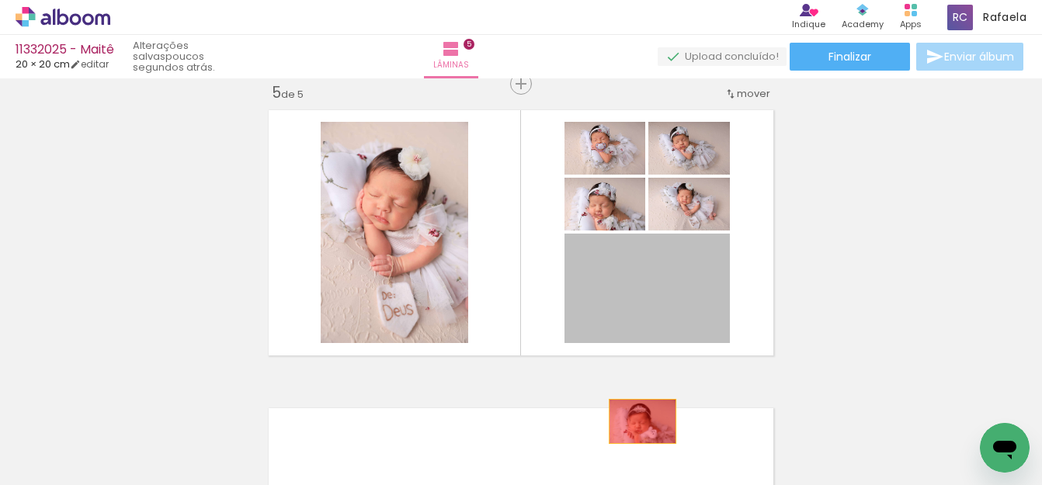
drag, startPoint x: 644, startPoint y: 297, endPoint x: 635, endPoint y: 429, distance: 132.3
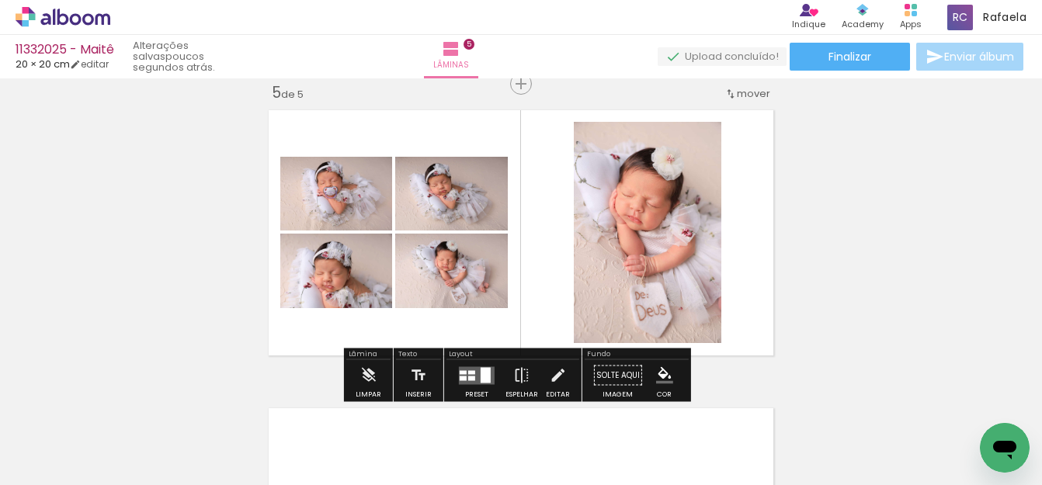
click at [472, 377] on quentale-layouter at bounding box center [477, 376] width 36 height 18
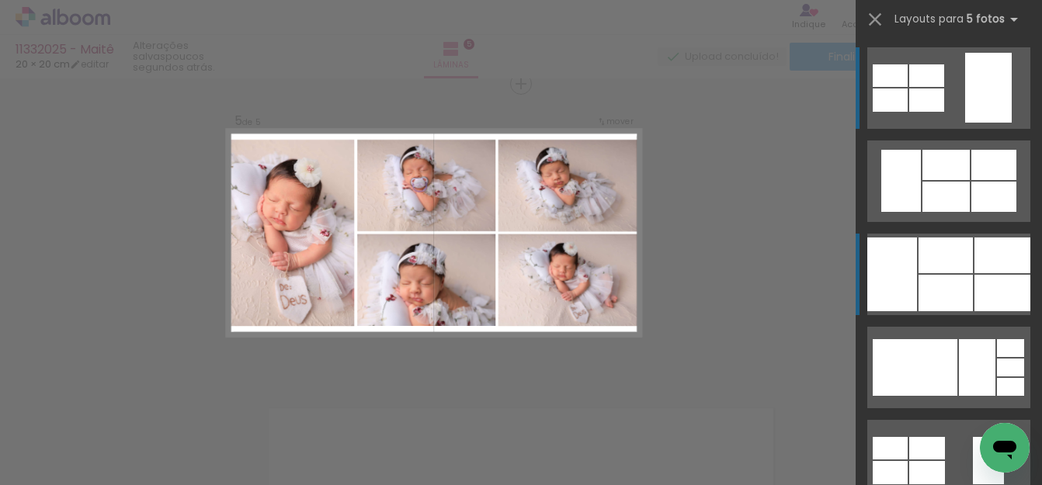
click at [980, 271] on div at bounding box center [1003, 256] width 56 height 36
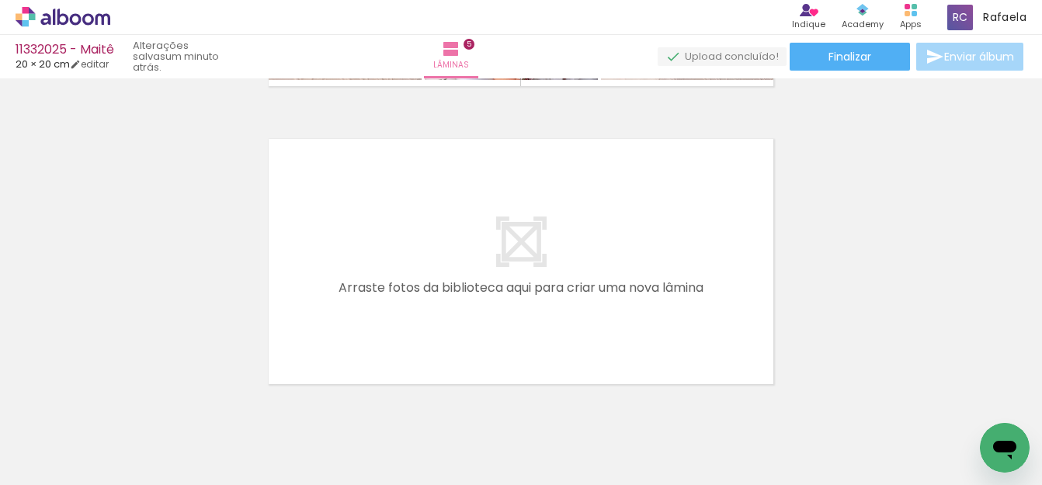
scroll to position [1524, 0]
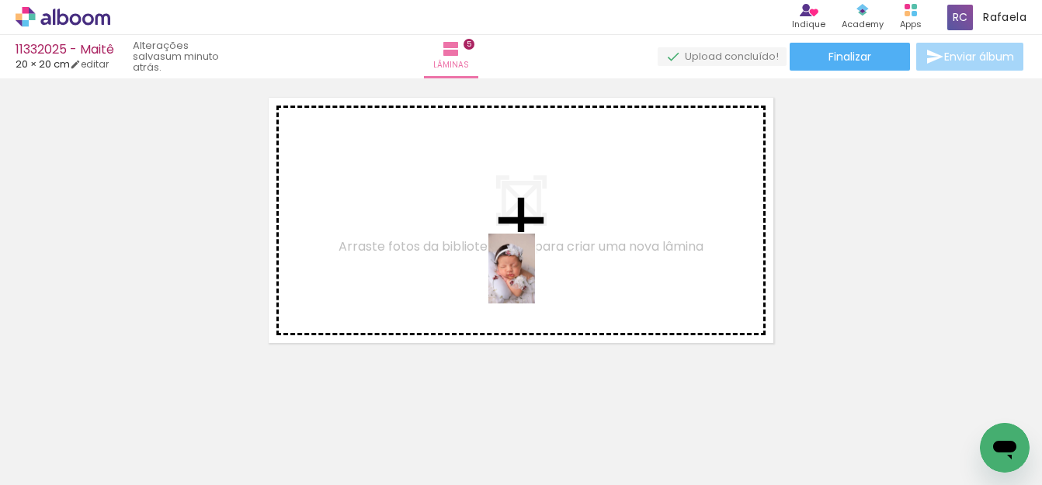
drag, startPoint x: 571, startPoint y: 424, endPoint x: 532, endPoint y: 276, distance: 152.6
click at [532, 276] on quentale-workspace at bounding box center [521, 242] width 1042 height 485
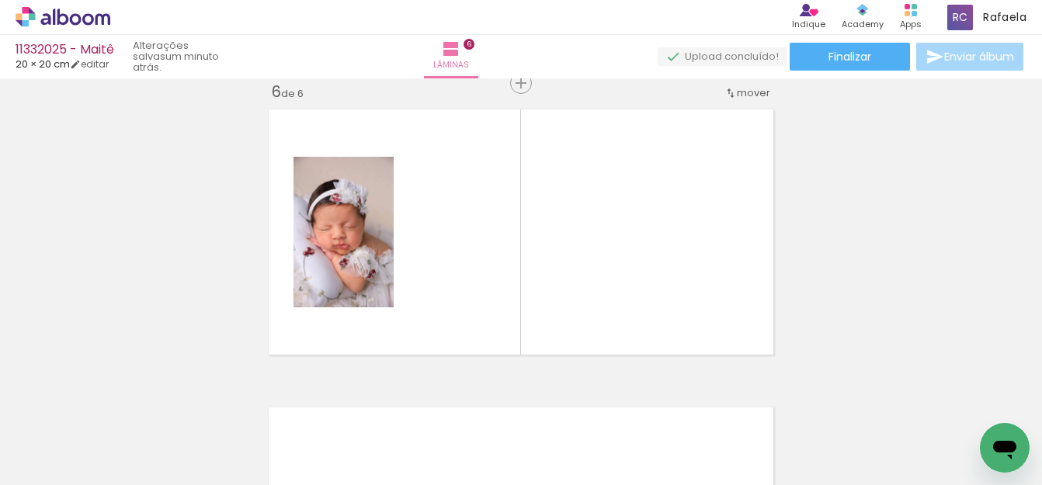
scroll to position [1511, 0]
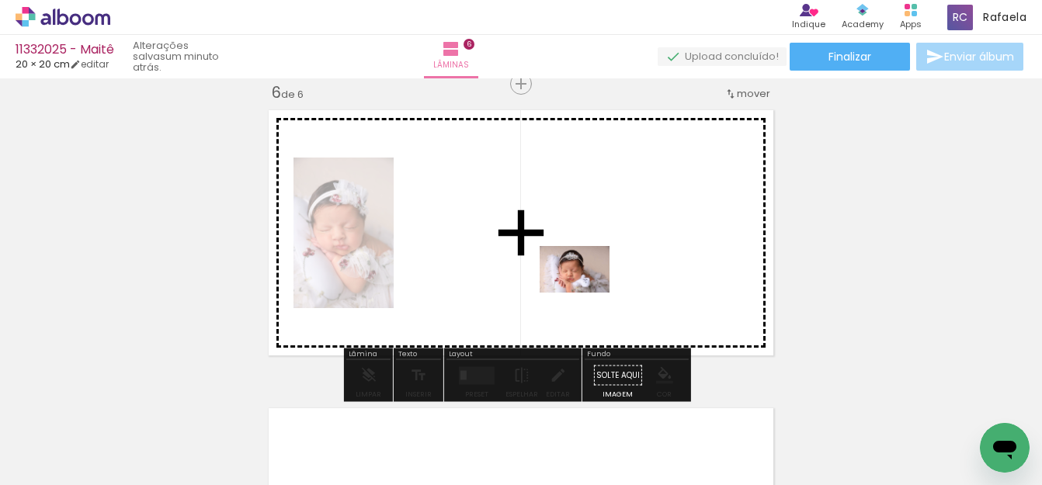
drag, startPoint x: 628, startPoint y: 387, endPoint x: 667, endPoint y: 377, distance: 40.9
click at [588, 294] on quentale-workspace at bounding box center [521, 242] width 1042 height 485
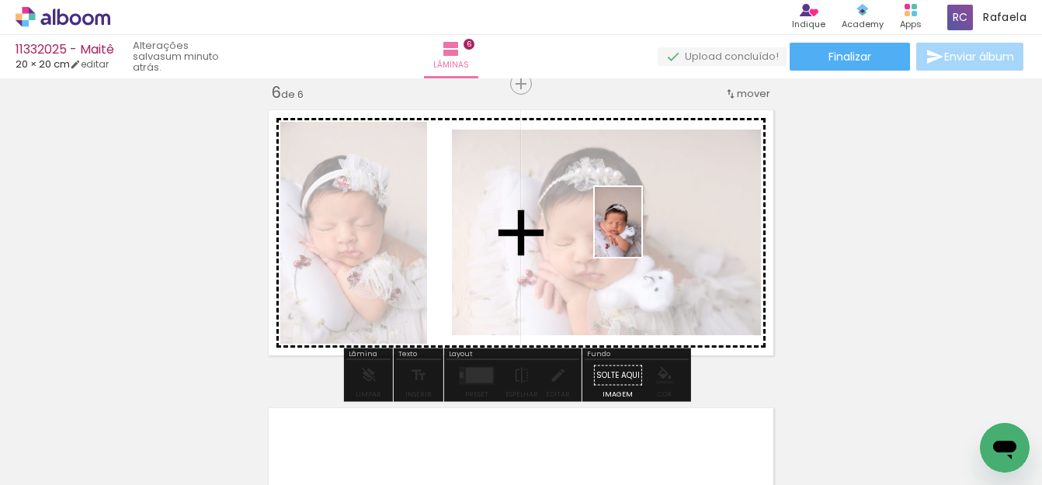
drag, startPoint x: 747, startPoint y: 439, endPoint x: 641, endPoint y: 234, distance: 230.6
click at [641, 234] on quentale-workspace at bounding box center [521, 242] width 1042 height 485
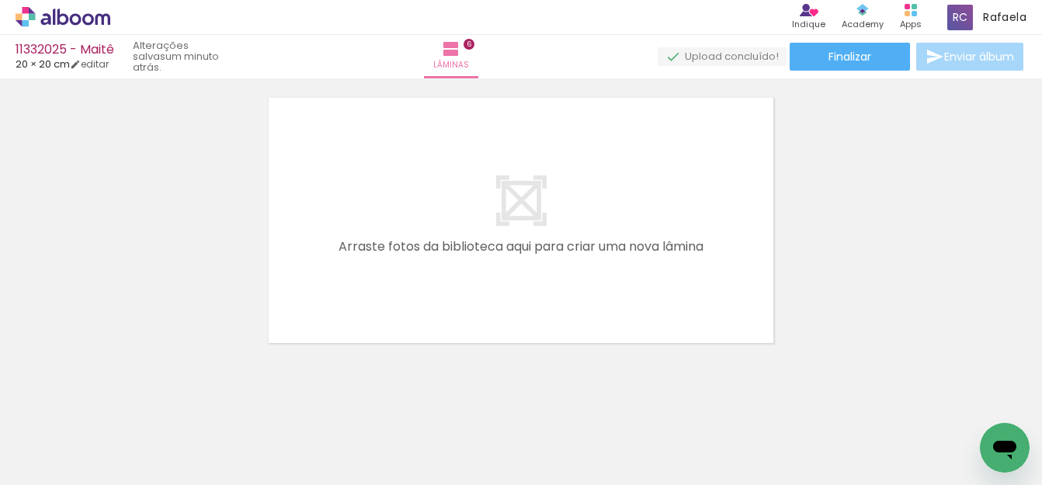
scroll to position [0, 349]
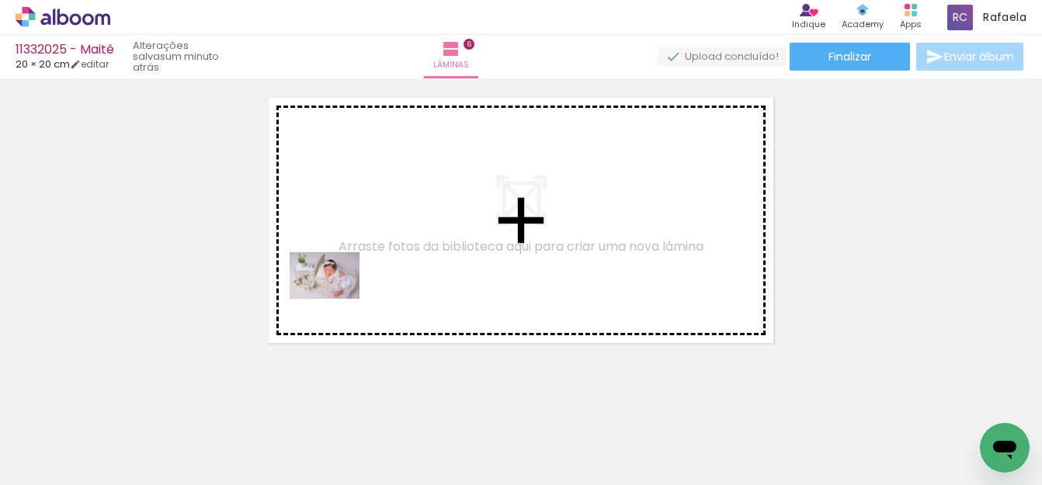
scroll to position [0, 339]
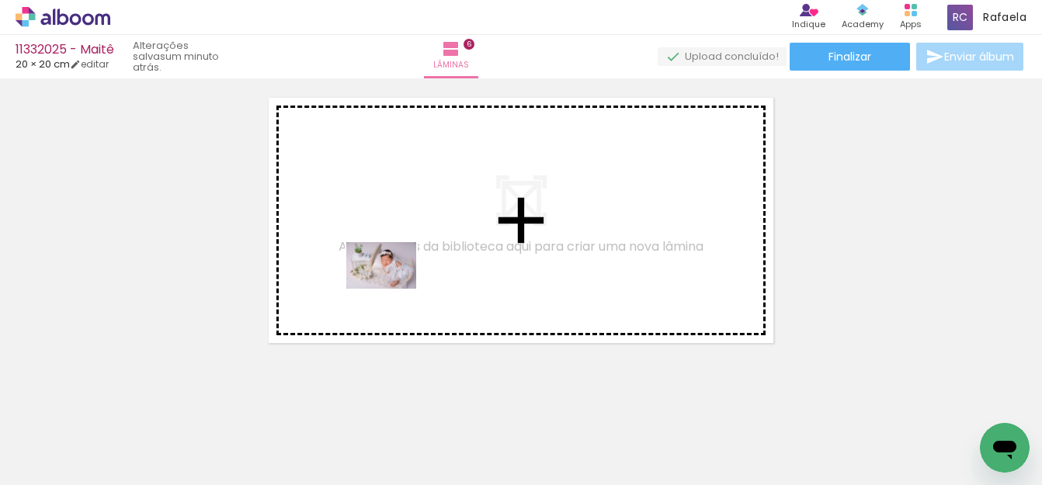
drag, startPoint x: 318, startPoint y: 308, endPoint x: 393, endPoint y: 289, distance: 77.0
click at [393, 289] on quentale-workspace at bounding box center [521, 242] width 1042 height 485
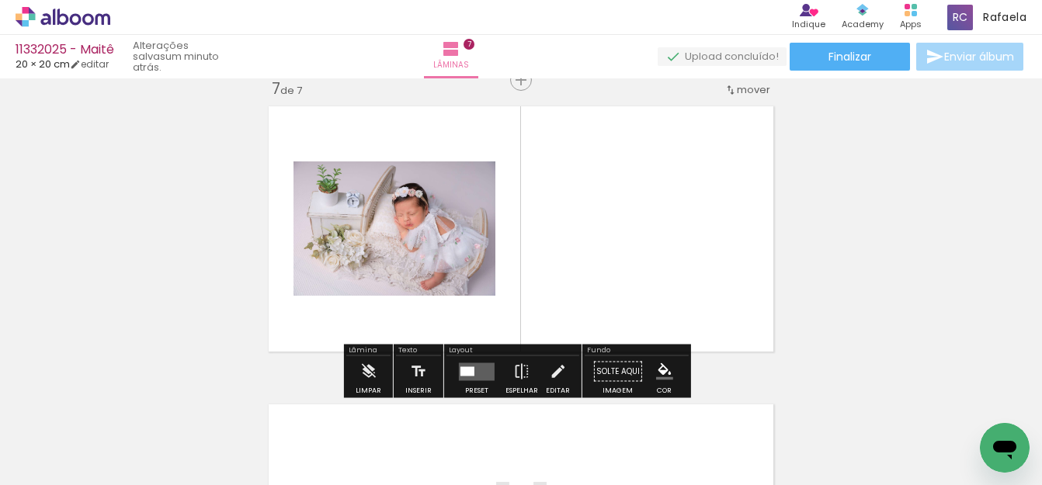
scroll to position [1810, 0]
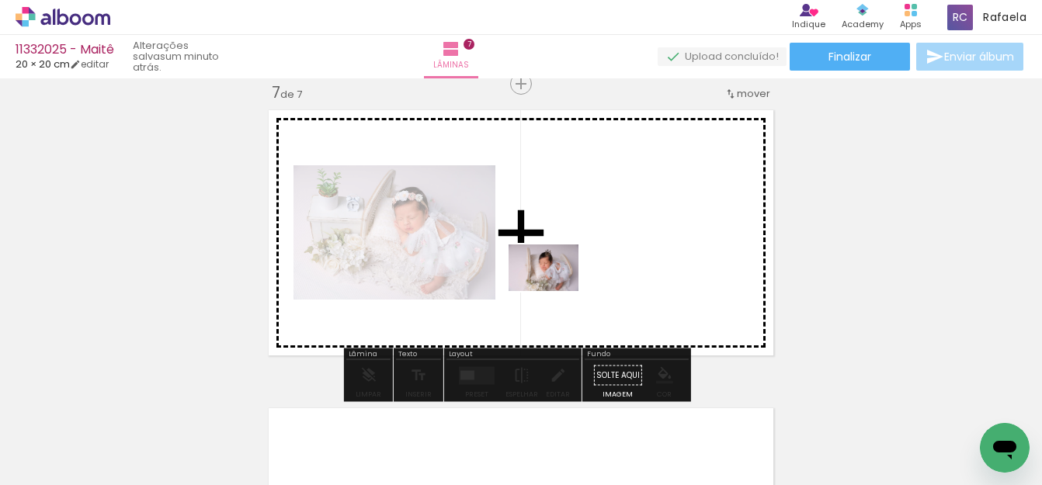
drag, startPoint x: 529, startPoint y: 430, endPoint x: 596, endPoint y: 375, distance: 86.6
click at [556, 292] on quentale-workspace at bounding box center [521, 242] width 1042 height 485
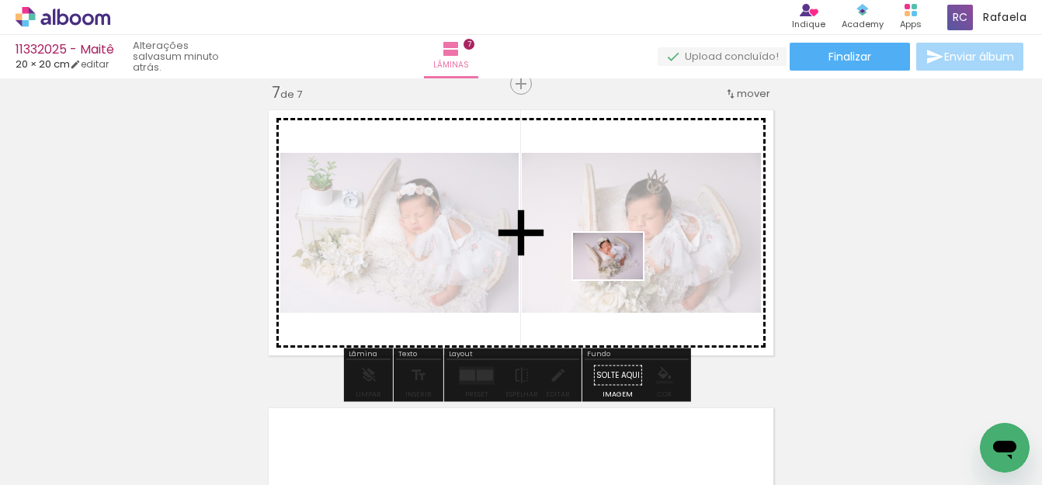
drag, startPoint x: 615, startPoint y: 444, endPoint x: 620, endPoint y: 280, distance: 164.7
click at [620, 280] on quentale-workspace at bounding box center [521, 242] width 1042 height 485
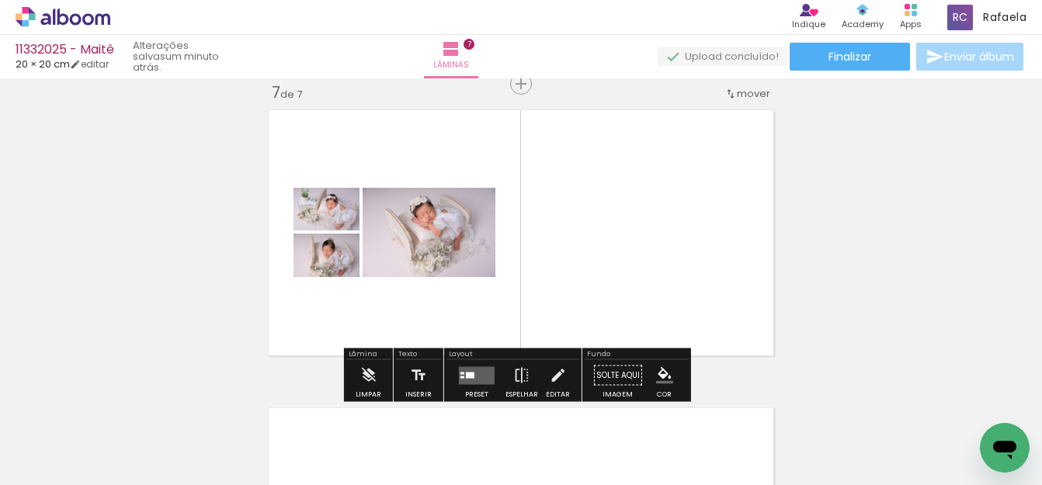
drag, startPoint x: 468, startPoint y: 377, endPoint x: 619, endPoint y: 349, distance: 153.2
click at [468, 378] on quentale-layouter at bounding box center [477, 376] width 36 height 18
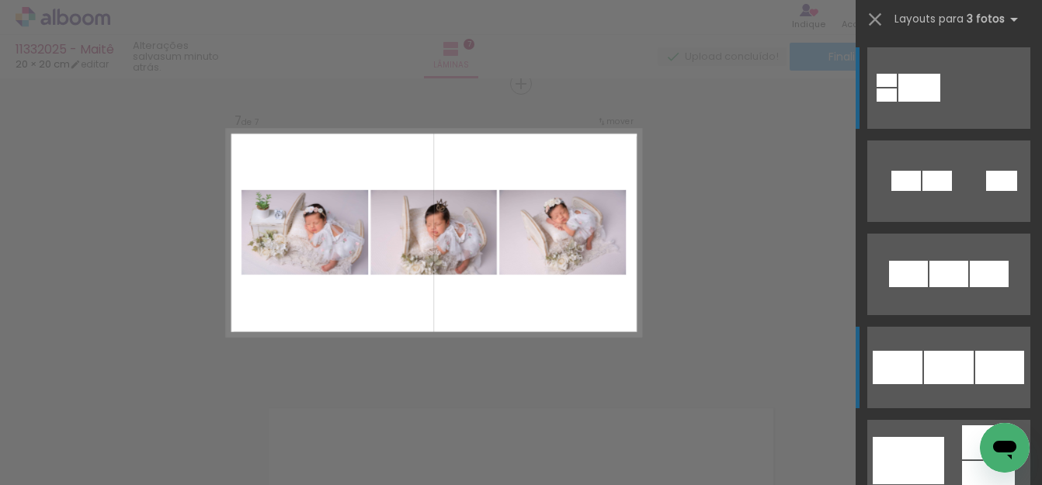
scroll to position [78, 0]
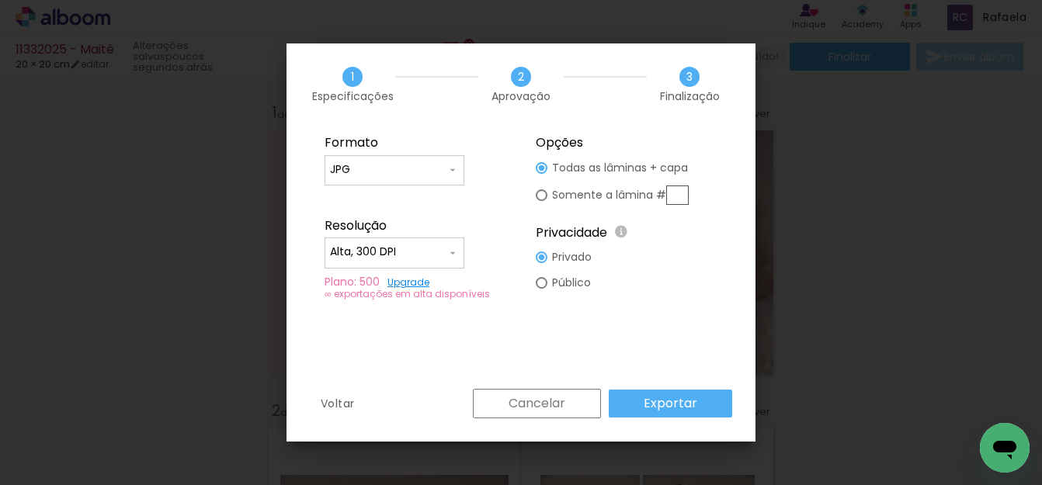
scroll to position [0, 1786]
click at [419, 282] on link "Upgrade" at bounding box center [409, 282] width 42 height 13
click at [0, 0] on slot "Exportar" at bounding box center [0, 0] width 0 height 0
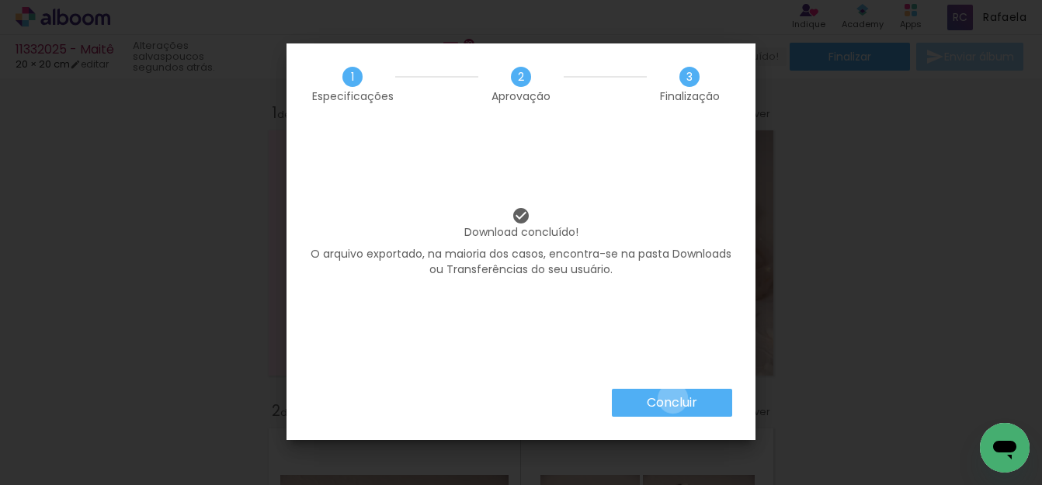
click at [0, 0] on slot "Concluir" at bounding box center [0, 0] width 0 height 0
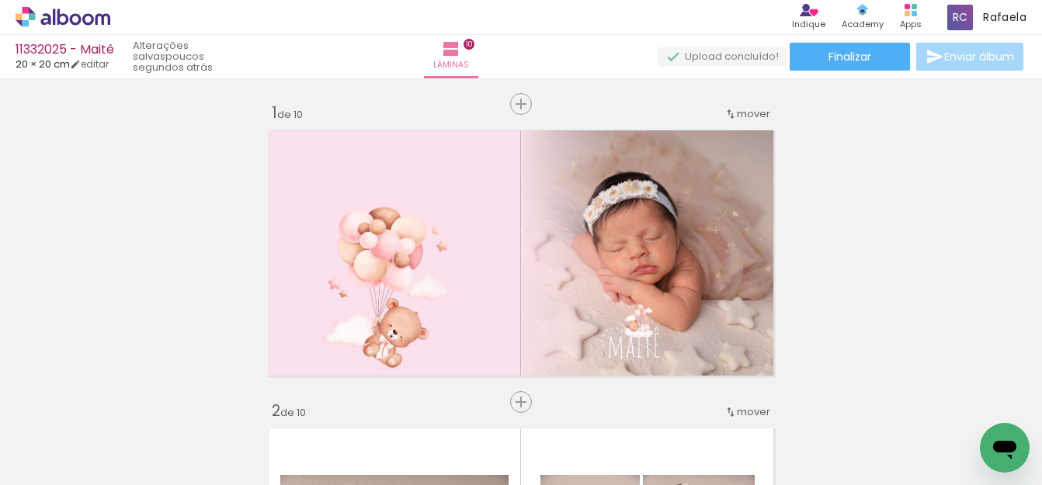
scroll to position [0, 1786]
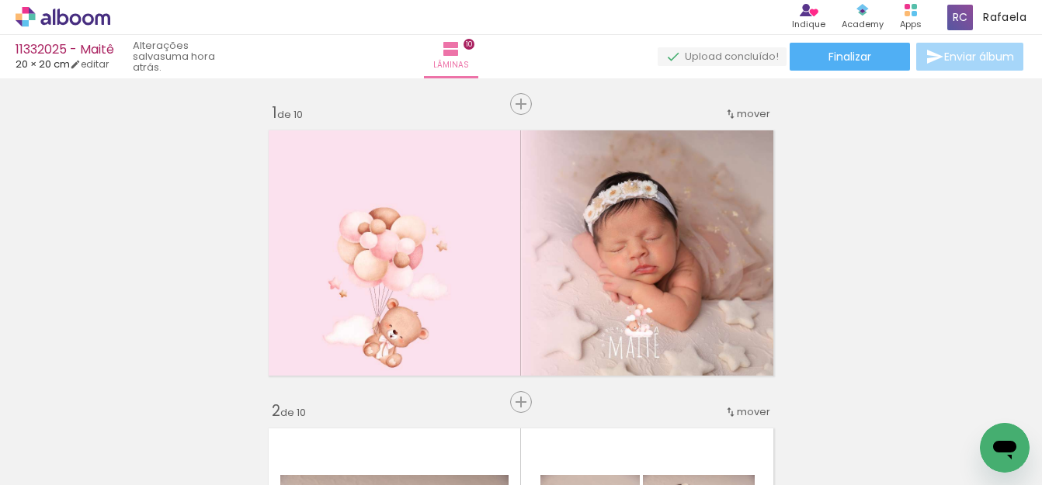
scroll to position [0, 1786]
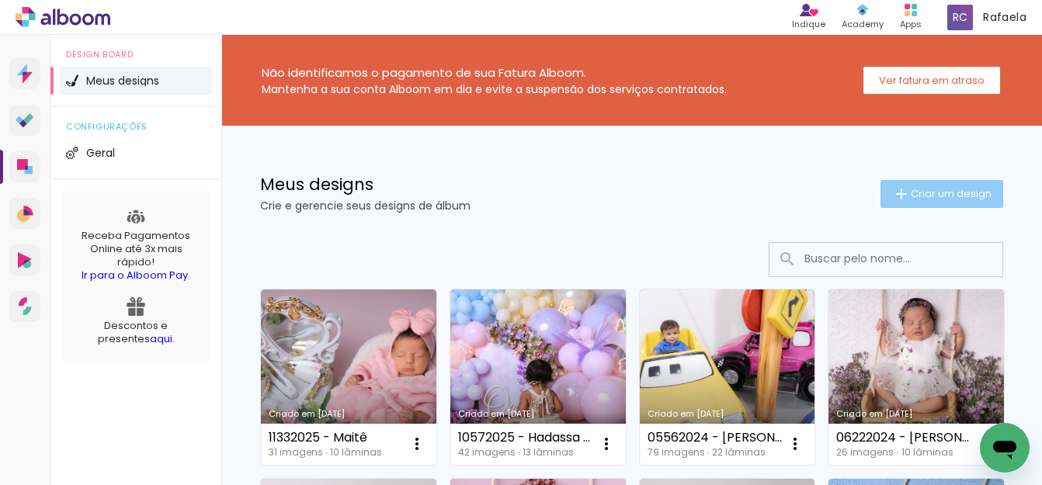
click at [913, 197] on span "Criar um design" at bounding box center [951, 194] width 81 height 10
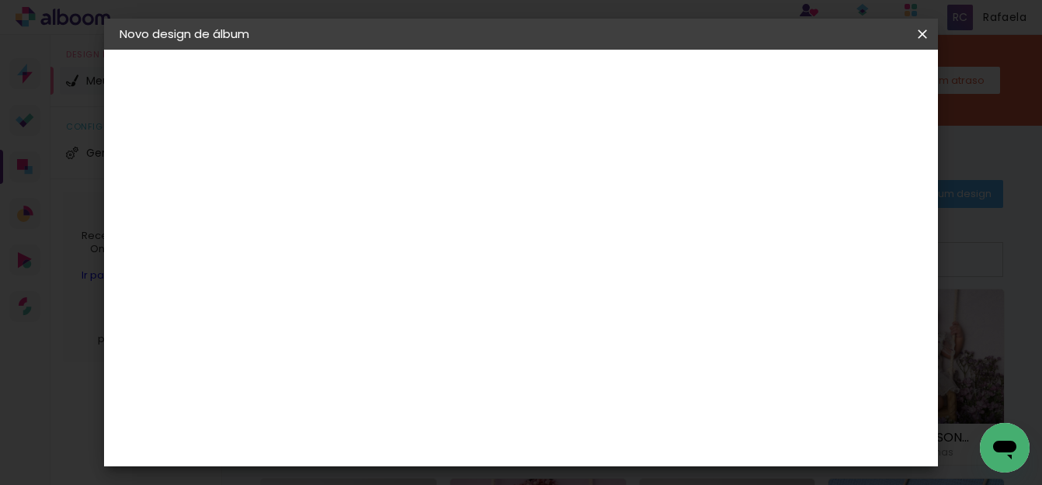
click at [374, 205] on input at bounding box center [374, 208] width 0 height 24
type input "11062025 - [GEOGRAPHIC_DATA]"
type paper-input "11062025 - [GEOGRAPHIC_DATA]"
click at [0, 0] on slot "Avançar" at bounding box center [0, 0] width 0 height 0
click at [665, 238] on paper-item "Tamanho Livre" at bounding box center [590, 236] width 149 height 34
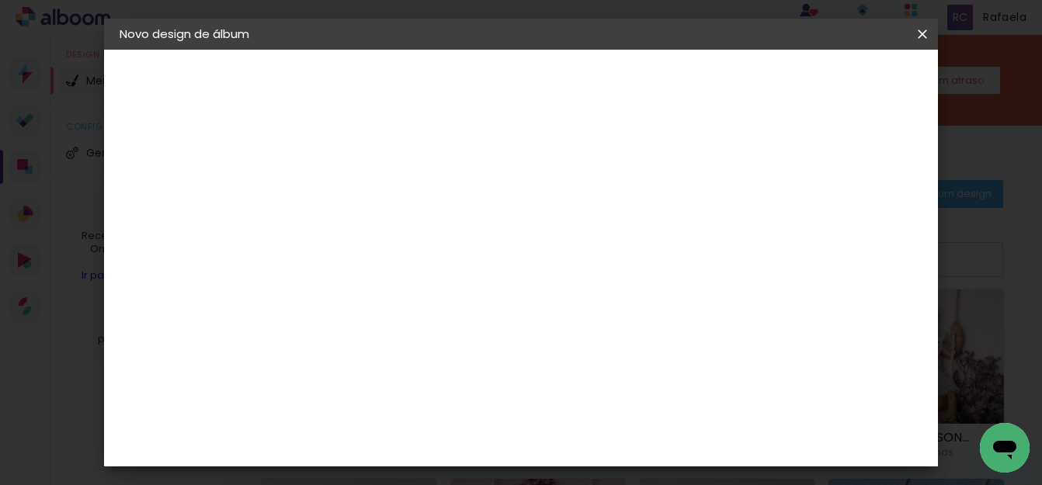
click at [0, 0] on slot "Avançar" at bounding box center [0, 0] width 0 height 0
click at [344, 315] on input "30" at bounding box center [324, 319] width 40 height 23
click at [332, 319] on input "30" at bounding box center [324, 319] width 40 height 23
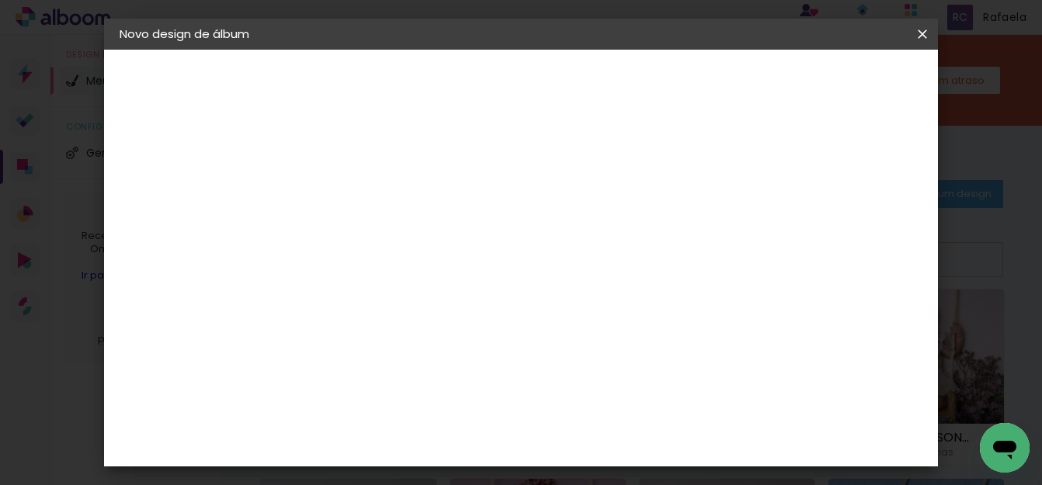
type input "20"
type paper-input "20"
click at [615, 420] on input "60" at bounding box center [606, 418] width 40 height 23
type input "40"
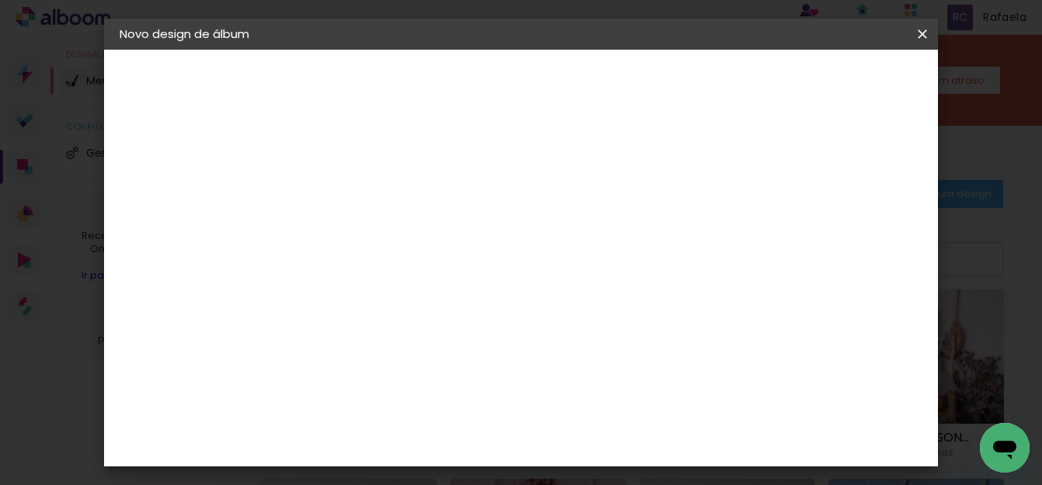
type paper-input "40"
click at [343, 177] on input "2" at bounding box center [363, 178] width 54 height 19
type input "1"
type paper-input "1"
click at [387, 182] on input "1" at bounding box center [363, 178] width 54 height 19
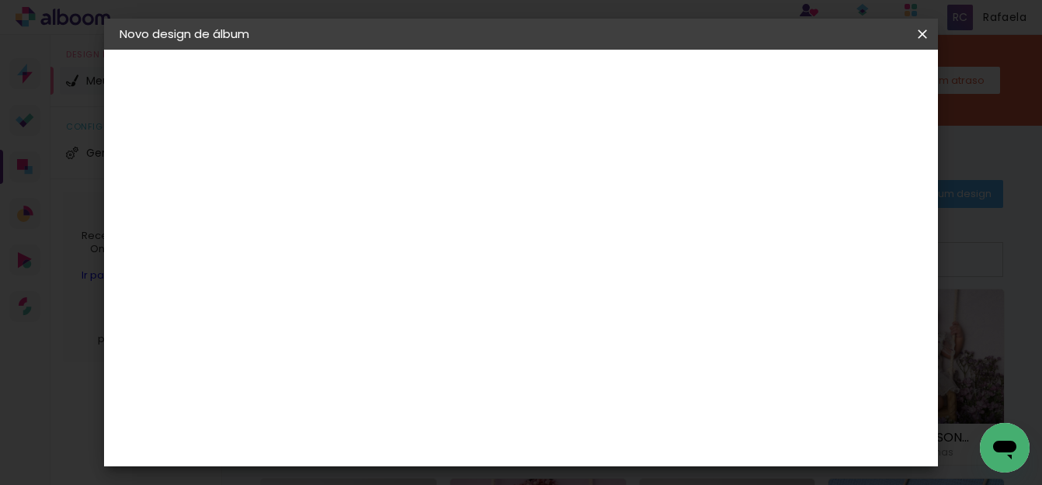
type input "0"
type paper-input "0"
click at [387, 182] on input "0" at bounding box center [363, 178] width 54 height 19
type input "1"
type paper-input "1"
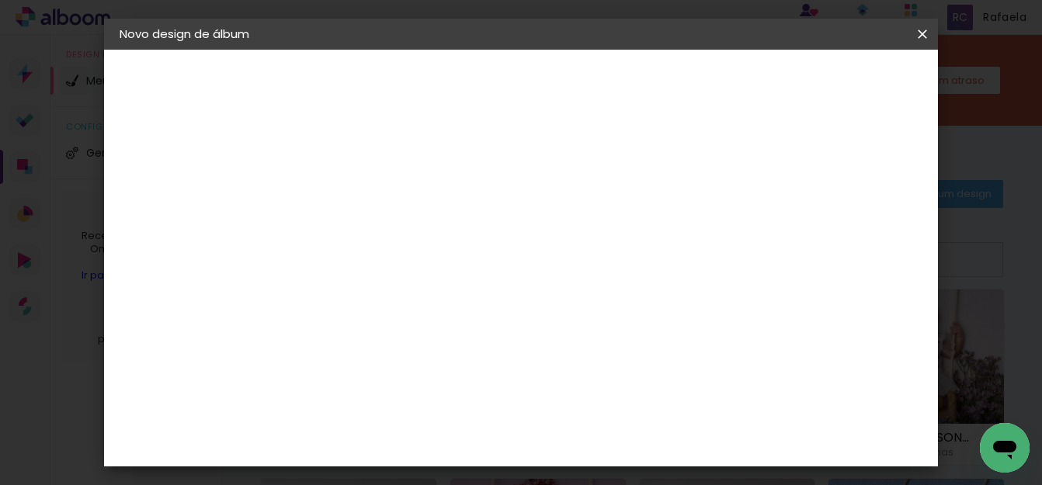
click at [380, 174] on input "1" at bounding box center [363, 178] width 54 height 19
click at [748, 179] on div at bounding box center [741, 179] width 14 height 14
type paper-checkbox "on"
click at [825, 86] on span "Iniciar design" at bounding box center [789, 82] width 71 height 11
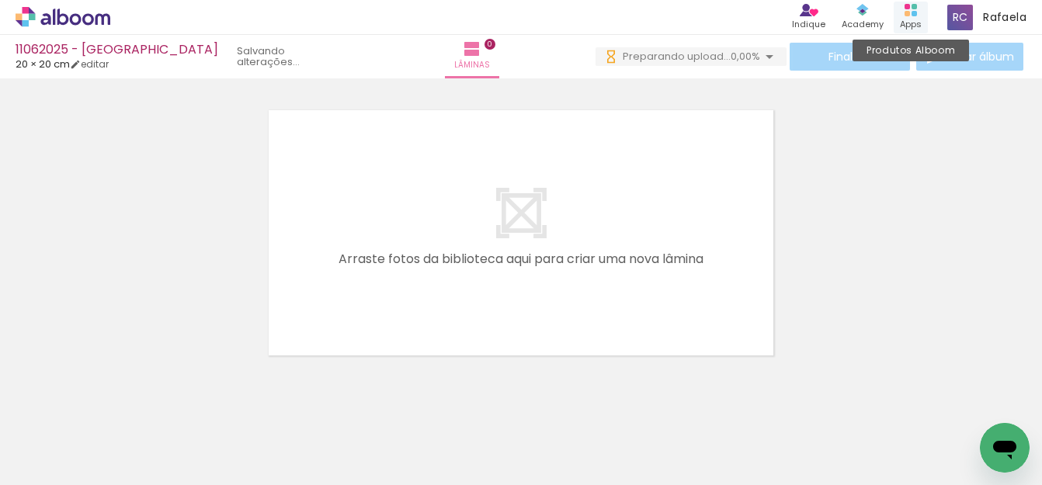
click at [909, 21] on div "Apps" at bounding box center [911, 24] width 22 height 13
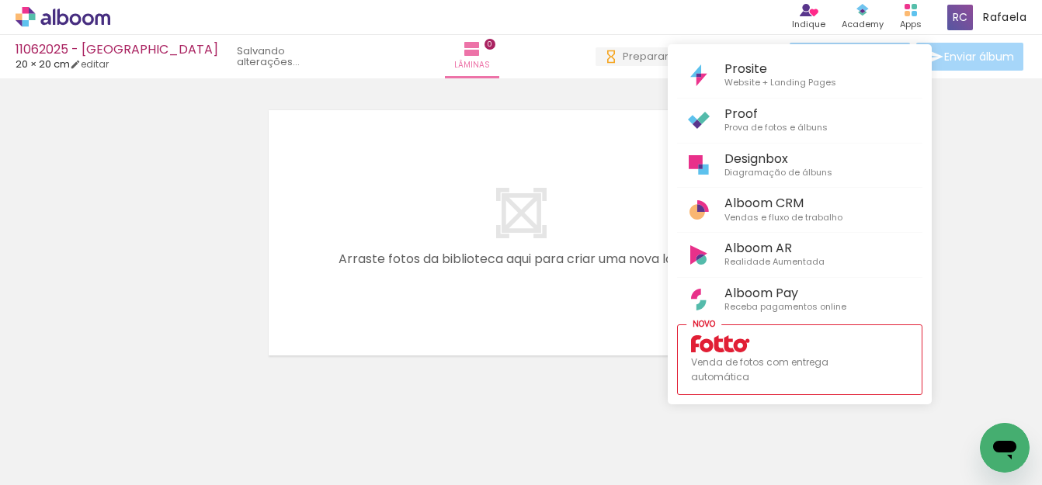
click at [28, 463] on div at bounding box center [521, 242] width 1042 height 485
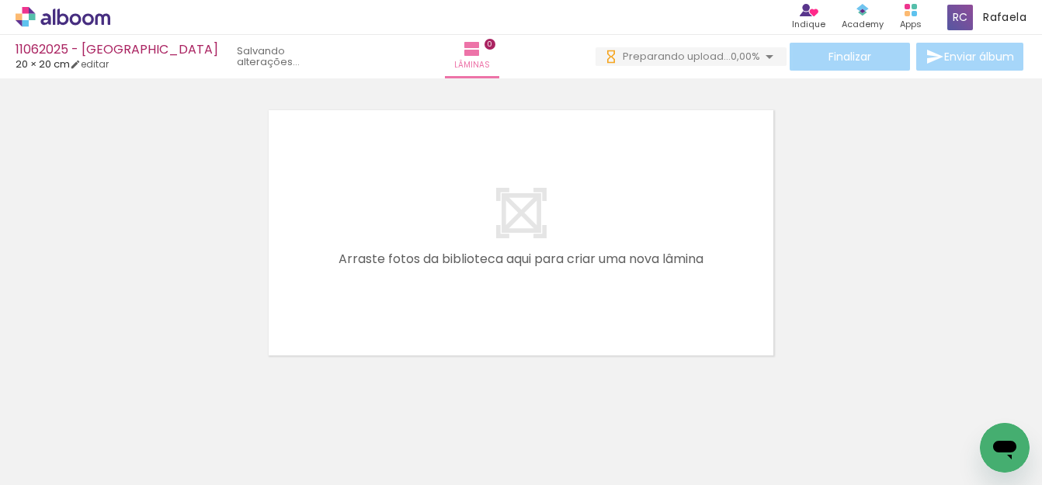
click at [47, 462] on span "Adicionar Fotos" at bounding box center [55, 464] width 47 height 17
click at [0, 0] on input "file" at bounding box center [0, 0] width 0 height 0
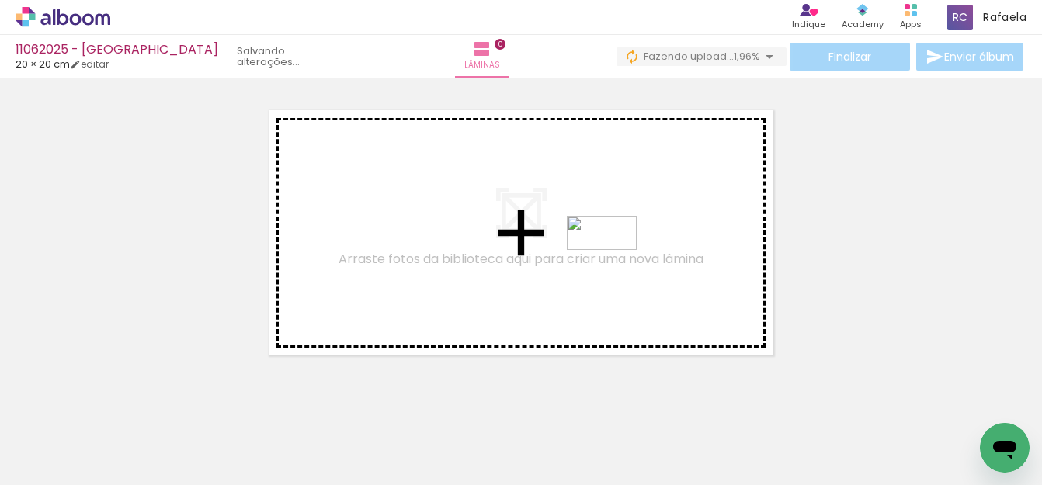
drag, startPoint x: 968, startPoint y: 436, endPoint x: 614, endPoint y: 263, distance: 394.2
click at [614, 263] on quentale-workspace at bounding box center [521, 242] width 1042 height 485
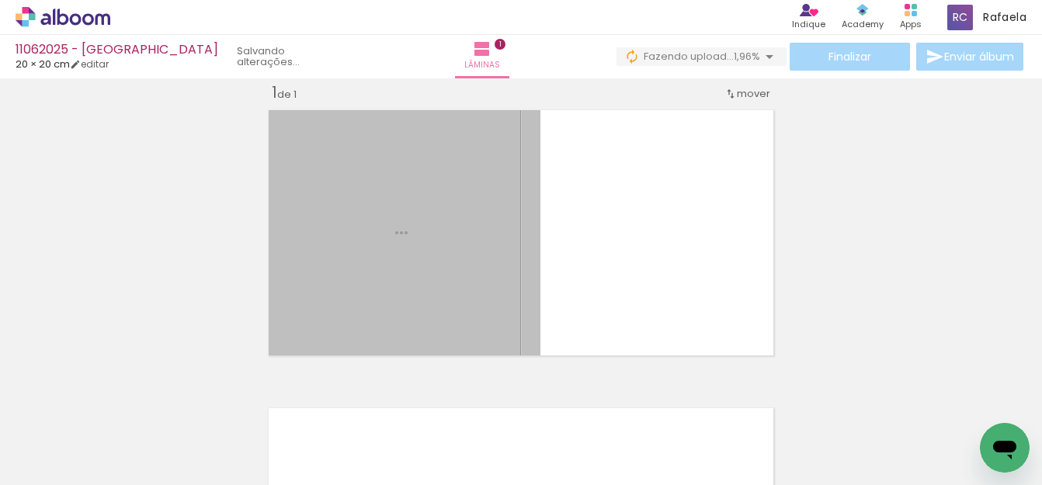
scroll to position [20, 0]
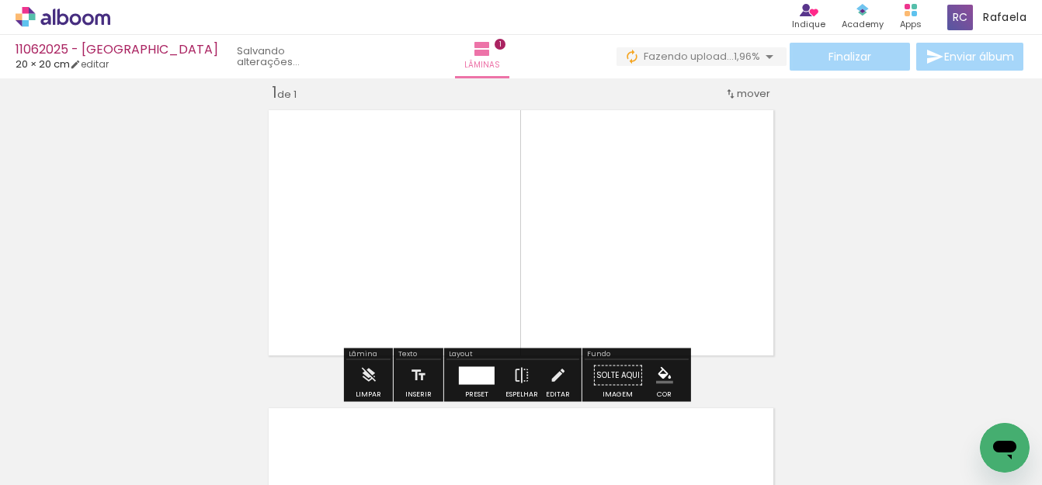
click at [478, 384] on div at bounding box center [477, 376] width 36 height 18
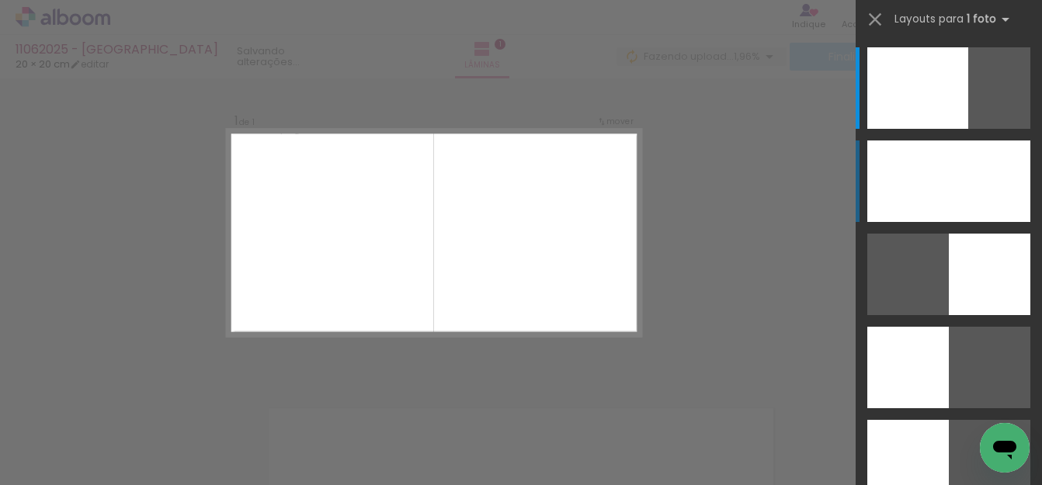
click at [922, 166] on div at bounding box center [948, 182] width 163 height 82
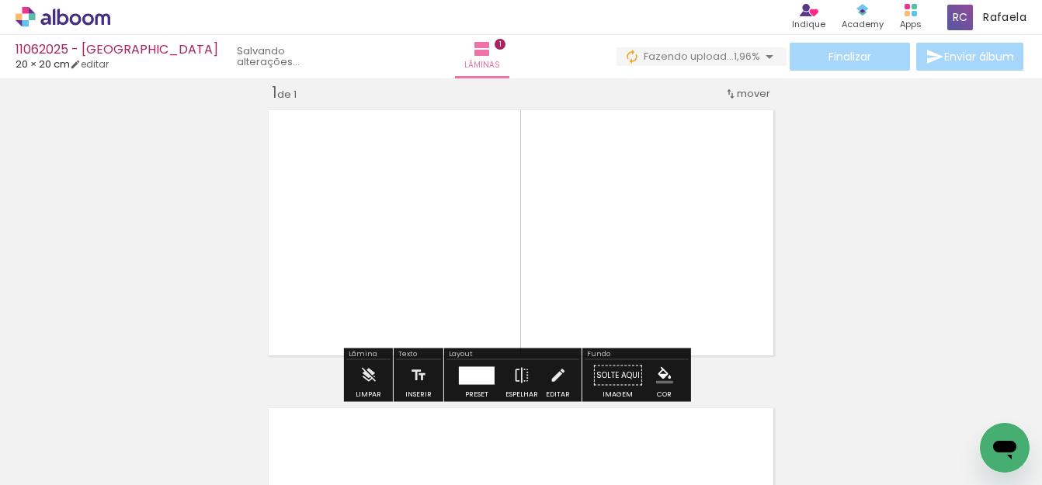
click at [603, 179] on quentale-photo at bounding box center [521, 232] width 519 height 259
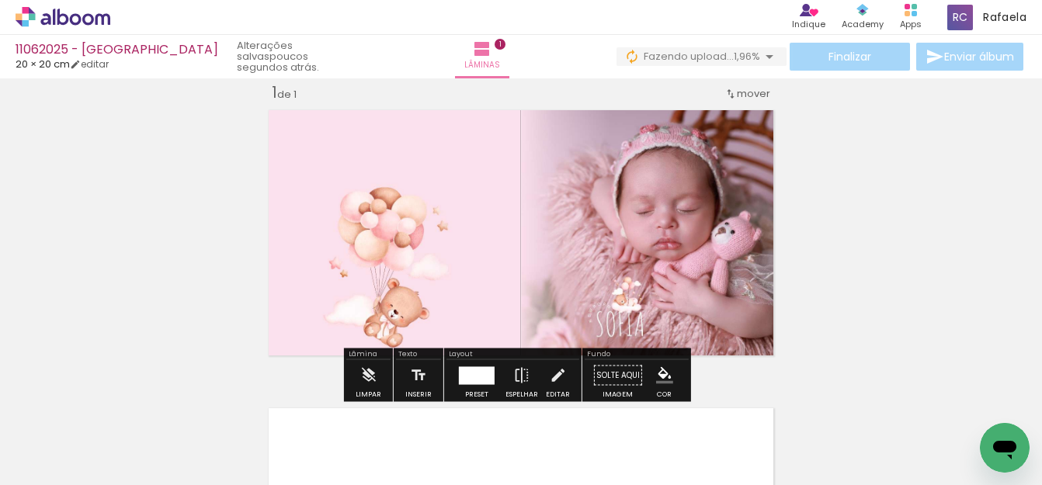
click at [614, 189] on quentale-photo at bounding box center [521, 232] width 519 height 259
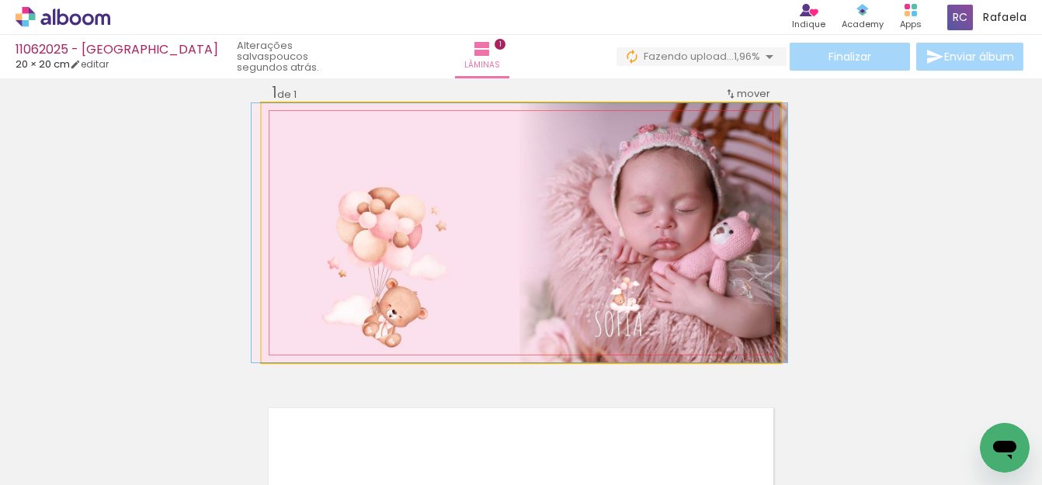
click at [615, 194] on quentale-photo at bounding box center [521, 232] width 519 height 259
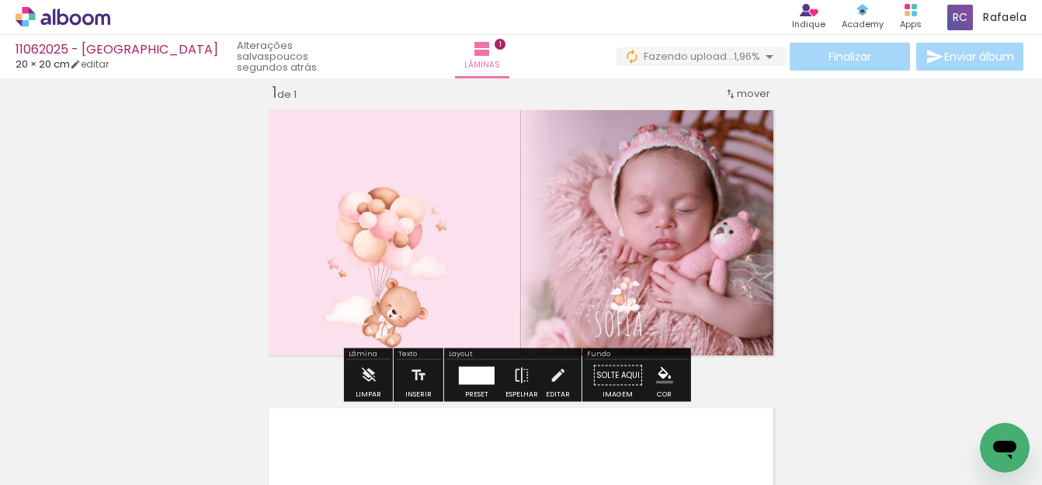
click at [615, 194] on quentale-photo at bounding box center [521, 232] width 519 height 259
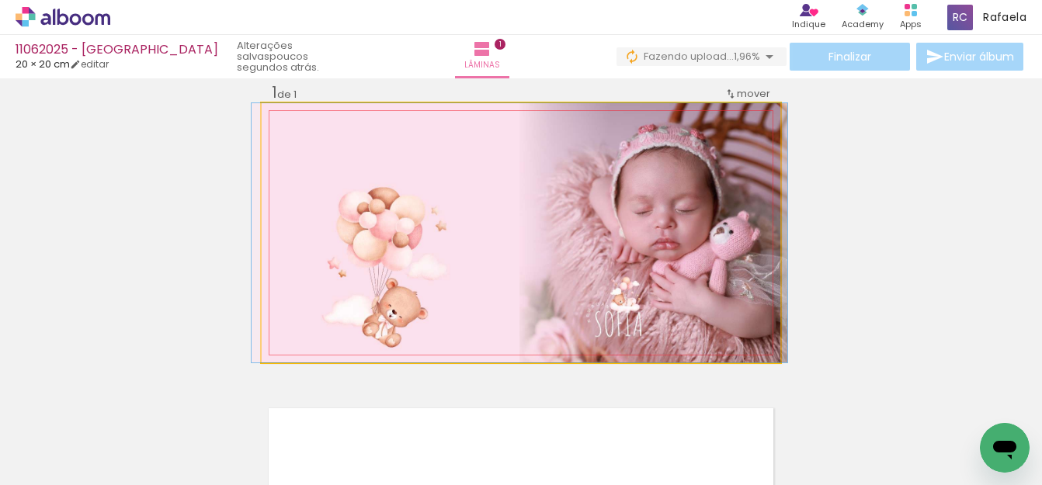
click at [614, 194] on quentale-photo at bounding box center [521, 232] width 519 height 259
click at [615, 196] on quentale-photo at bounding box center [521, 232] width 519 height 259
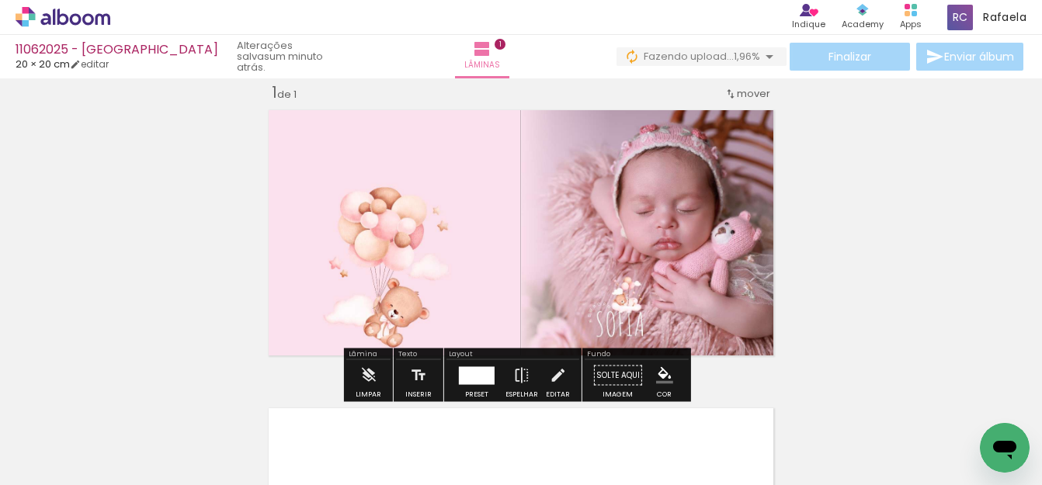
drag, startPoint x: 848, startPoint y: 232, endPoint x: 821, endPoint y: 188, distance: 51.9
click at [847, 232] on div "Inserir lâmina 1 de 1" at bounding box center [521, 362] width 1042 height 597
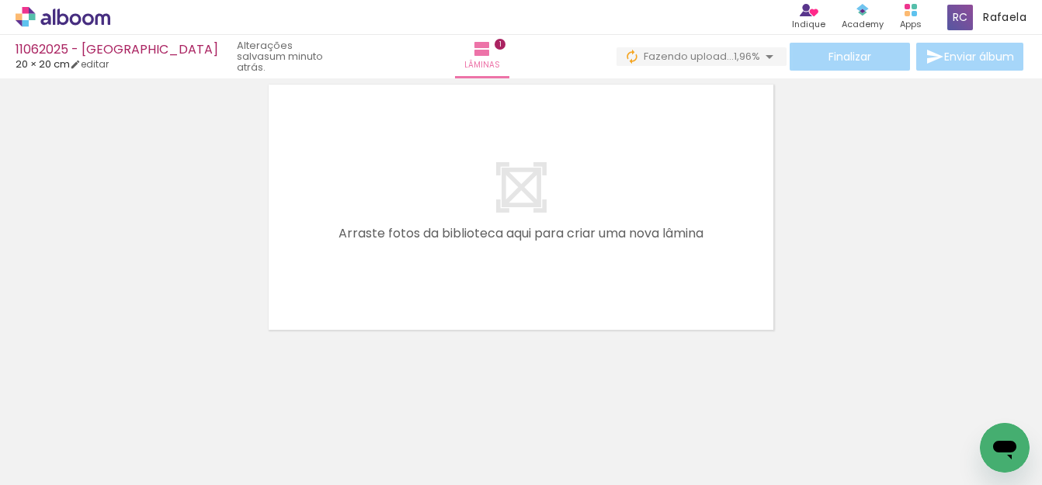
scroll to position [347, 0]
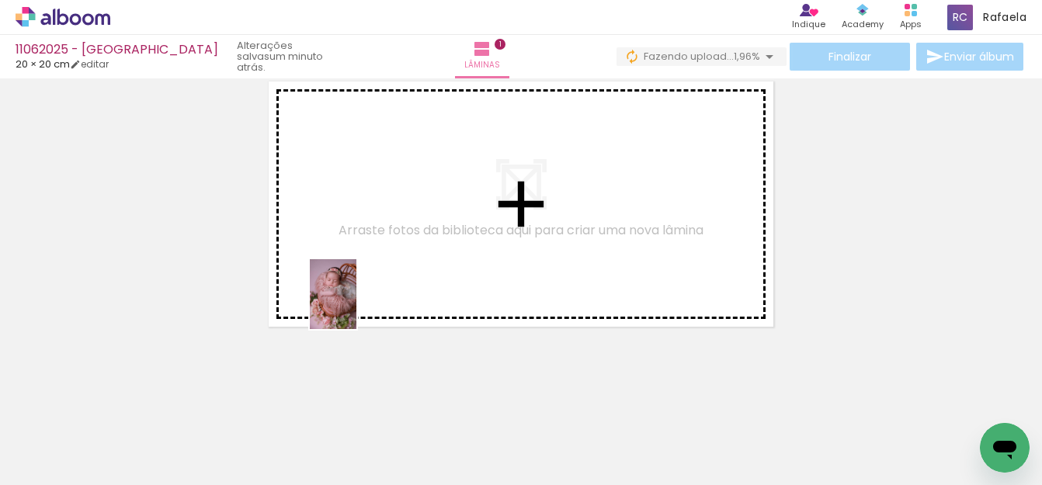
drag, startPoint x: 179, startPoint y: 448, endPoint x: 356, endPoint y: 306, distance: 227.1
click at [356, 306] on quentale-workspace at bounding box center [521, 242] width 1042 height 485
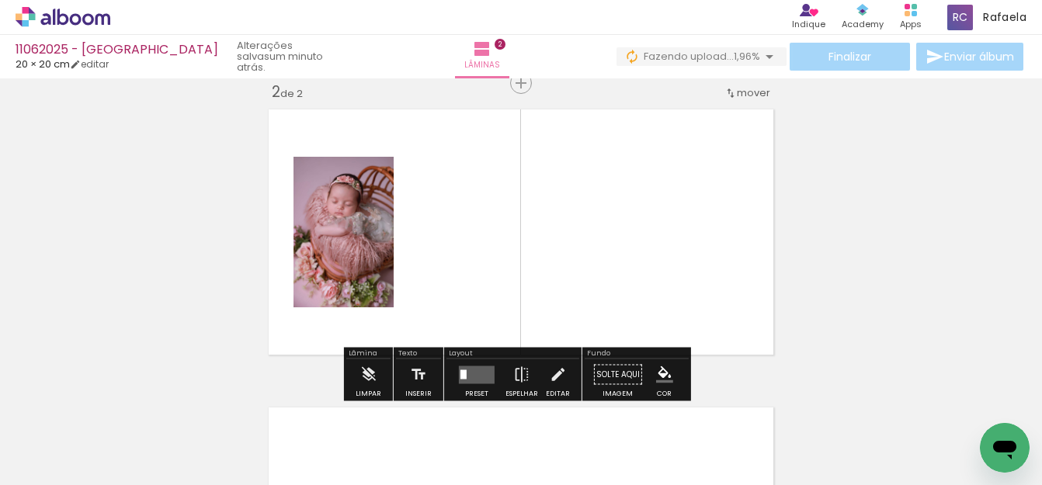
scroll to position [318, 0]
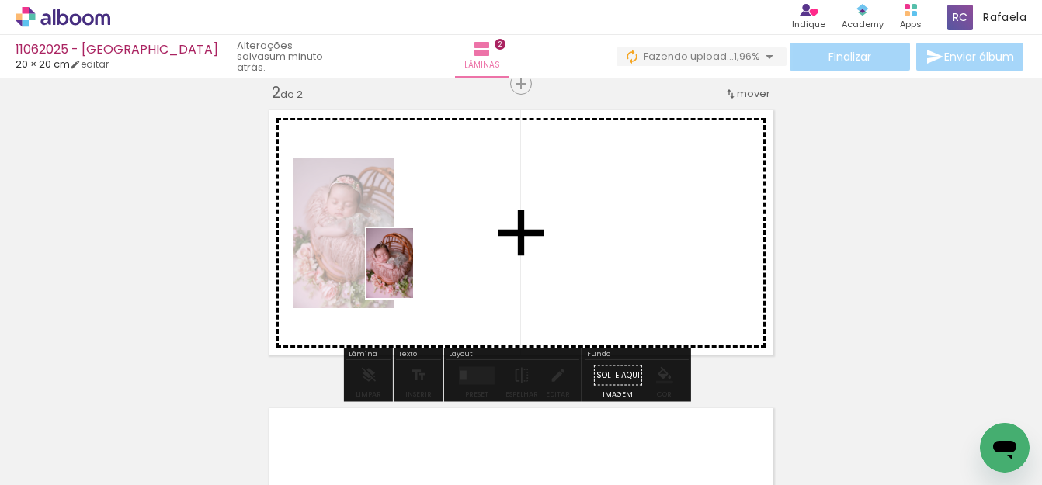
drag, startPoint x: 260, startPoint y: 433, endPoint x: 429, endPoint y: 266, distance: 237.2
click at [429, 266] on quentale-workspace at bounding box center [521, 242] width 1042 height 485
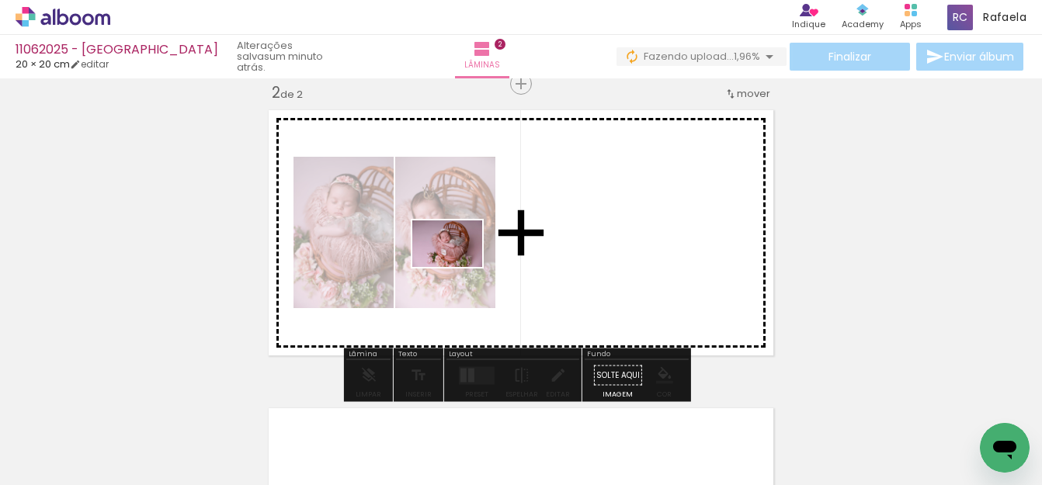
drag, startPoint x: 338, startPoint y: 436, endPoint x: 460, endPoint y: 266, distance: 209.3
click at [460, 266] on quentale-workspace at bounding box center [521, 242] width 1042 height 485
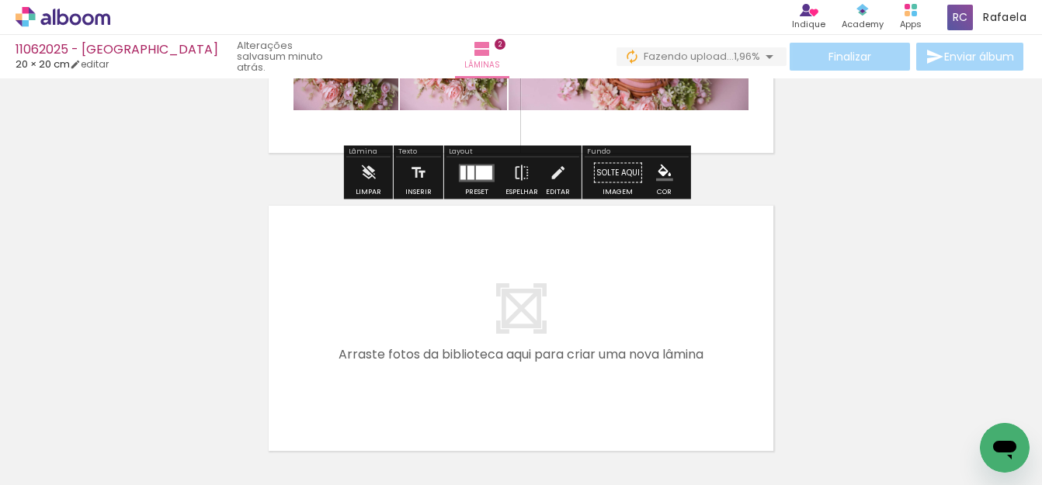
scroll to position [551, 0]
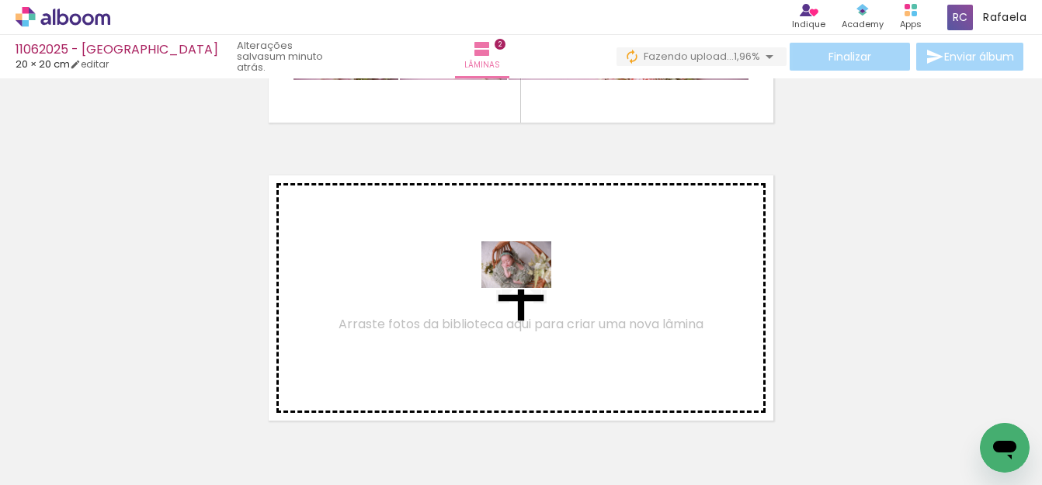
drag, startPoint x: 509, startPoint y: 437, endPoint x: 529, endPoint y: 287, distance: 151.1
click at [529, 287] on quentale-workspace at bounding box center [521, 242] width 1042 height 485
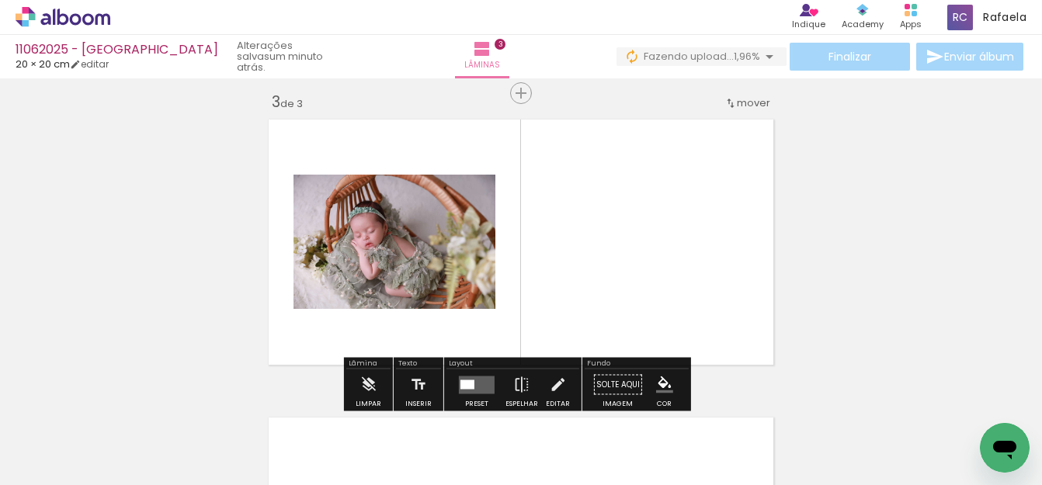
scroll to position [617, 0]
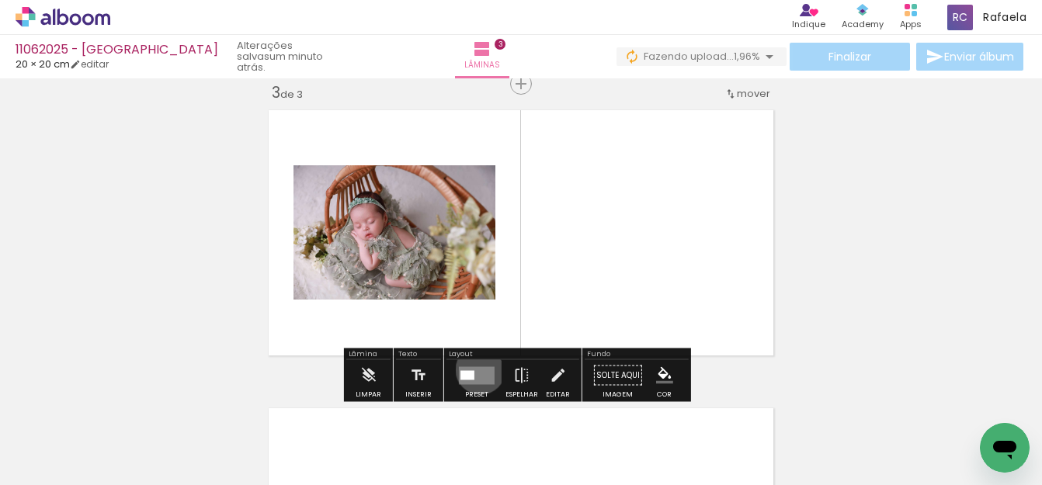
click at [476, 370] on quentale-layouter at bounding box center [477, 376] width 36 height 18
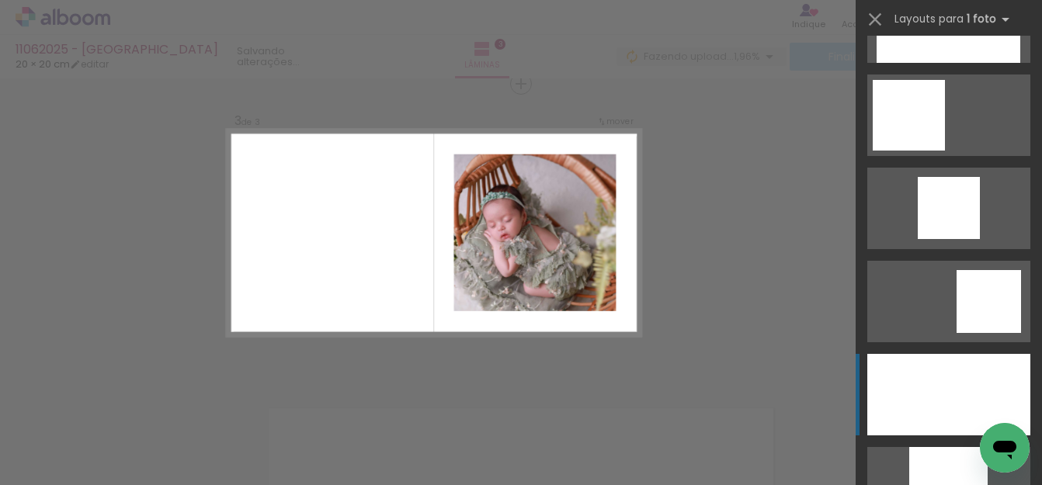
scroll to position [1165, 0]
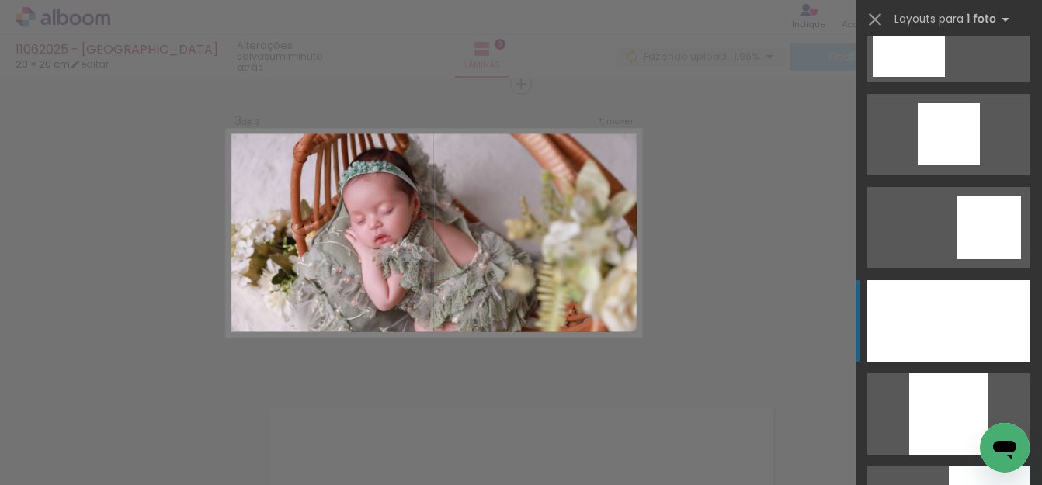
click at [957, 330] on div at bounding box center [948, 321] width 163 height 82
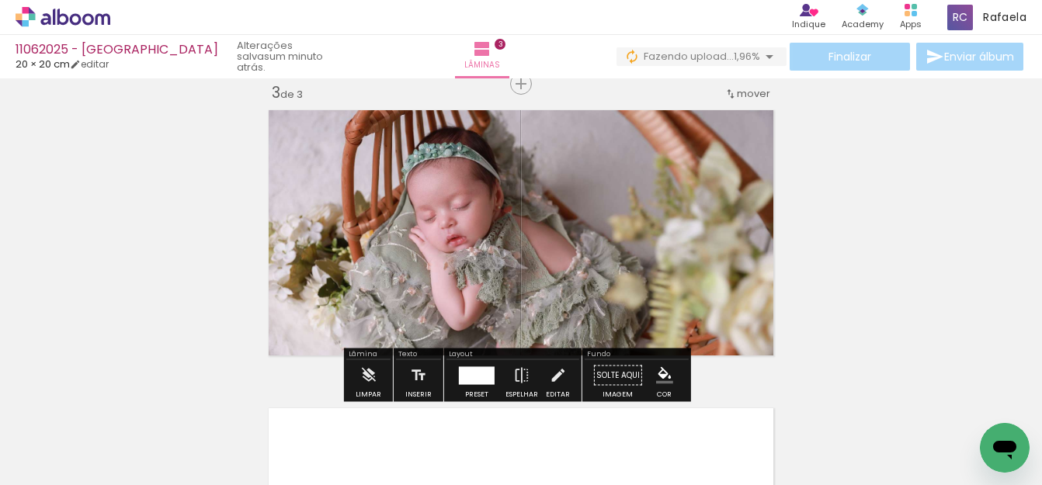
click at [602, 270] on quentale-photo at bounding box center [521, 232] width 519 height 259
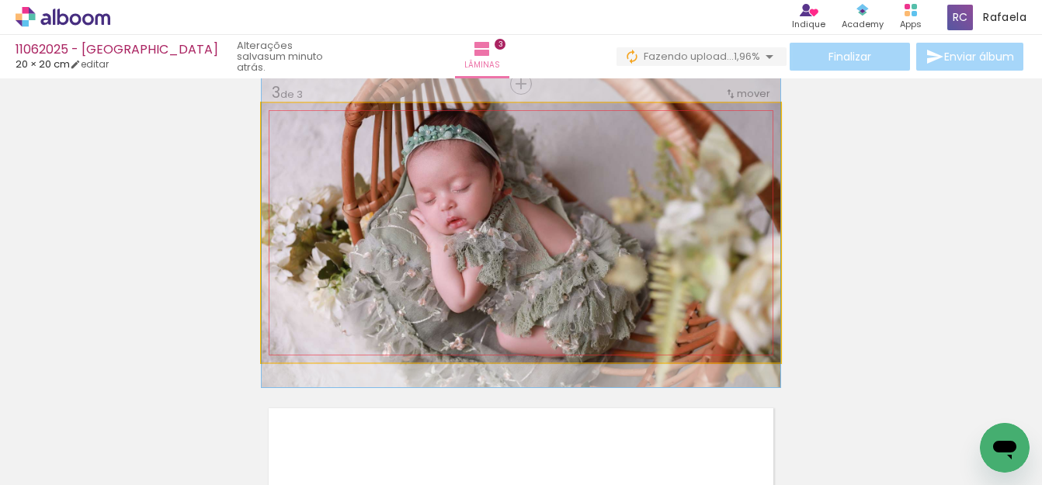
drag, startPoint x: 603, startPoint y: 274, endPoint x: 600, endPoint y: 256, distance: 18.1
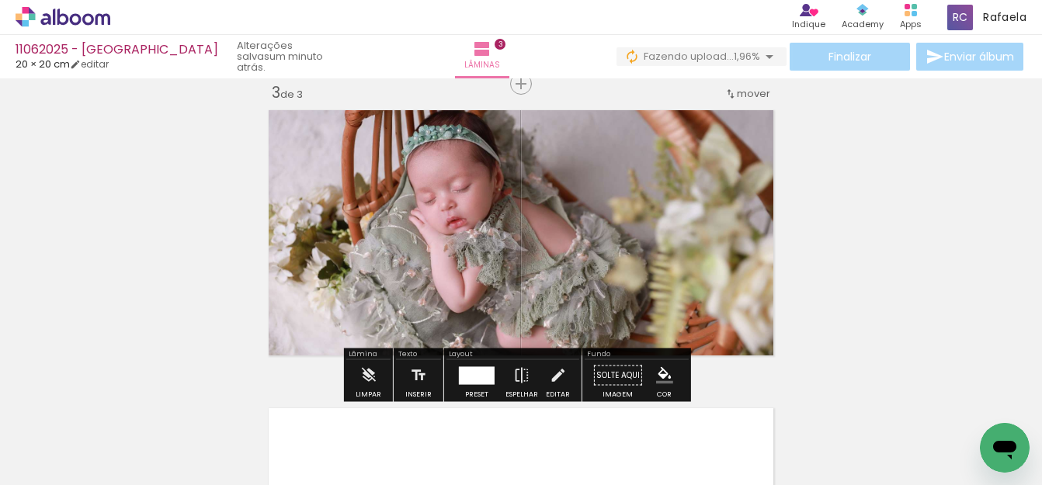
click at [896, 222] on div "Inserir lâmina 1 de 3 Inserir lâmina 2 de 3 Inserir lâmina 3 de 3" at bounding box center [521, 64] width 1042 height 1194
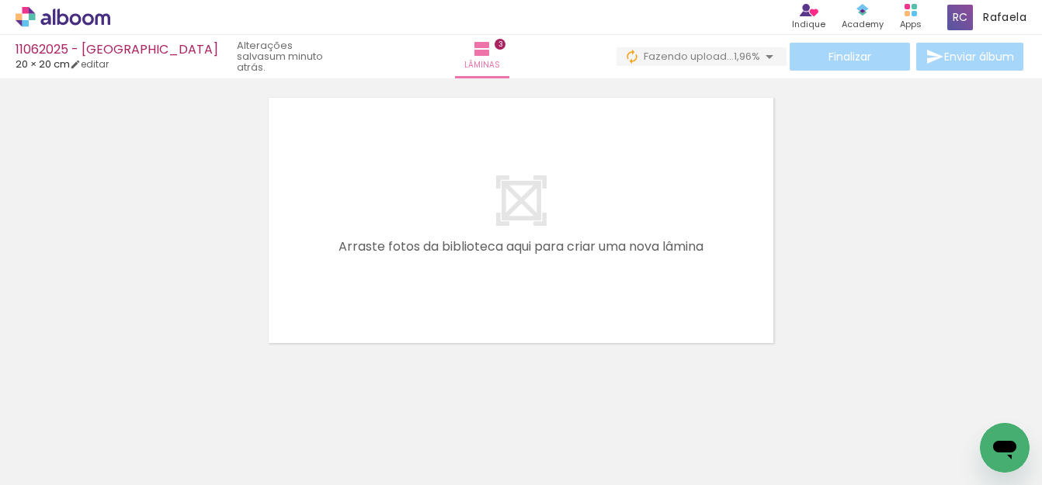
scroll to position [944, 0]
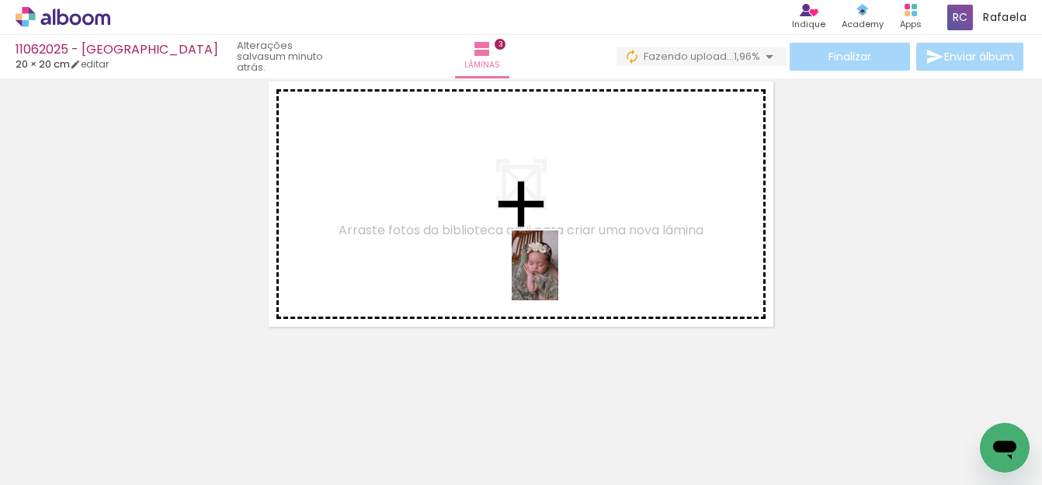
drag, startPoint x: 581, startPoint y: 387, endPoint x: 558, endPoint y: 277, distance: 111.8
click at [558, 277] on quentale-workspace at bounding box center [521, 242] width 1042 height 485
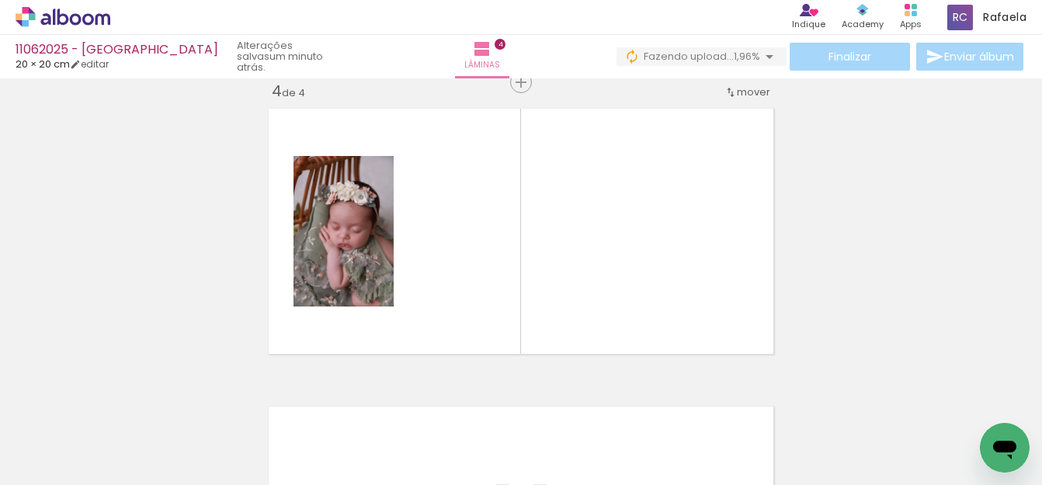
scroll to position [915, 0]
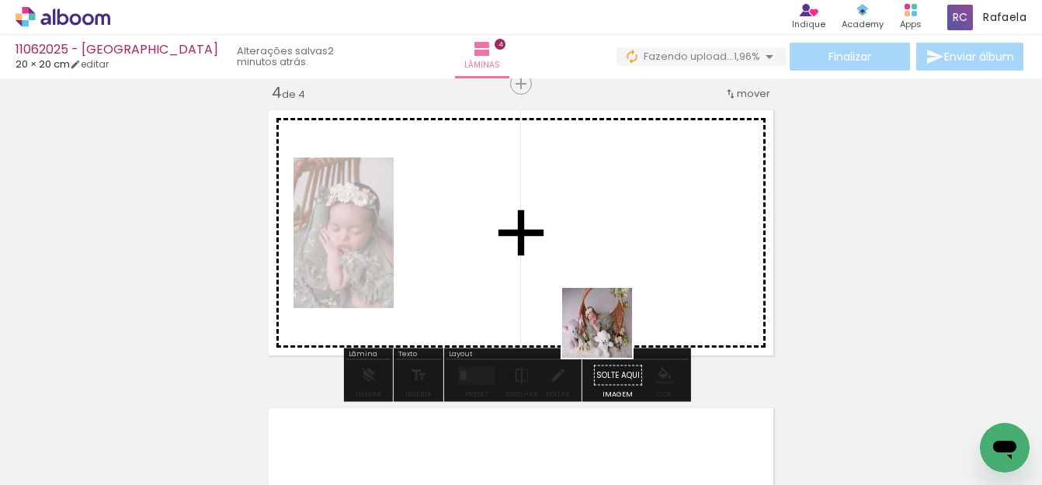
drag, startPoint x: 658, startPoint y: 443, endPoint x: 699, endPoint y: 429, distance: 43.5
click at [593, 292] on quentale-workspace at bounding box center [521, 242] width 1042 height 485
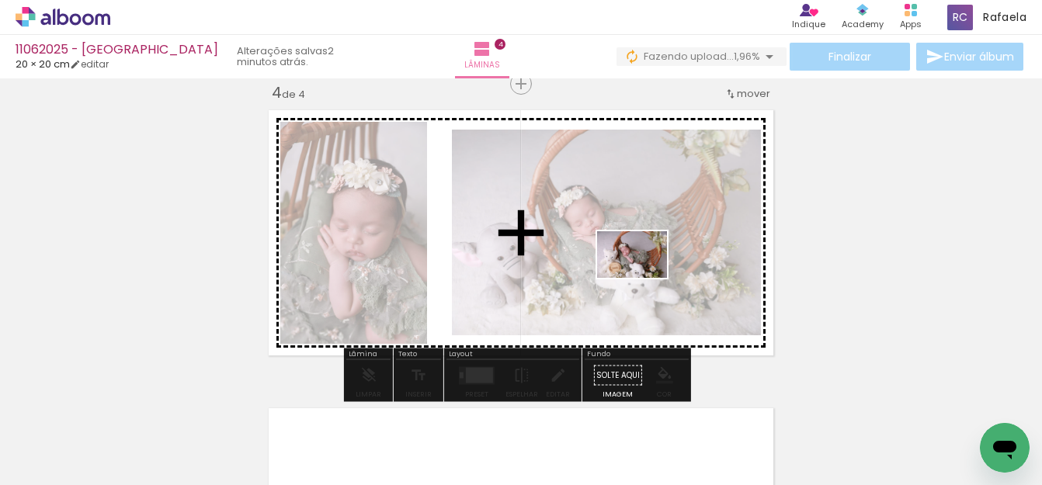
drag, startPoint x: 749, startPoint y: 440, endPoint x: 644, endPoint y: 278, distance: 193.0
click at [644, 278] on quentale-workspace at bounding box center [521, 242] width 1042 height 485
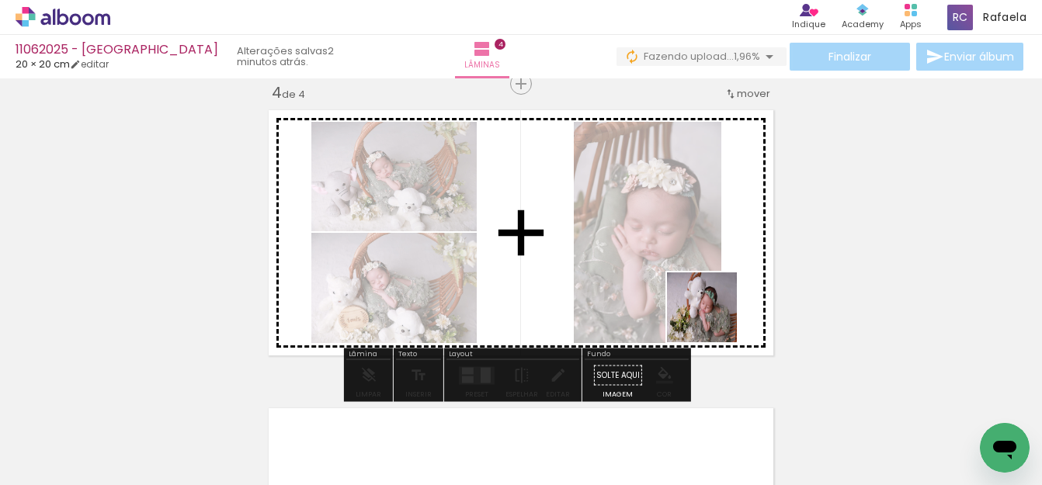
drag, startPoint x: 814, startPoint y: 406, endPoint x: 687, endPoint y: 301, distance: 165.0
click at [687, 301] on quentale-workspace at bounding box center [521, 242] width 1042 height 485
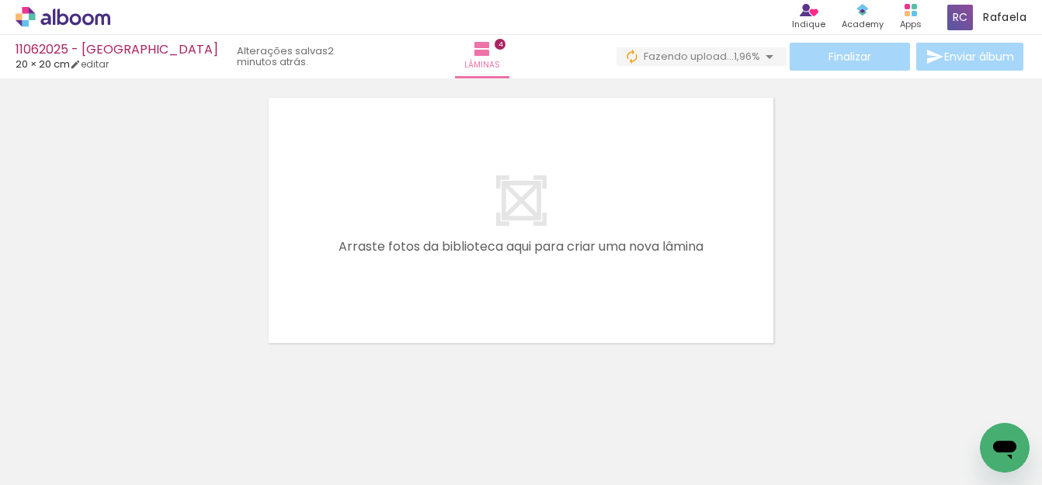
scroll to position [0, 487]
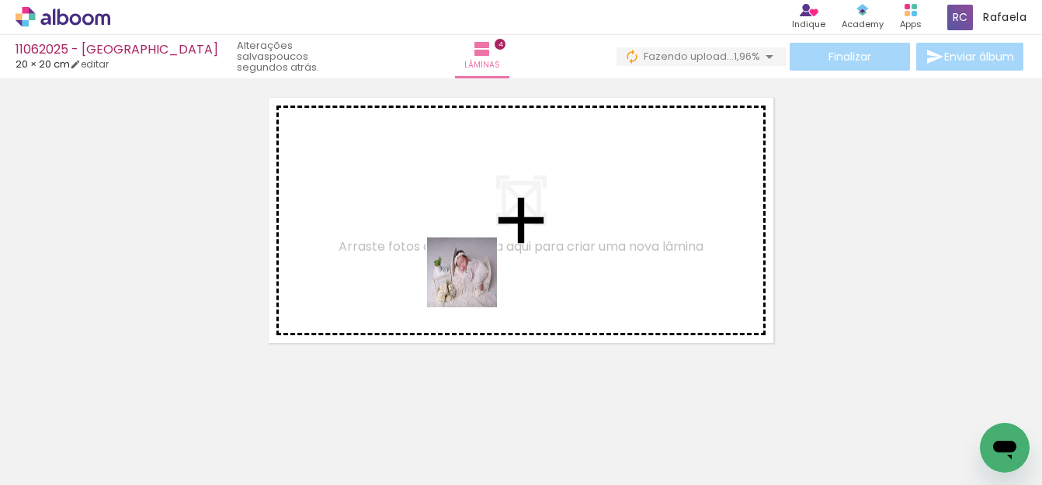
drag, startPoint x: 476, startPoint y: 434, endPoint x: 474, endPoint y: 266, distance: 168.5
click at [474, 266] on quentale-workspace at bounding box center [521, 242] width 1042 height 485
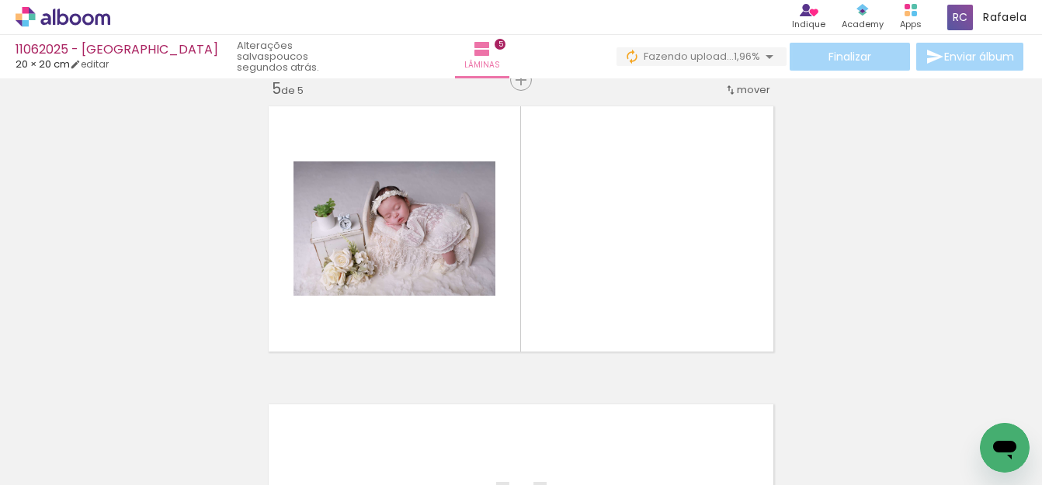
scroll to position [1213, 0]
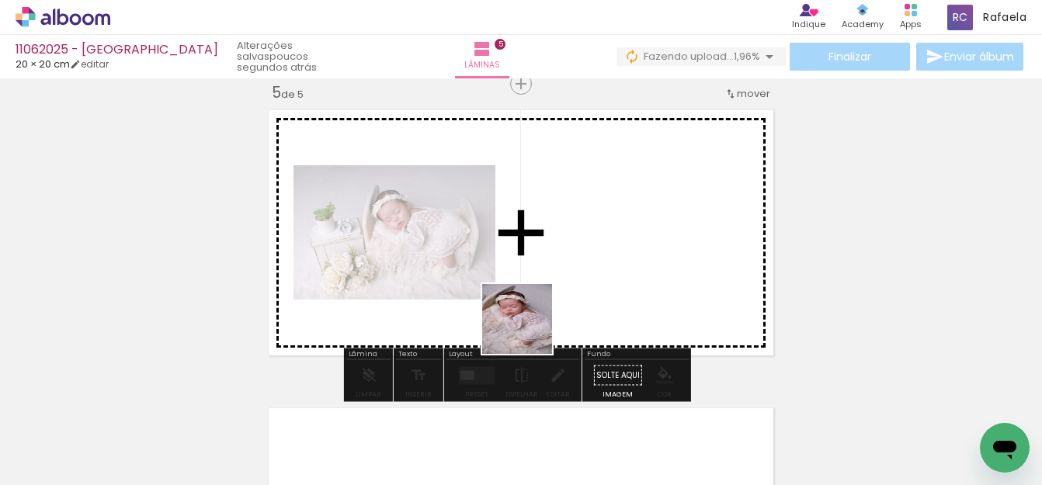
drag, startPoint x: 528, startPoint y: 378, endPoint x: 579, endPoint y: 399, distance: 55.4
click at [534, 302] on quentale-workspace at bounding box center [521, 242] width 1042 height 485
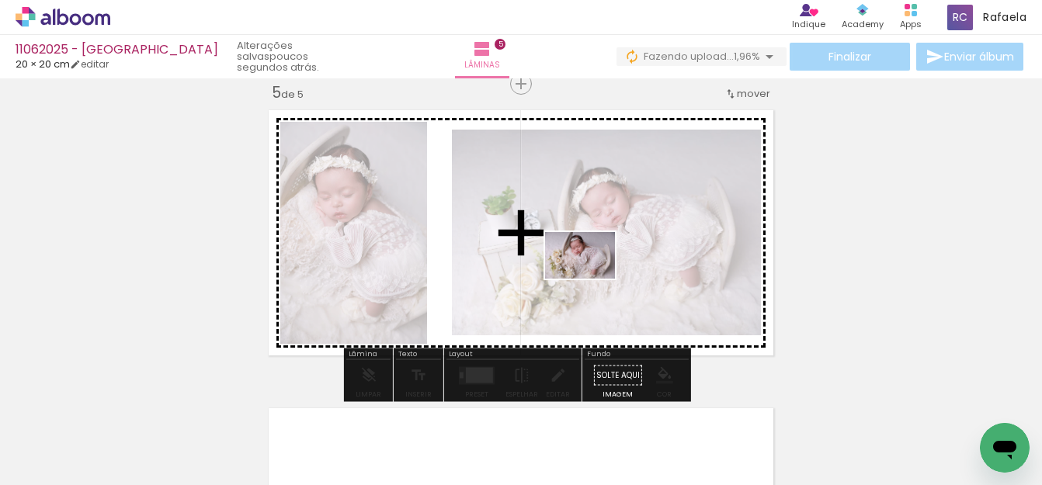
drag, startPoint x: 617, startPoint y: 441, endPoint x: 592, endPoint y: 279, distance: 164.2
click at [592, 279] on quentale-workspace at bounding box center [521, 242] width 1042 height 485
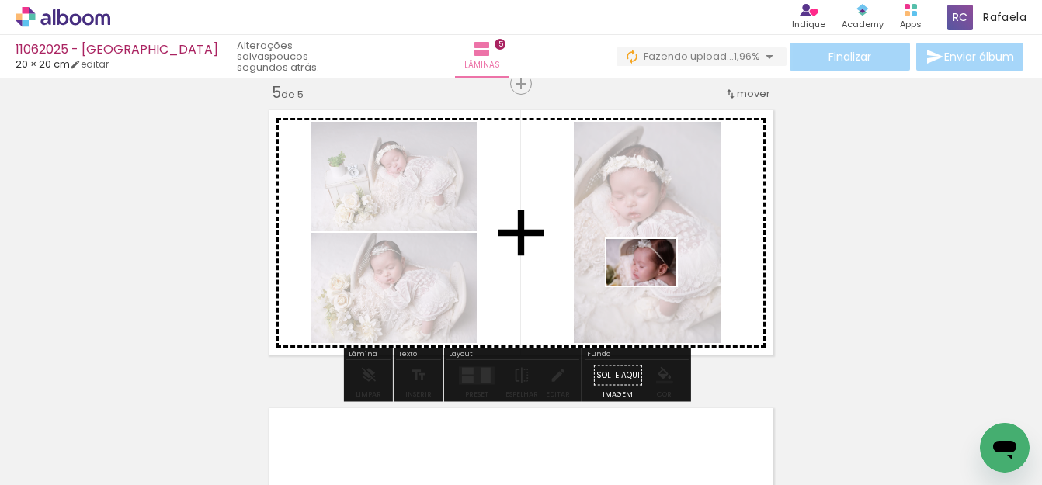
drag, startPoint x: 710, startPoint y: 447, endPoint x: 652, endPoint y: 283, distance: 173.7
click at [652, 283] on quentale-workspace at bounding box center [521, 242] width 1042 height 485
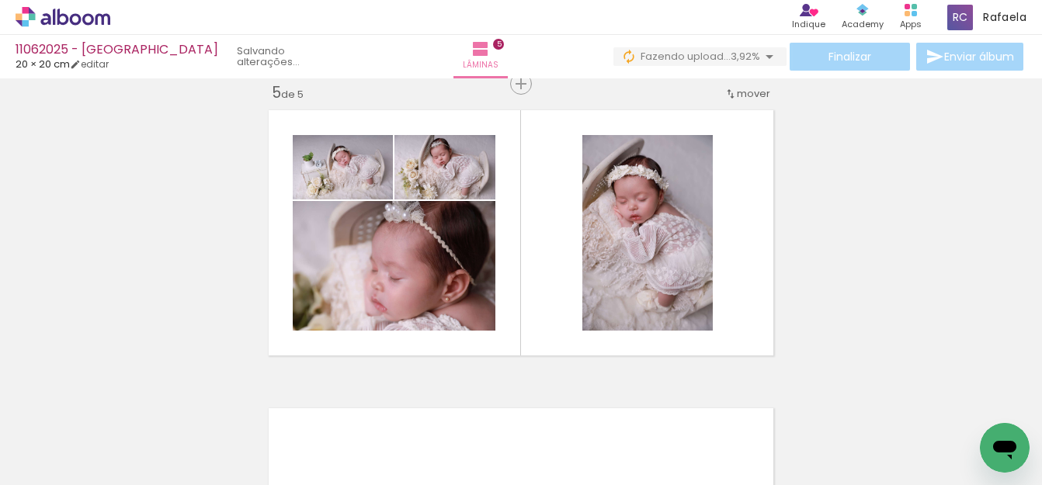
scroll to position [0, 3526]
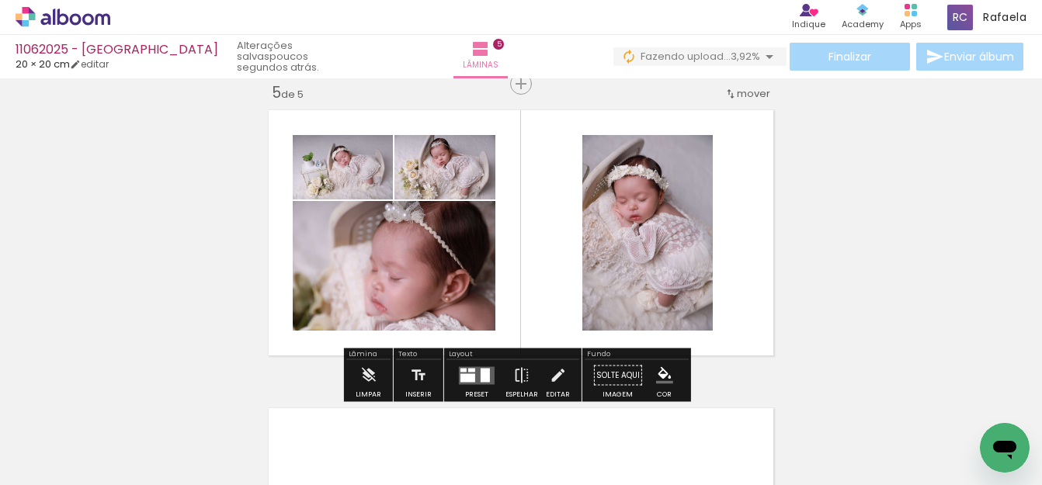
click at [70, 461] on span "Adicionar Fotos" at bounding box center [55, 464] width 47 height 17
click at [0, 0] on input "file" at bounding box center [0, 0] width 0 height 0
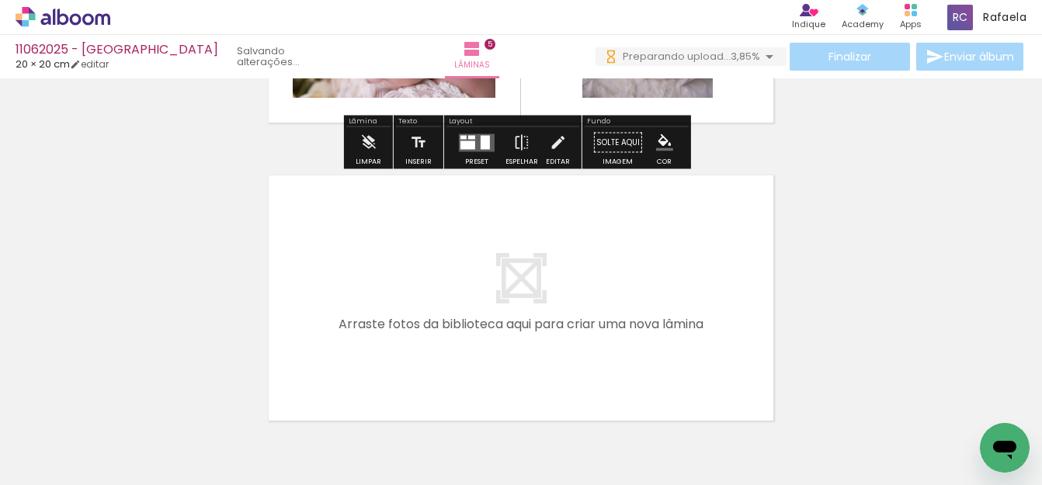
scroll to position [0, 3613]
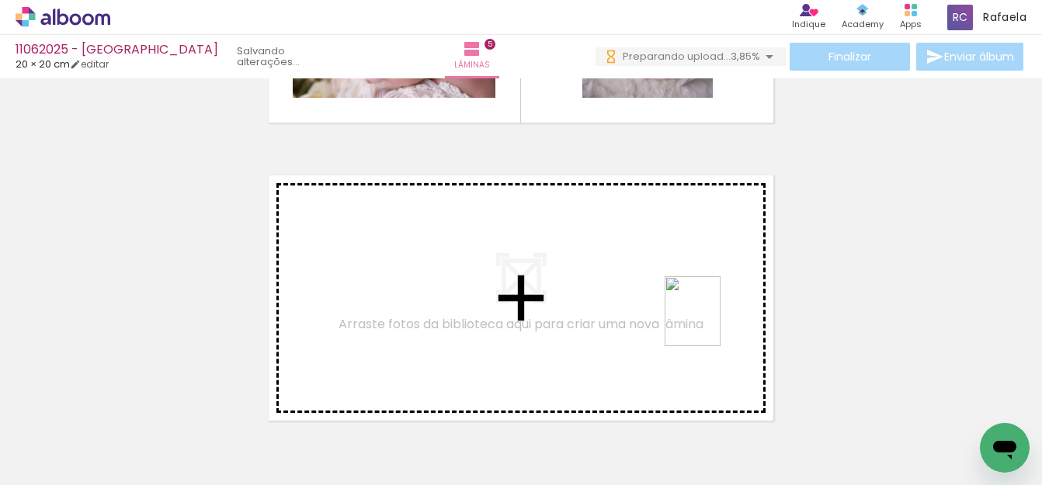
drag, startPoint x: 968, startPoint y: 425, endPoint x: 707, endPoint y: 321, distance: 281.7
click at [707, 321] on quentale-workspace at bounding box center [521, 242] width 1042 height 485
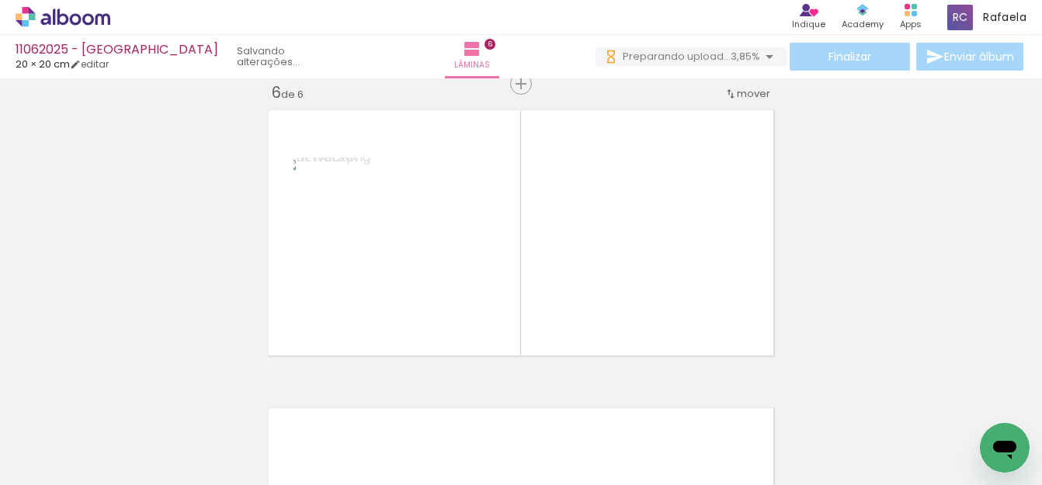
scroll to position [0, 1281]
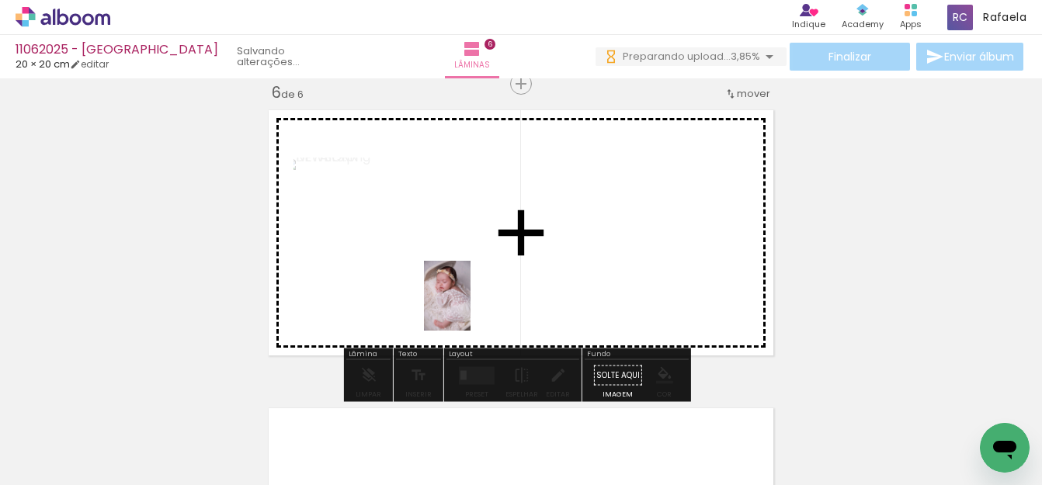
drag, startPoint x: 447, startPoint y: 440, endPoint x: 559, endPoint y: 381, distance: 127.1
click at [472, 308] on quentale-workspace at bounding box center [521, 242] width 1042 height 485
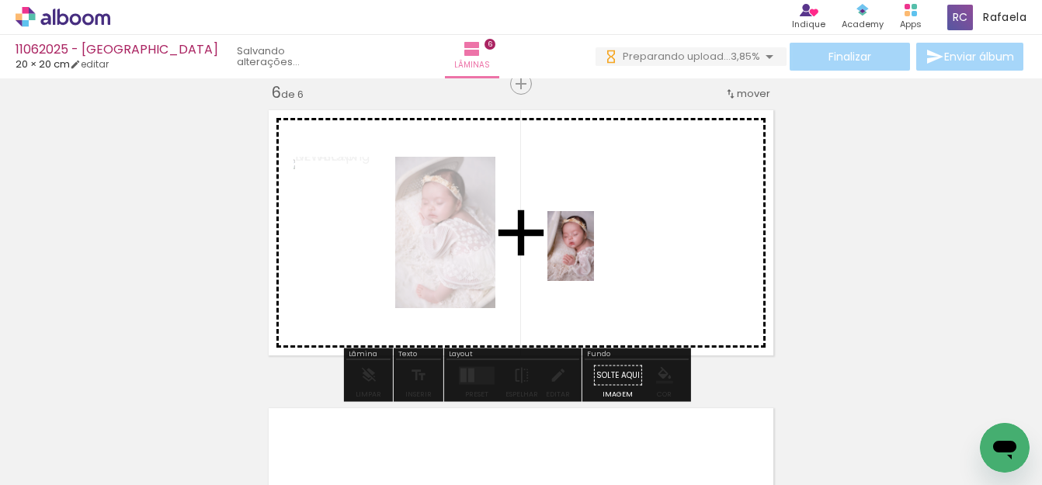
drag, startPoint x: 604, startPoint y: 383, endPoint x: 635, endPoint y: 292, distance: 96.0
click at [596, 259] on quentale-workspace at bounding box center [521, 242] width 1042 height 485
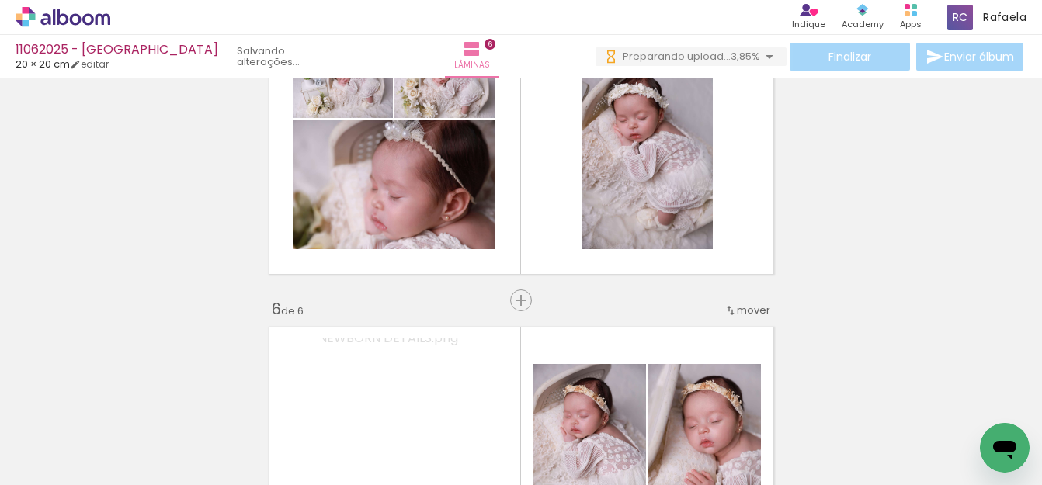
scroll to position [1434, 0]
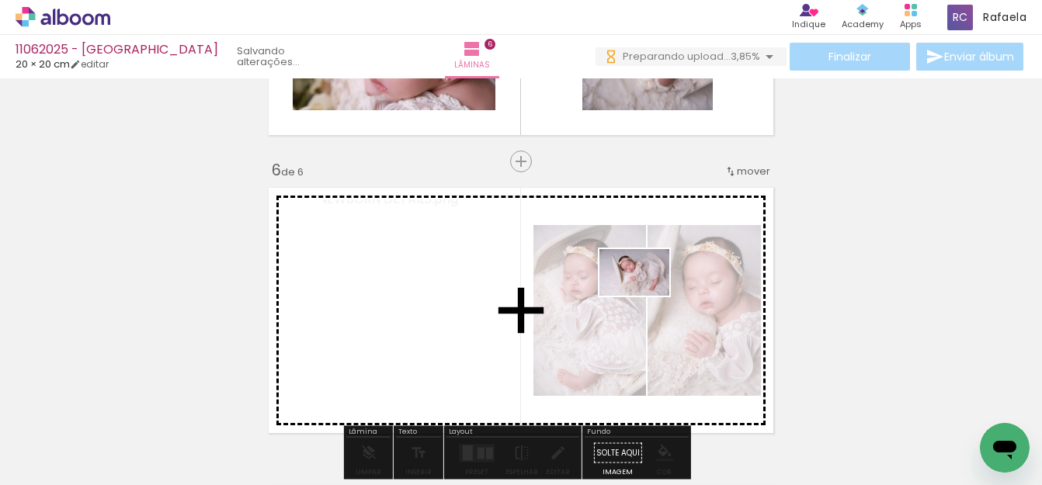
drag, startPoint x: 704, startPoint y: 436, endPoint x: 646, endPoint y: 296, distance: 151.9
click at [646, 296] on quentale-workspace at bounding box center [521, 242] width 1042 height 485
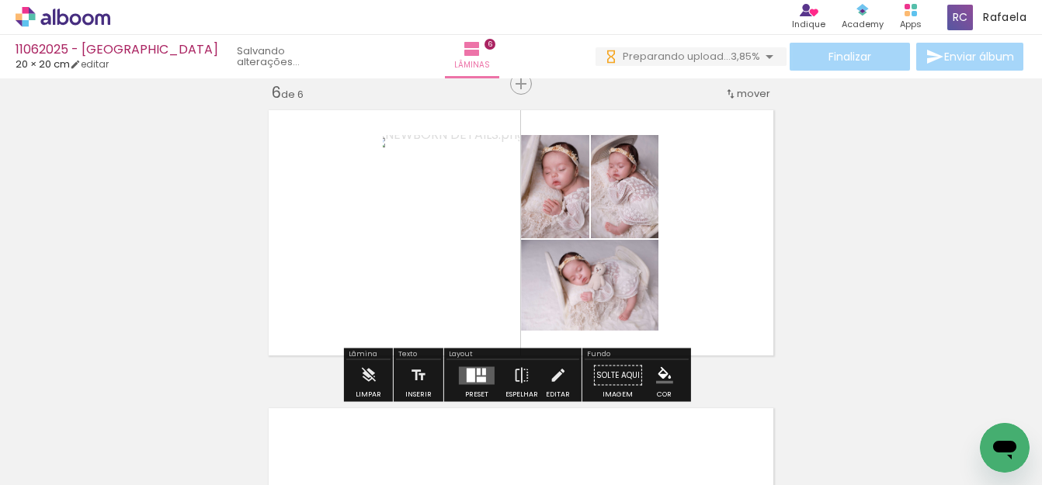
drag, startPoint x: 468, startPoint y: 371, endPoint x: 491, endPoint y: 371, distance: 23.3
click at [467, 371] on div at bounding box center [471, 375] width 9 height 14
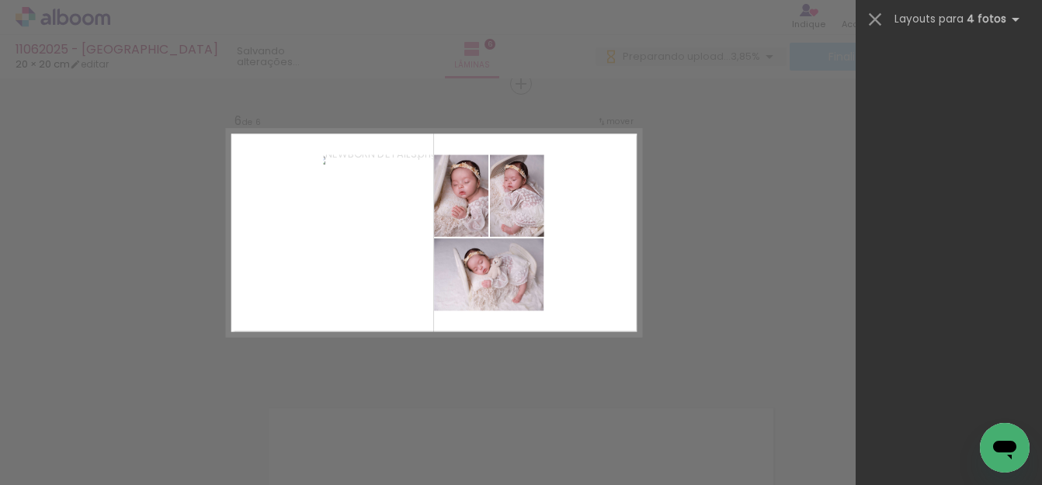
scroll to position [0, 0]
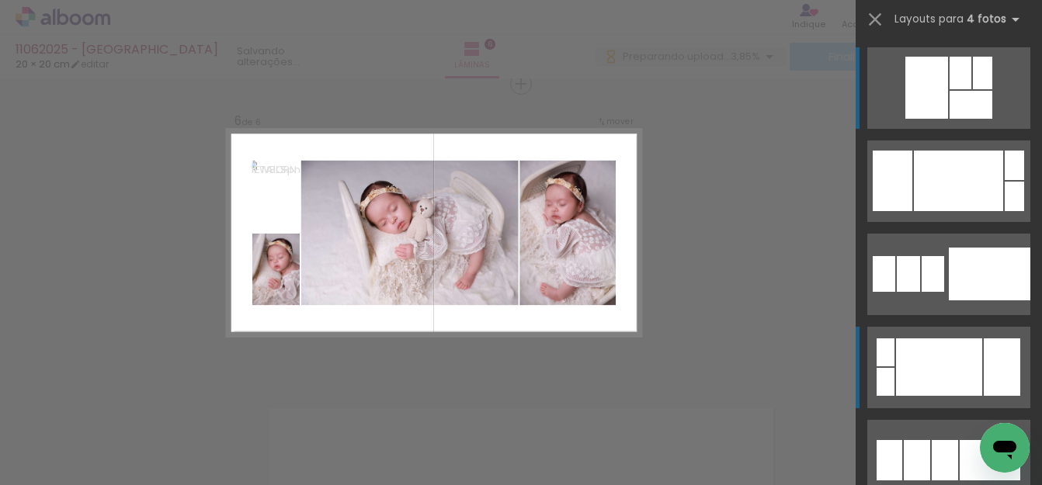
click at [952, 370] on div at bounding box center [939, 367] width 86 height 57
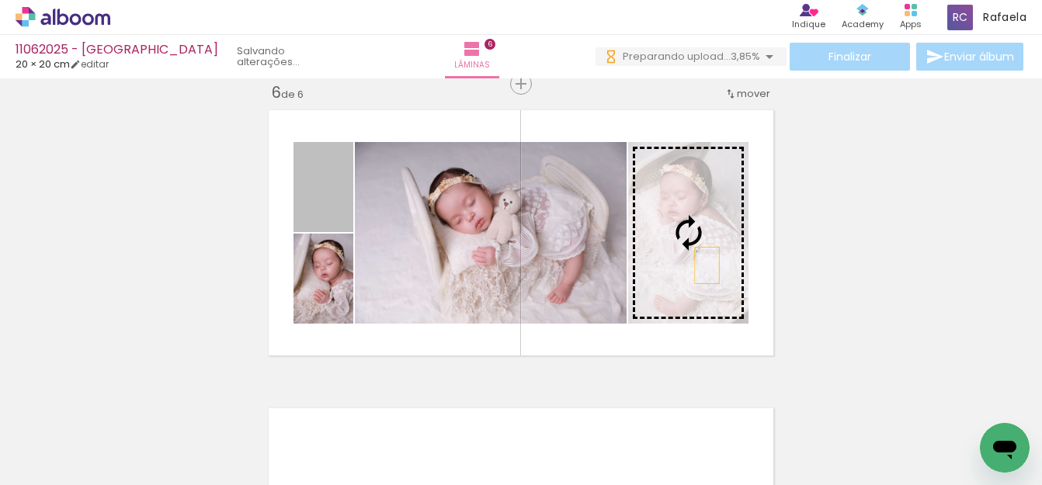
drag, startPoint x: 322, startPoint y: 216, endPoint x: 701, endPoint y: 266, distance: 382.2
click at [0, 0] on slot at bounding box center [0, 0] width 0 height 0
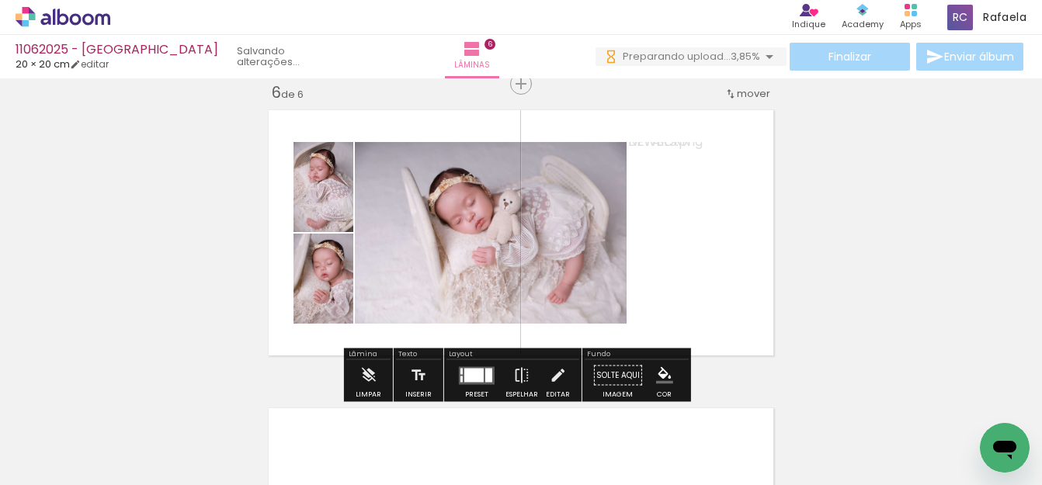
click at [487, 369] on div at bounding box center [488, 375] width 7 height 14
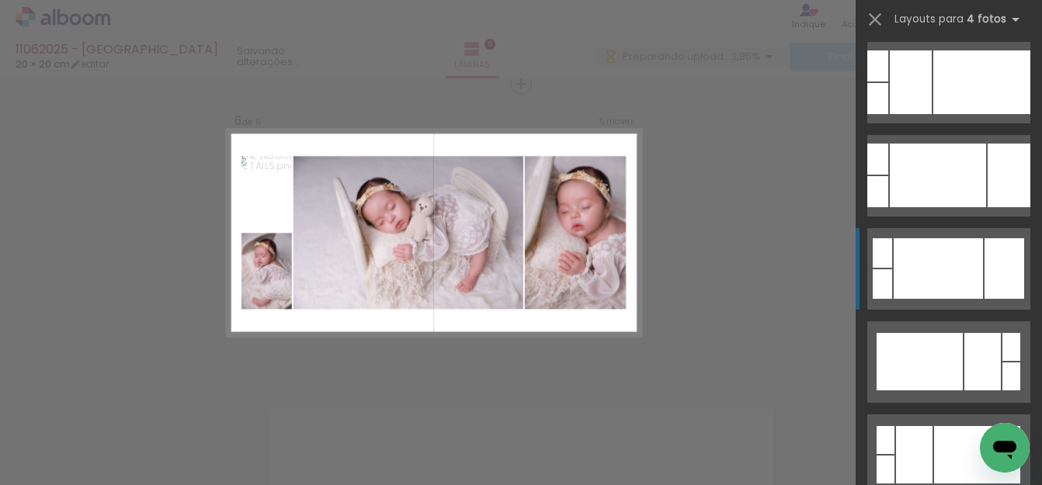
scroll to position [590, 0]
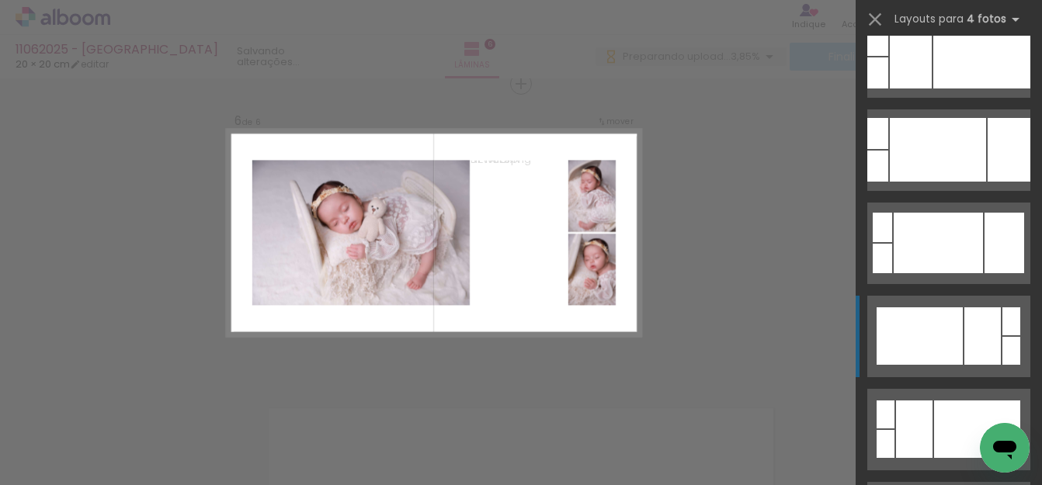
click at [928, 337] on div at bounding box center [920, 336] width 86 height 57
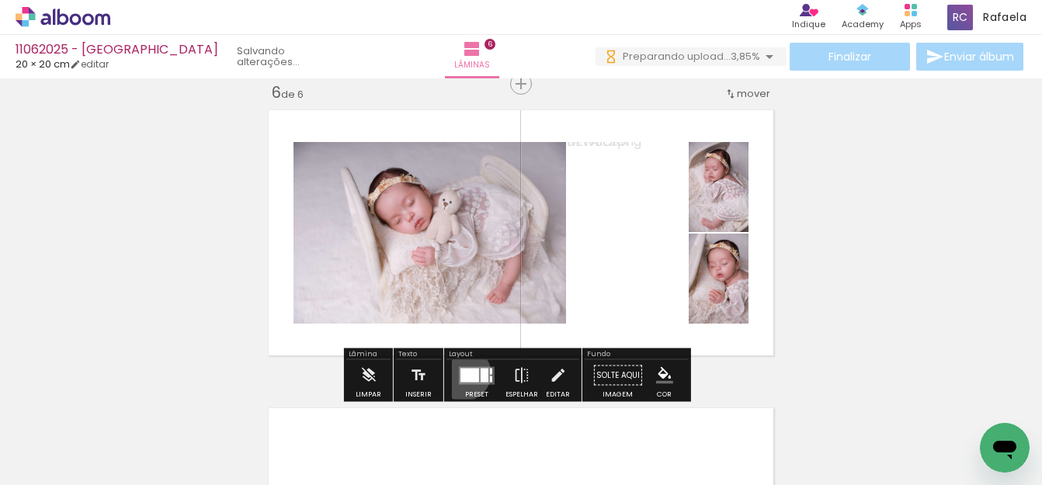
click at [461, 374] on div at bounding box center [470, 375] width 19 height 14
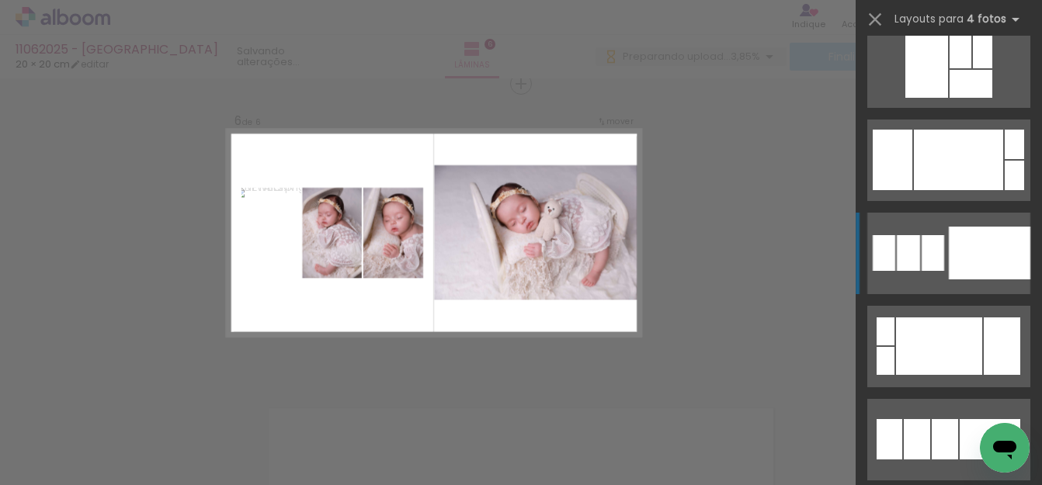
scroll to position [0, 0]
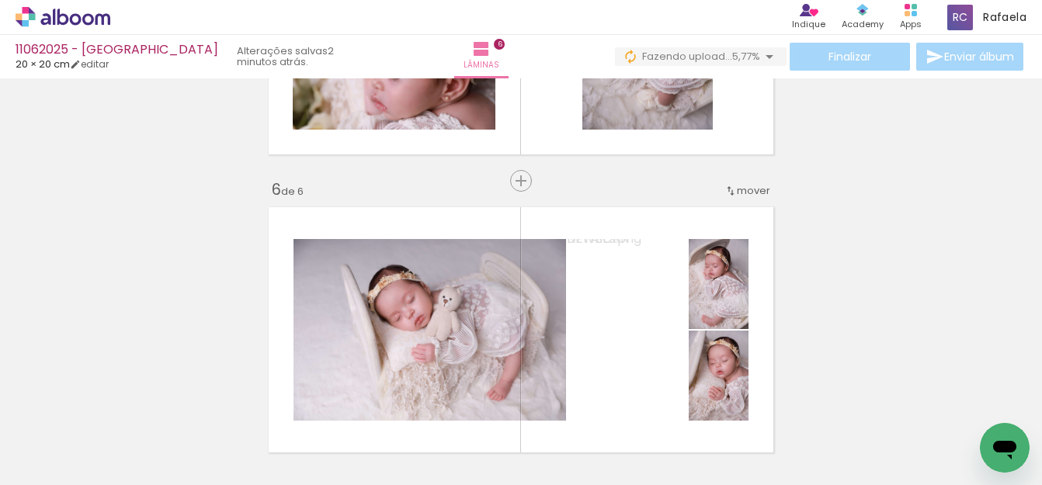
scroll to position [1434, 0]
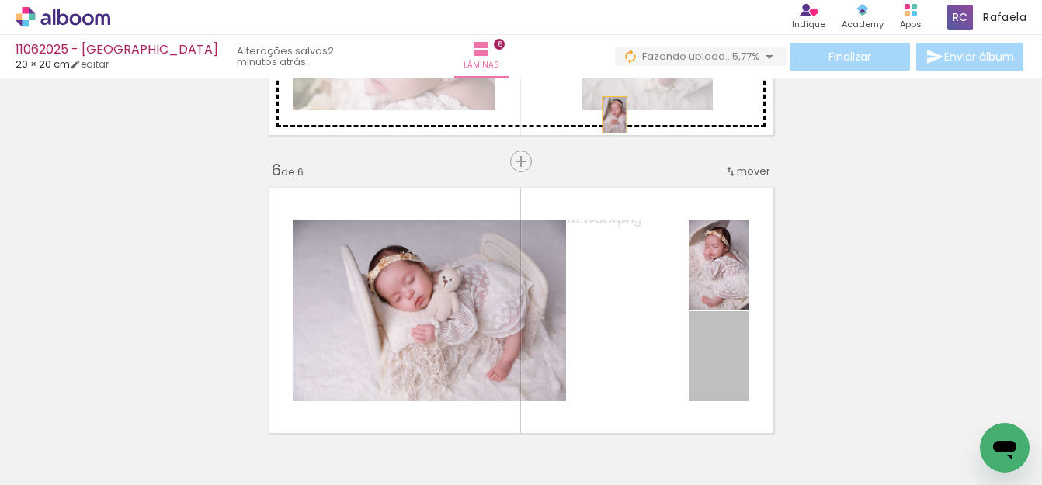
drag, startPoint x: 716, startPoint y: 382, endPoint x: 607, endPoint y: 110, distance: 293.0
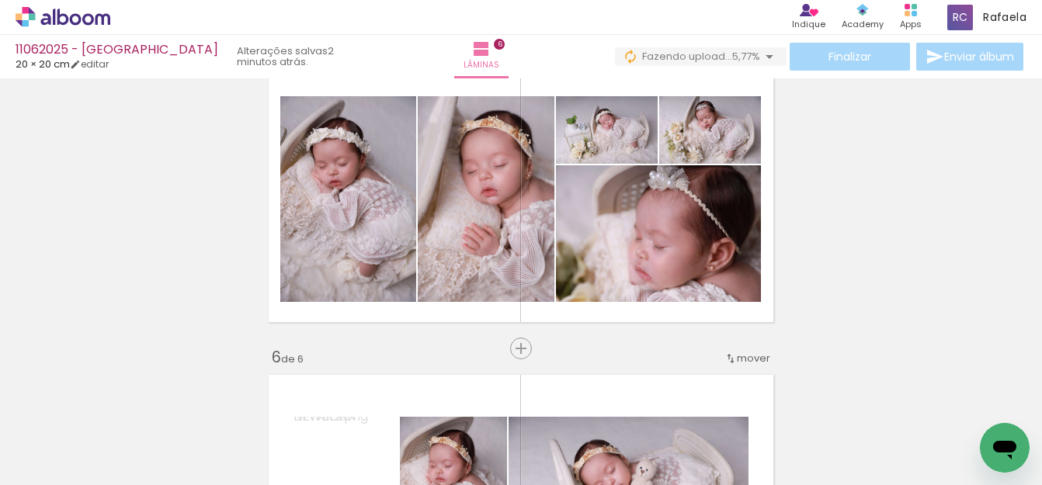
scroll to position [1278, 0]
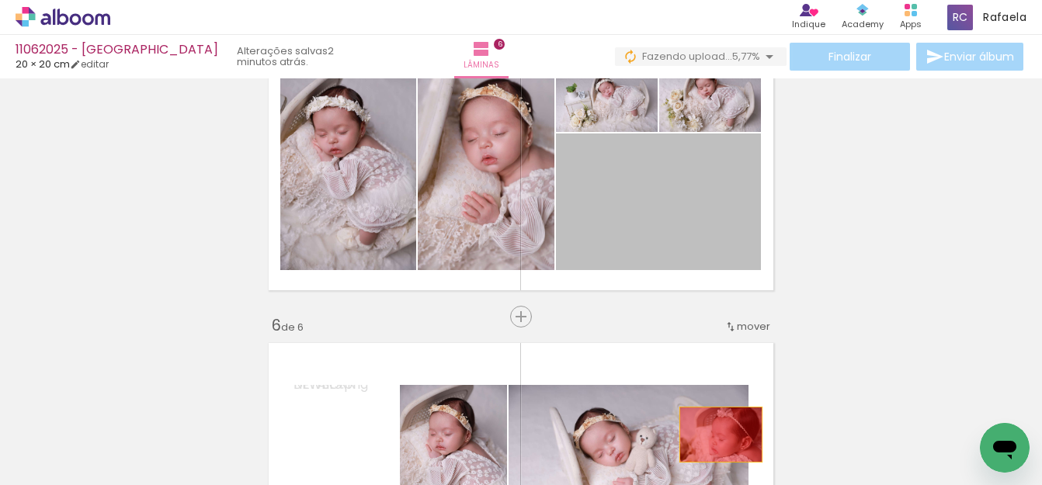
drag, startPoint x: 663, startPoint y: 218, endPoint x: 715, endPoint y: 438, distance: 225.9
click at [715, 438] on quentale-workspace at bounding box center [521, 242] width 1042 height 485
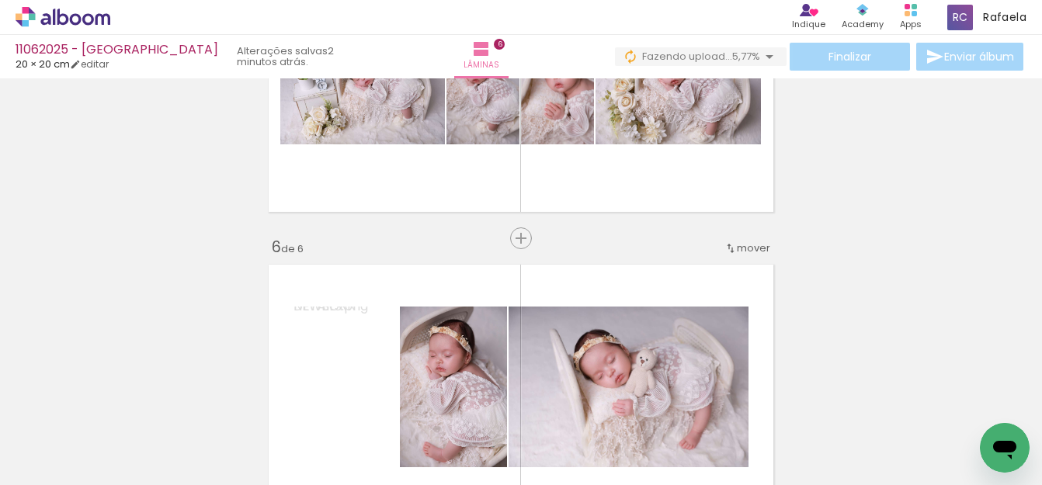
scroll to position [1356, 0]
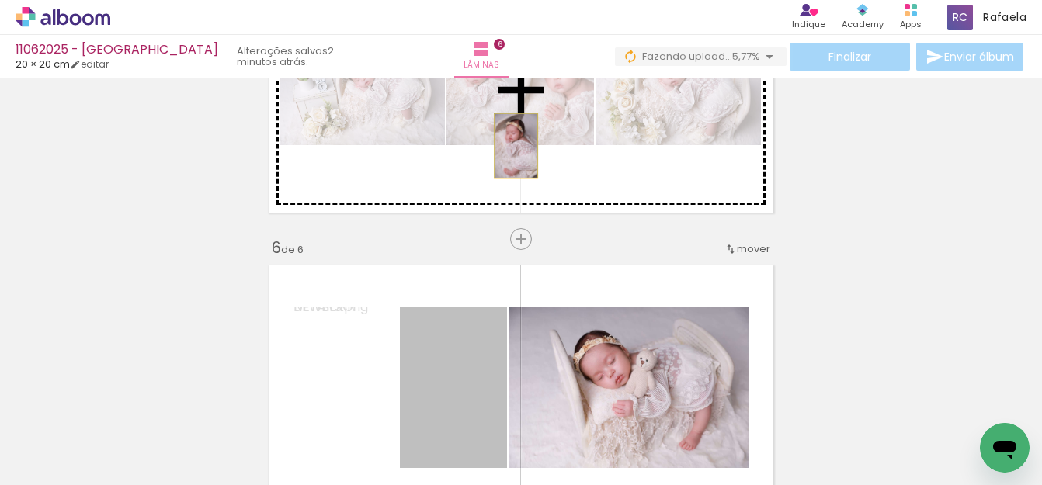
drag, startPoint x: 484, startPoint y: 368, endPoint x: 537, endPoint y: 166, distance: 208.7
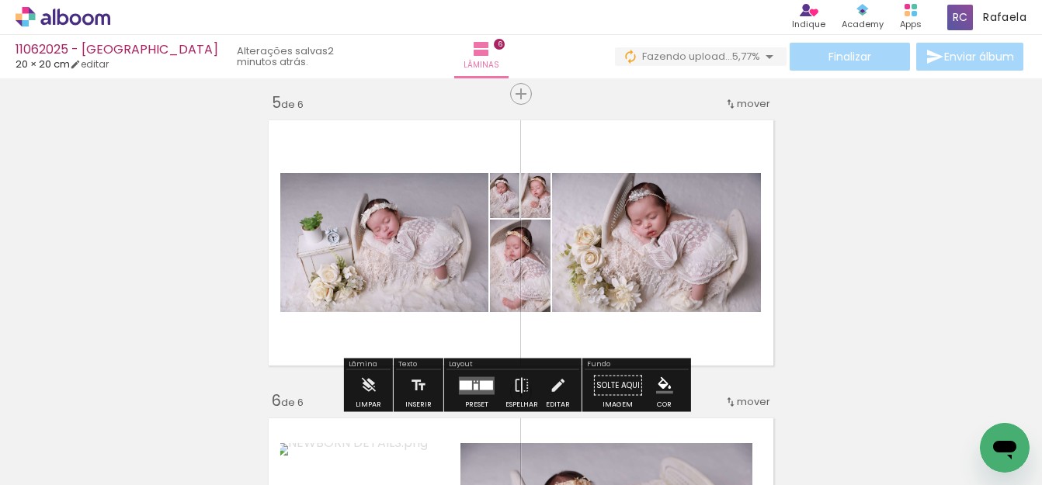
scroll to position [1201, 0]
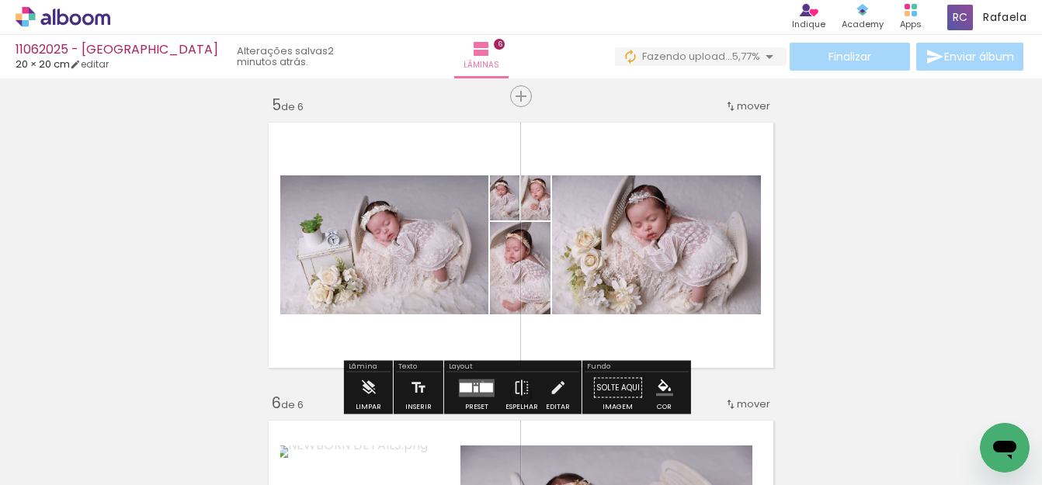
click at [479, 382] on quentale-layouter at bounding box center [477, 388] width 36 height 18
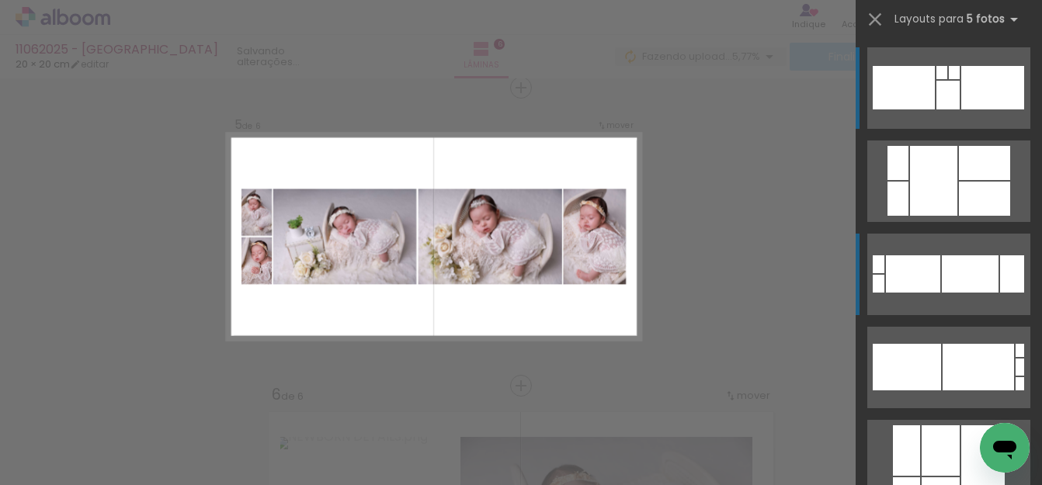
scroll to position [1213, 0]
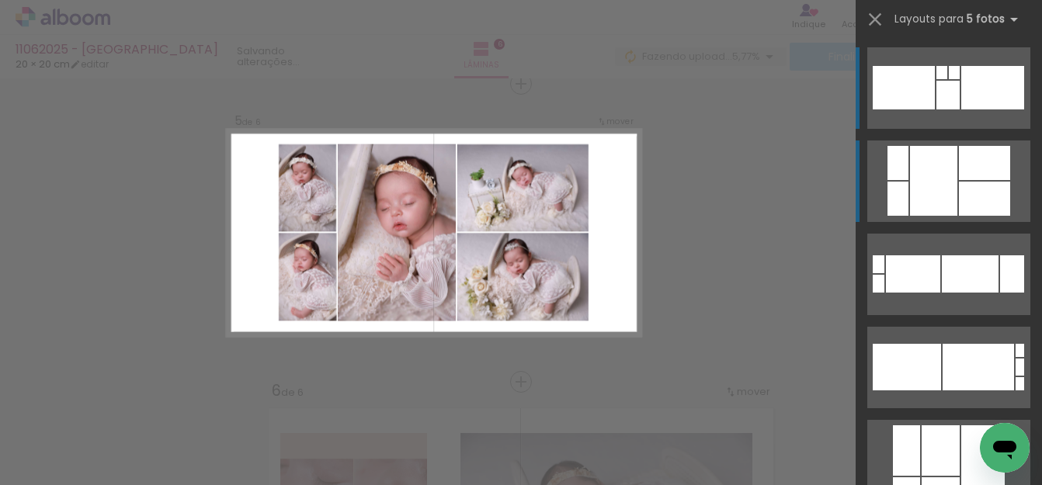
click at [927, 209] on div at bounding box center [933, 181] width 47 height 70
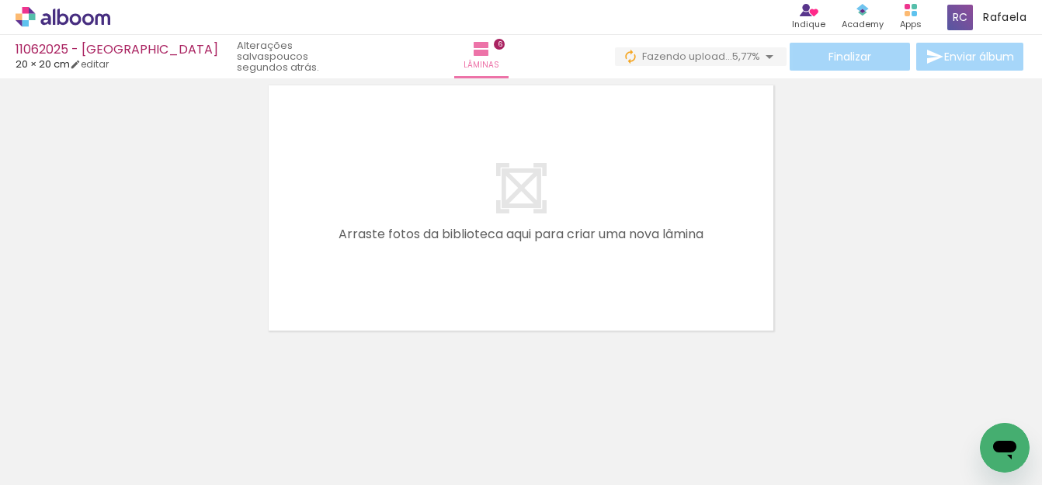
scroll to position [0, 1598]
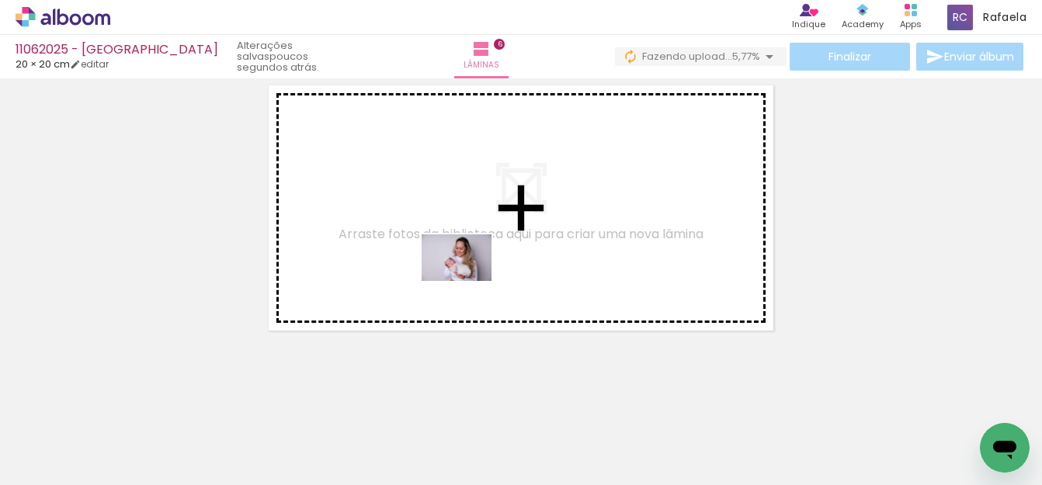
drag, startPoint x: 482, startPoint y: 441, endPoint x: 468, endPoint y: 279, distance: 162.9
click at [468, 279] on quentale-workspace at bounding box center [521, 242] width 1042 height 485
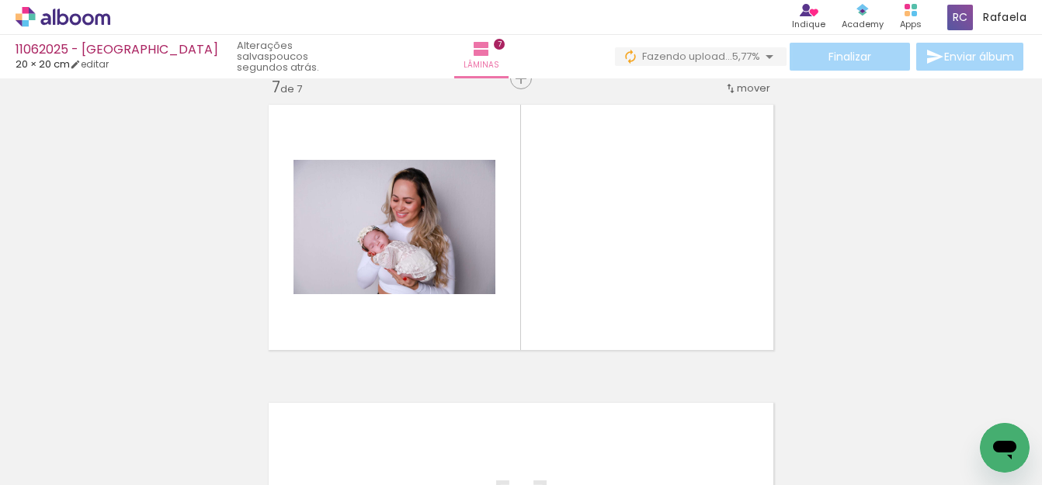
scroll to position [1810, 0]
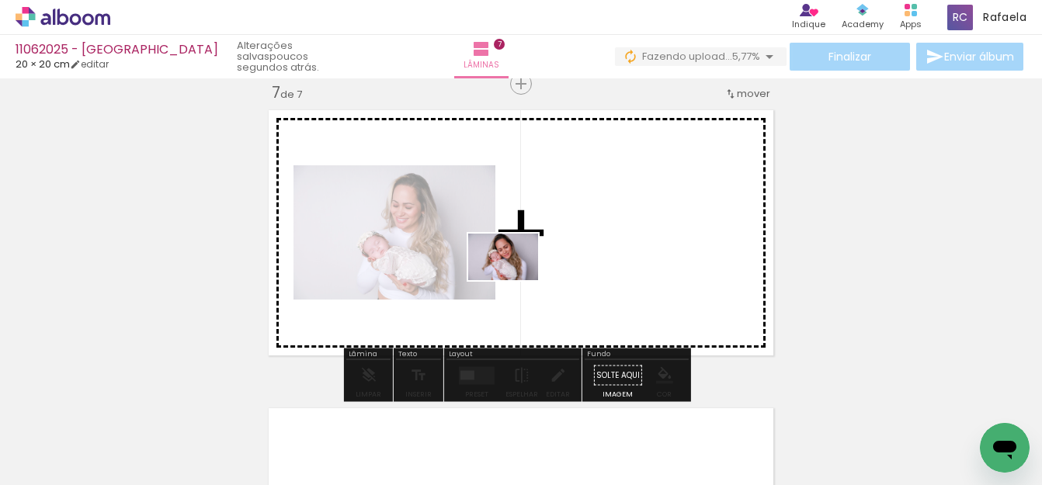
drag, startPoint x: 552, startPoint y: 440, endPoint x: 515, endPoint y: 280, distance: 163.5
click at [515, 280] on quentale-workspace at bounding box center [521, 242] width 1042 height 485
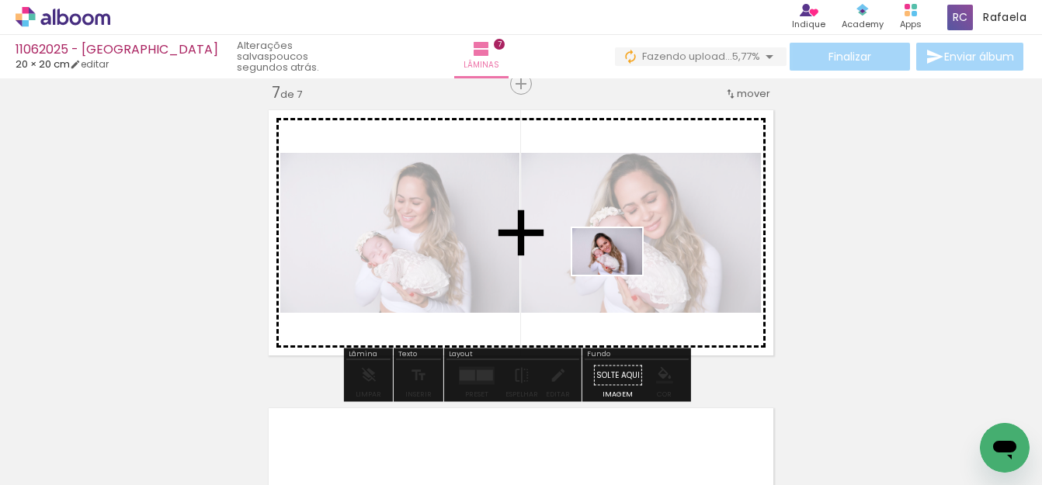
drag, startPoint x: 655, startPoint y: 447, endPoint x: 619, endPoint y: 275, distance: 175.5
click at [619, 275] on quentale-workspace at bounding box center [521, 242] width 1042 height 485
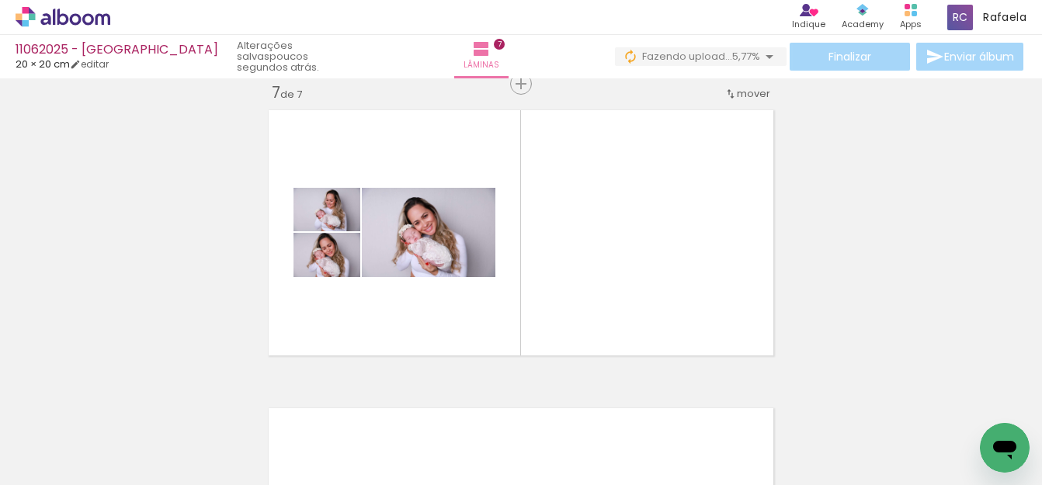
scroll to position [0, 1855]
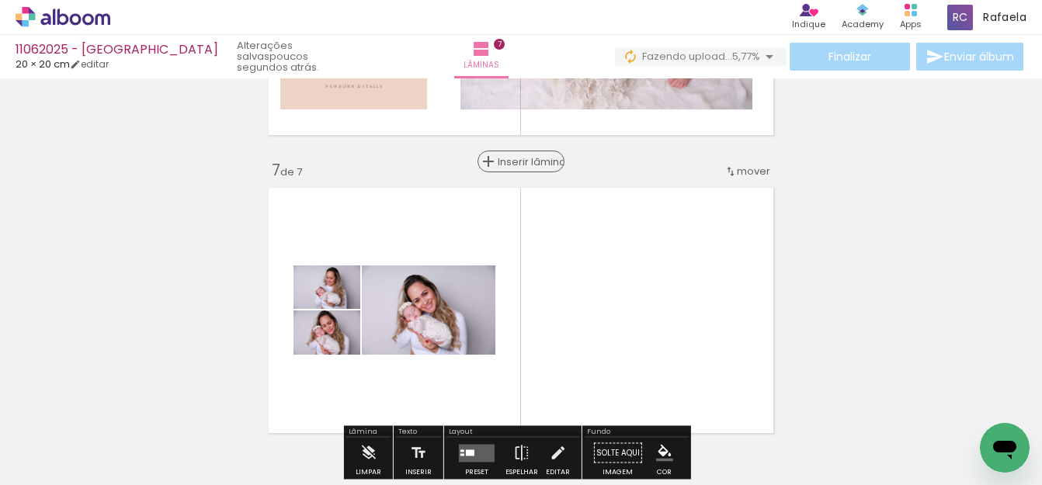
scroll to position [0, 1855]
click at [516, 166] on span "Inserir lâmina" at bounding box center [528, 162] width 61 height 10
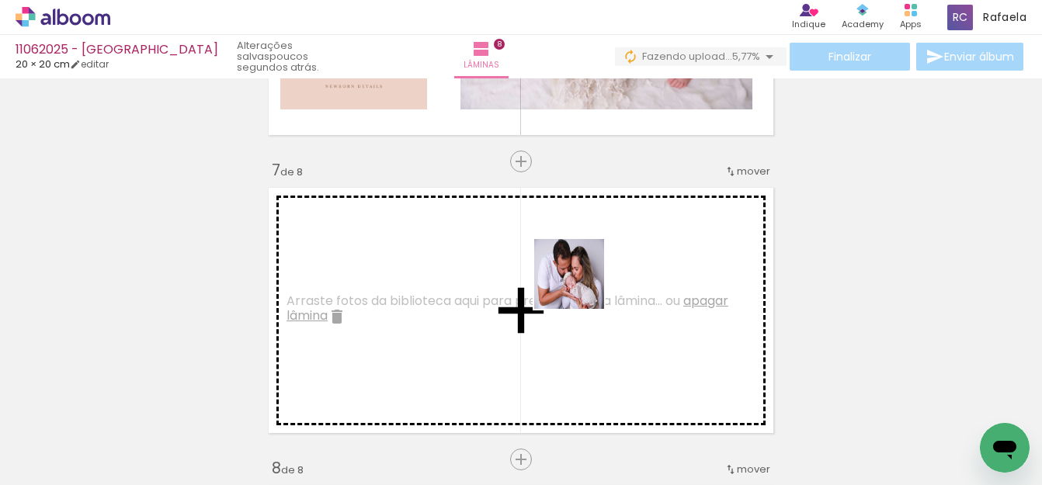
drag, startPoint x: 583, startPoint y: 439, endPoint x: 581, endPoint y: 281, distance: 157.7
click at [581, 281] on quentale-workspace at bounding box center [521, 242] width 1042 height 485
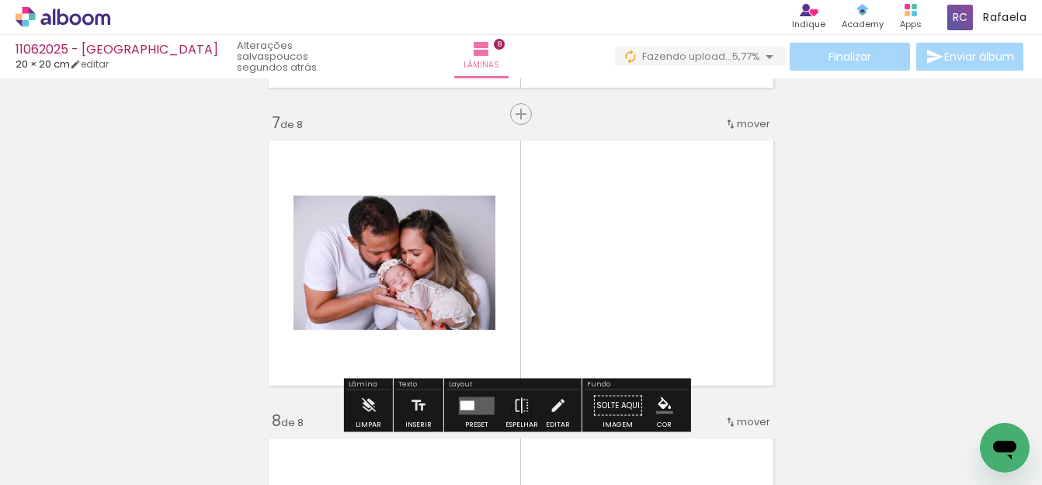
scroll to position [1810, 0]
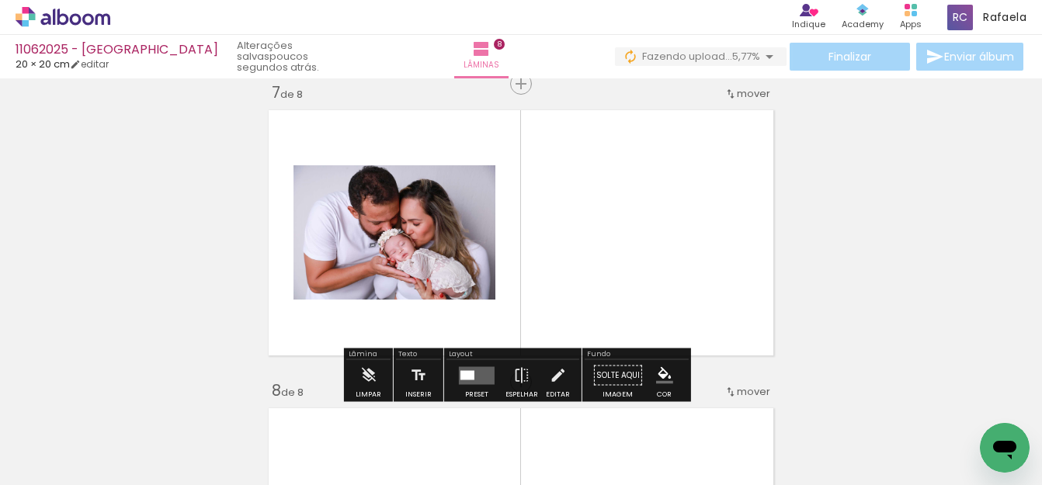
drag, startPoint x: 469, startPoint y: 377, endPoint x: 666, endPoint y: 315, distance: 205.8
click at [468, 377] on div at bounding box center [468, 374] width 14 height 9
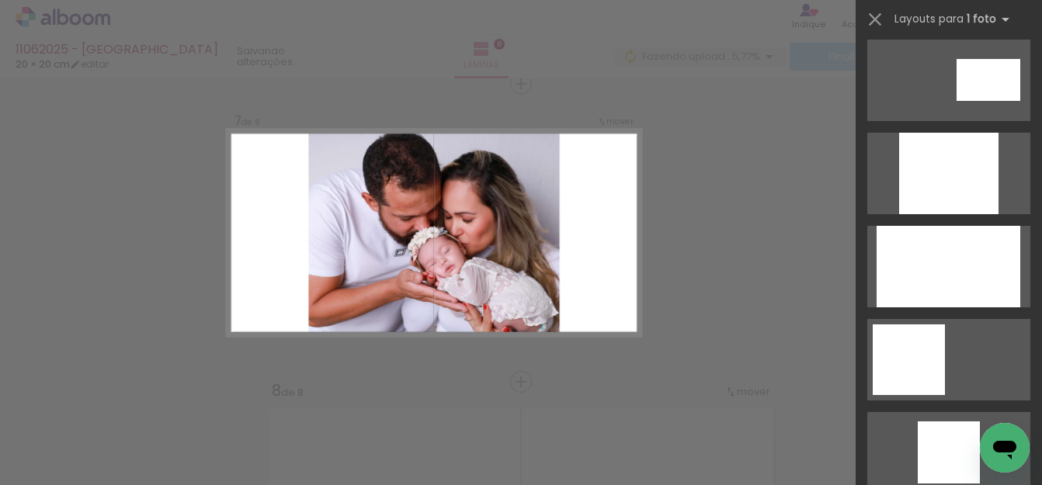
scroll to position [854, 0]
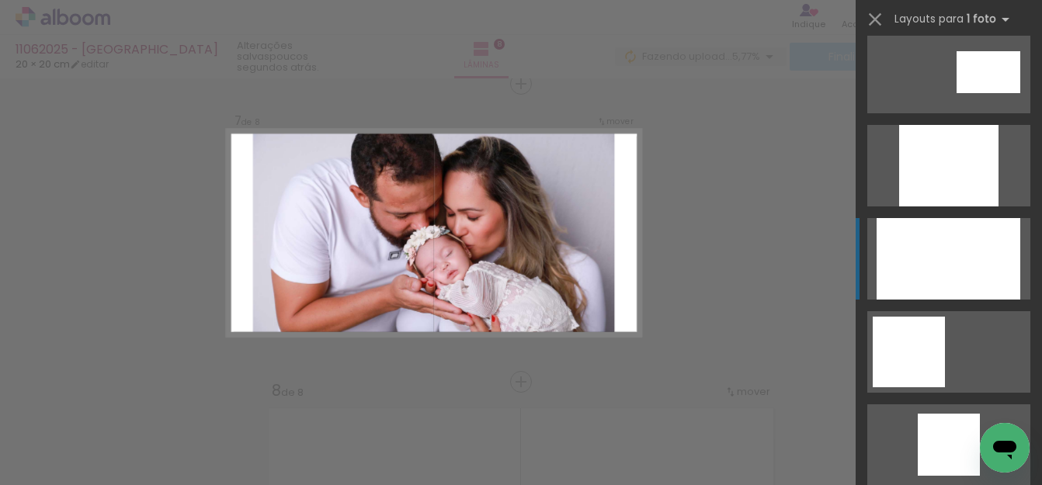
click at [955, 246] on div at bounding box center [949, 259] width 144 height 82
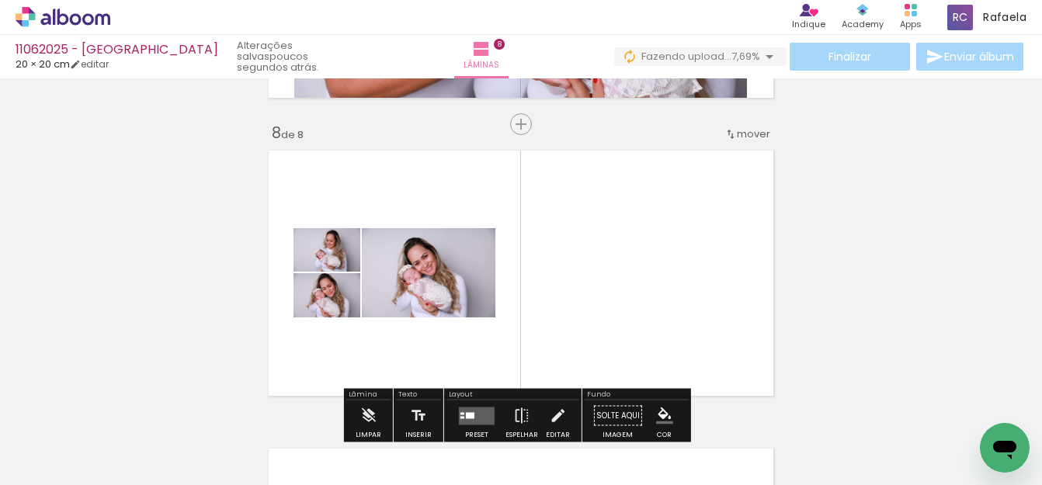
scroll to position [2097, 0]
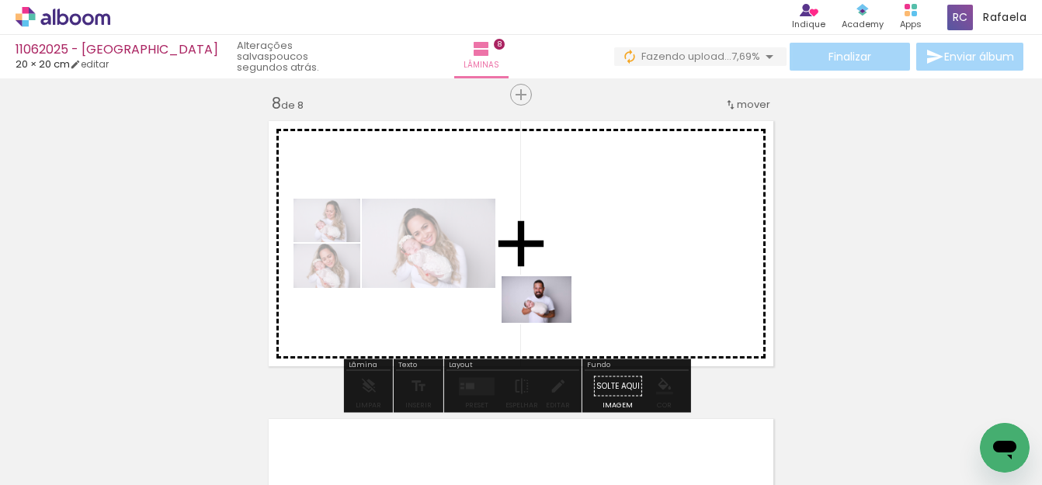
drag, startPoint x: 447, startPoint y: 447, endPoint x: 548, endPoint y: 323, distance: 160.0
click at [548, 323] on quentale-workspace at bounding box center [521, 242] width 1042 height 485
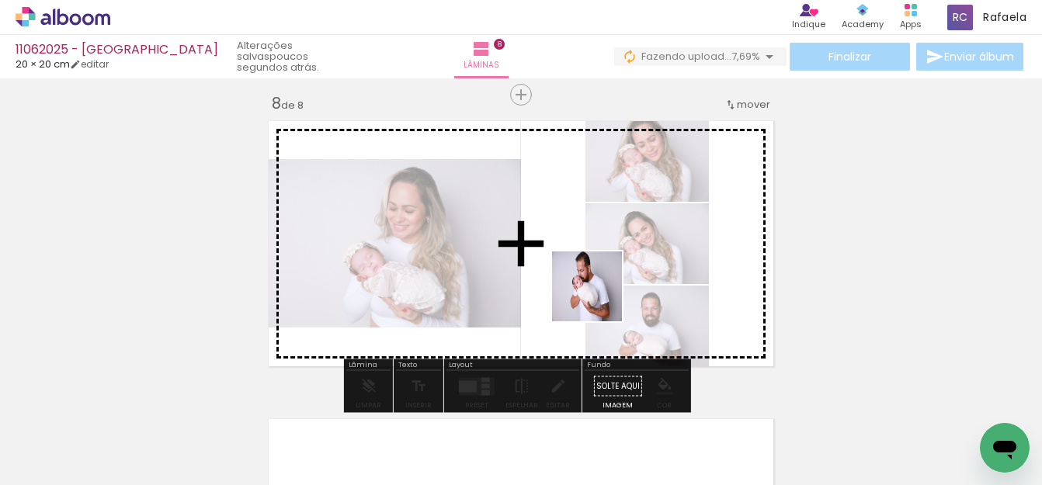
drag, startPoint x: 544, startPoint y: 449, endPoint x: 599, endPoint y: 287, distance: 170.7
click at [599, 287] on quentale-workspace at bounding box center [521, 242] width 1042 height 485
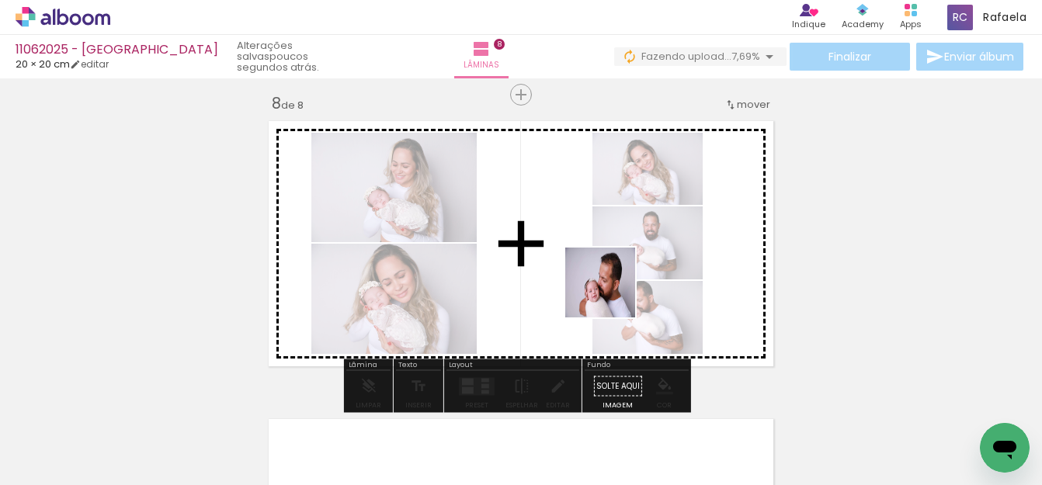
drag, startPoint x: 612, startPoint y: 339, endPoint x: 612, endPoint y: 287, distance: 52.0
click at [612, 287] on quentale-workspace at bounding box center [521, 242] width 1042 height 485
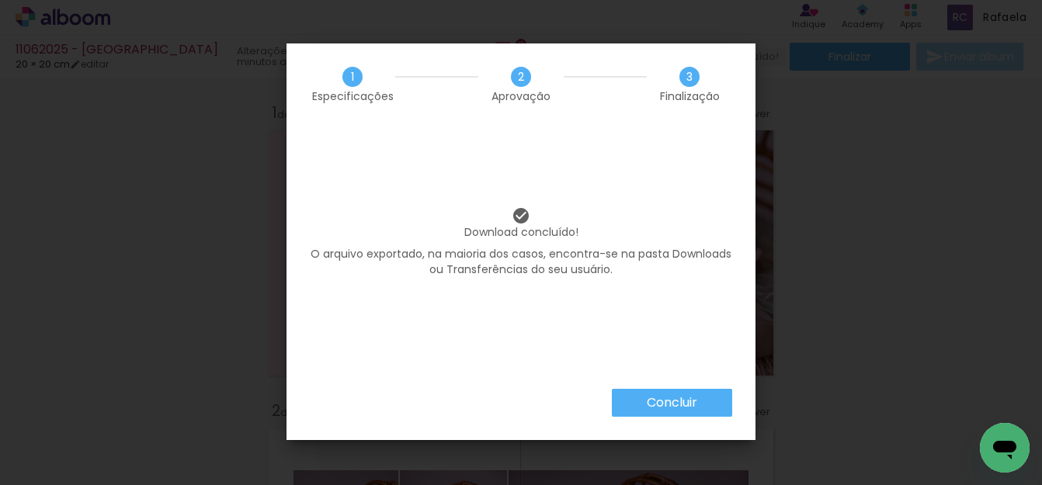
scroll to position [171, 0]
